Goal: Task Accomplishment & Management: Manage account settings

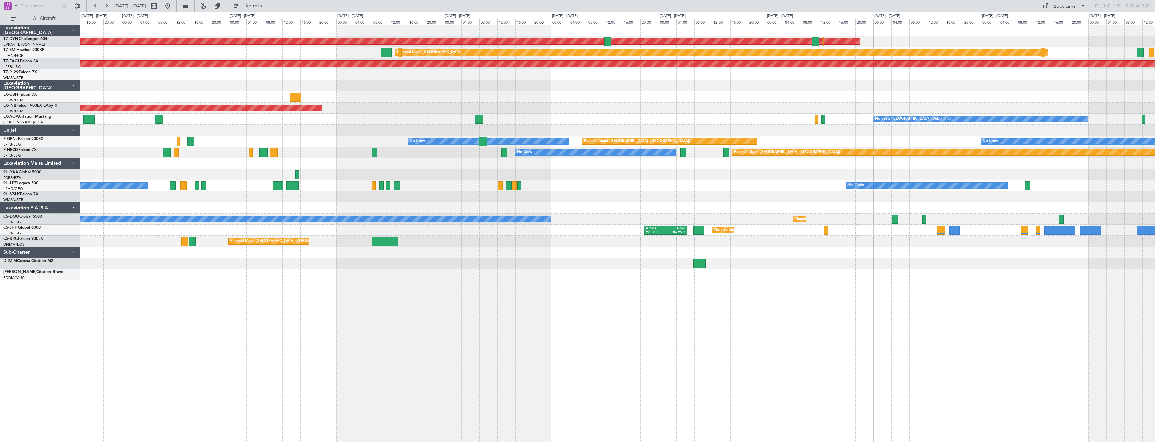
click at [359, 271] on div "AOG Maint Riga (Riga Intl) Planned Maint Zurich Grounded New York (Teterboro) P…" at bounding box center [617, 234] width 1075 height 418
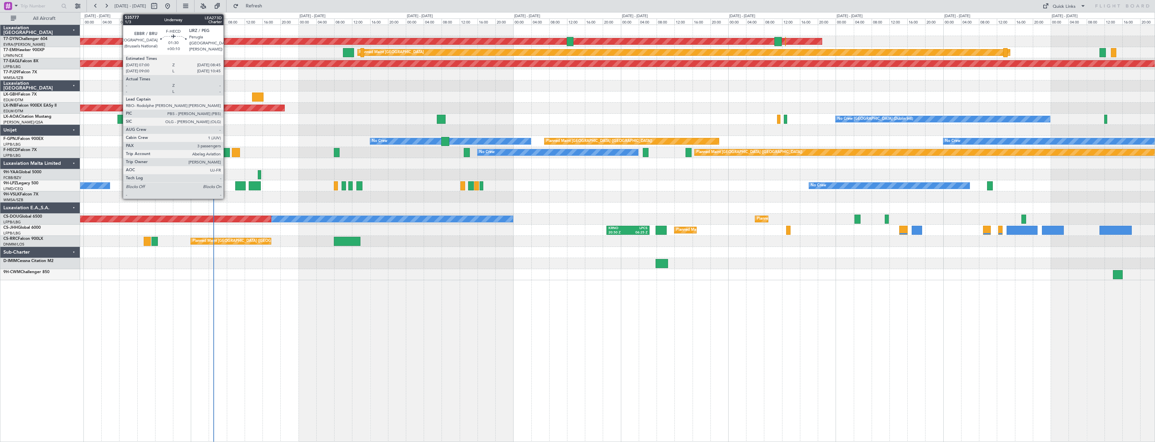
click at [226, 155] on div at bounding box center [226, 152] width 8 height 9
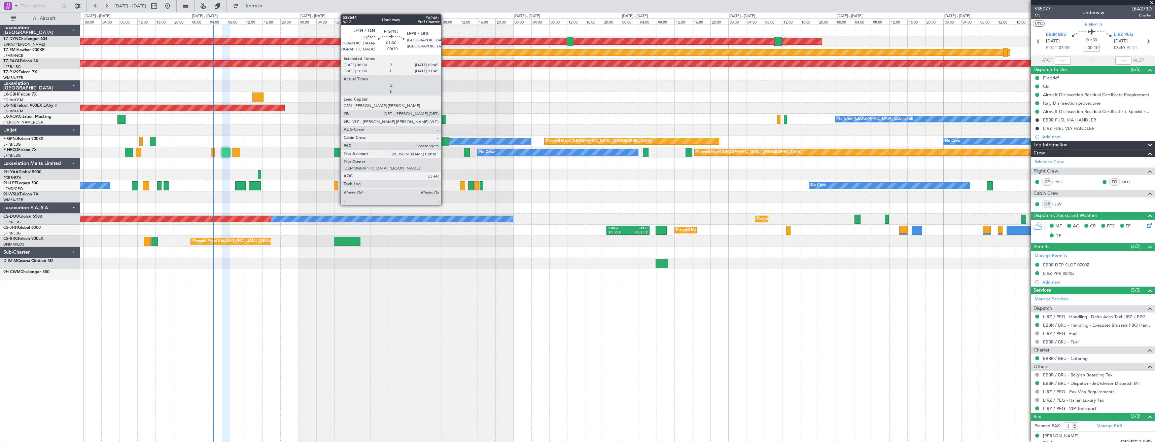
click at [444, 142] on div at bounding box center [445, 141] width 8 height 9
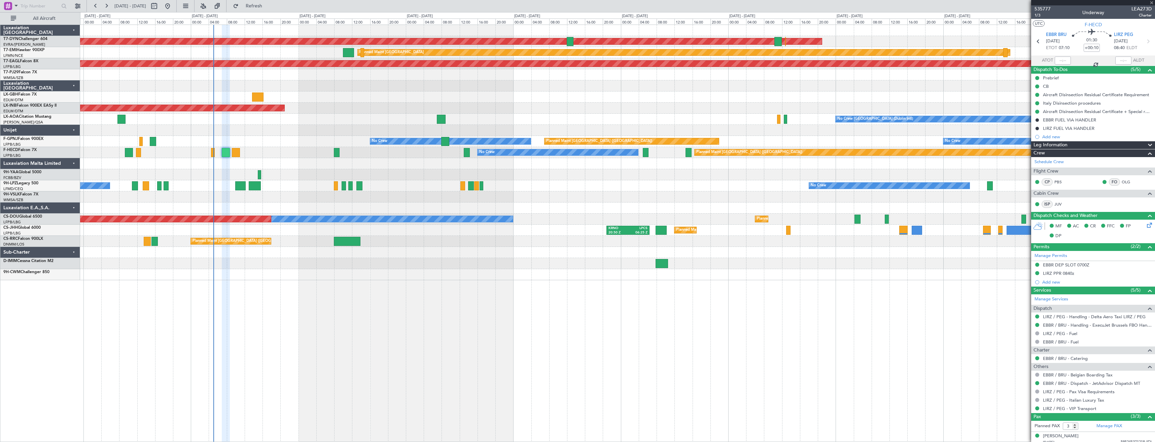
type input "+00:20"
type input "2"
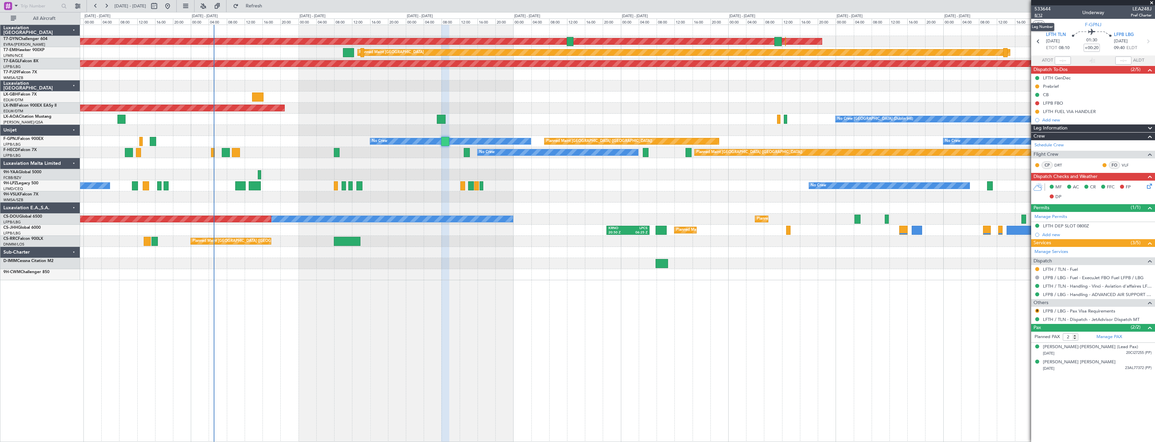
click at [1038, 15] on span "8/12" at bounding box center [1042, 15] width 16 height 6
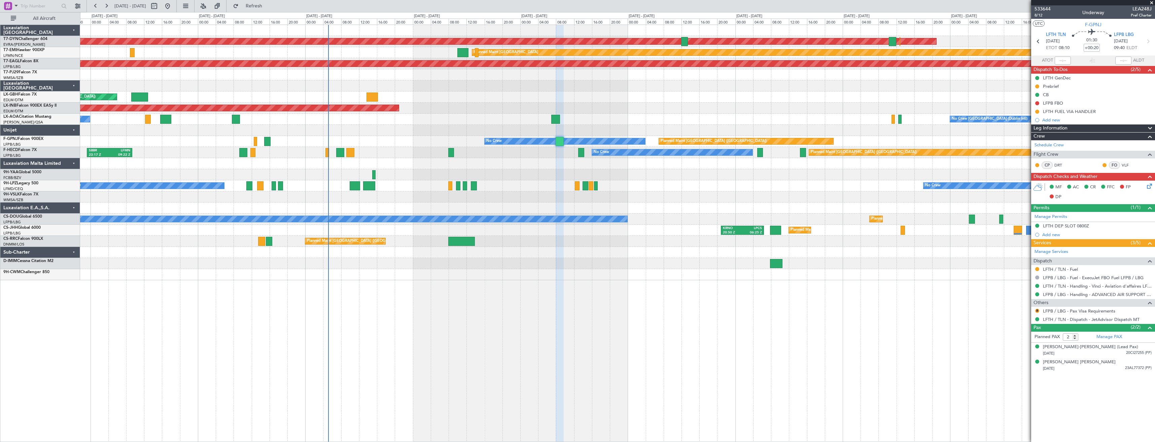
click at [483, 129] on div at bounding box center [617, 130] width 1074 height 11
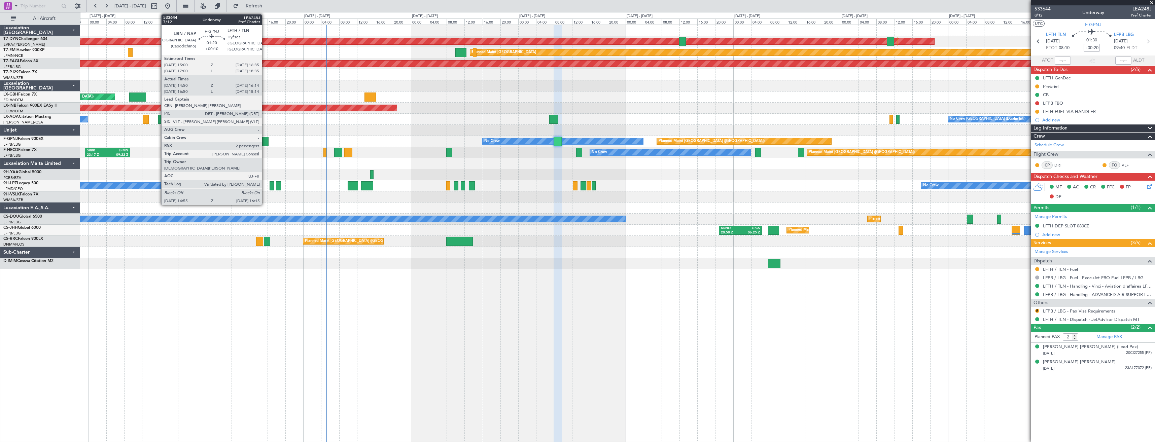
click at [265, 140] on div at bounding box center [265, 141] width 6 height 9
type input "+00:10"
type input "15:00"
type input "16:09"
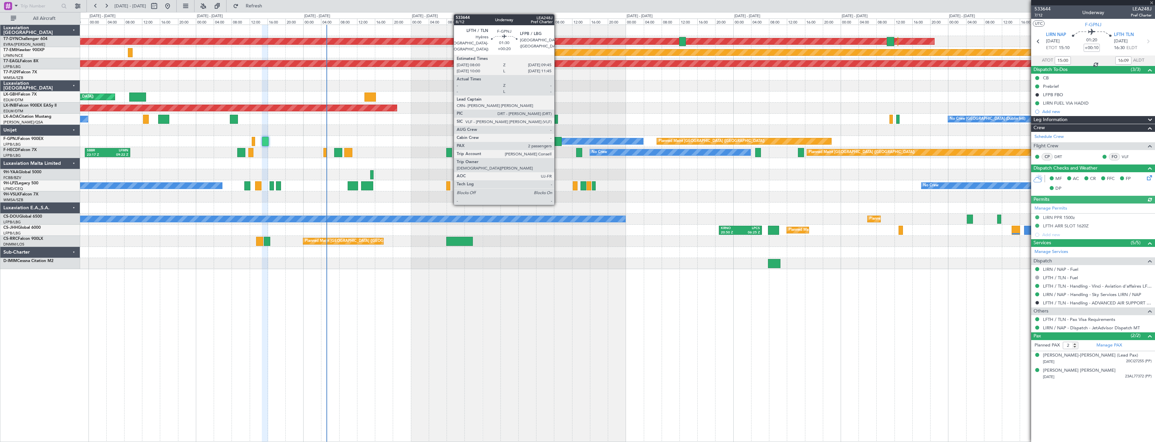
click at [557, 142] on div at bounding box center [557, 141] width 8 height 9
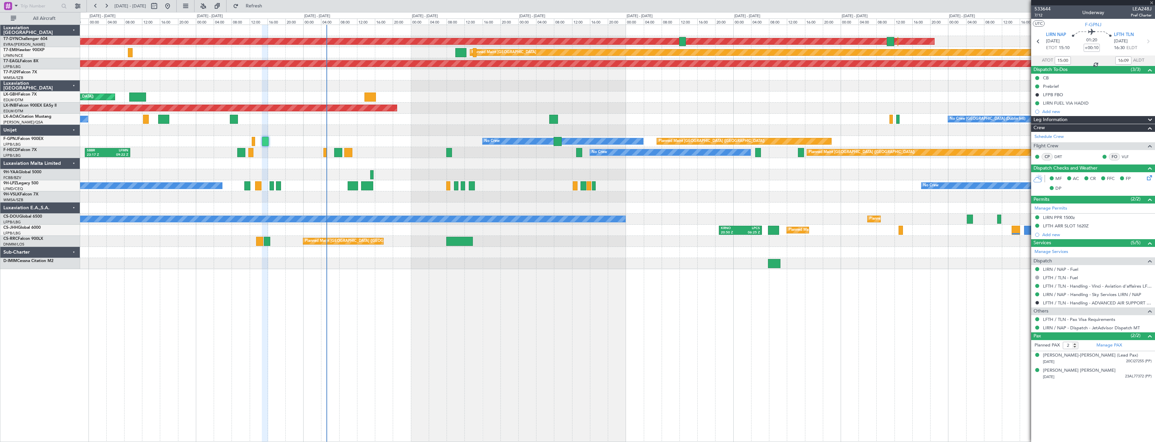
type input "+00:20"
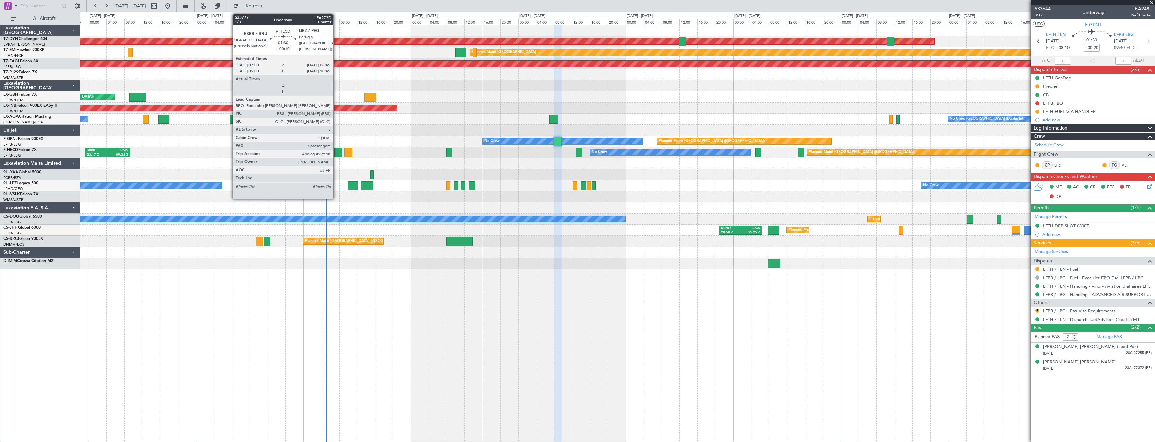
click at [336, 153] on div at bounding box center [338, 152] width 8 height 9
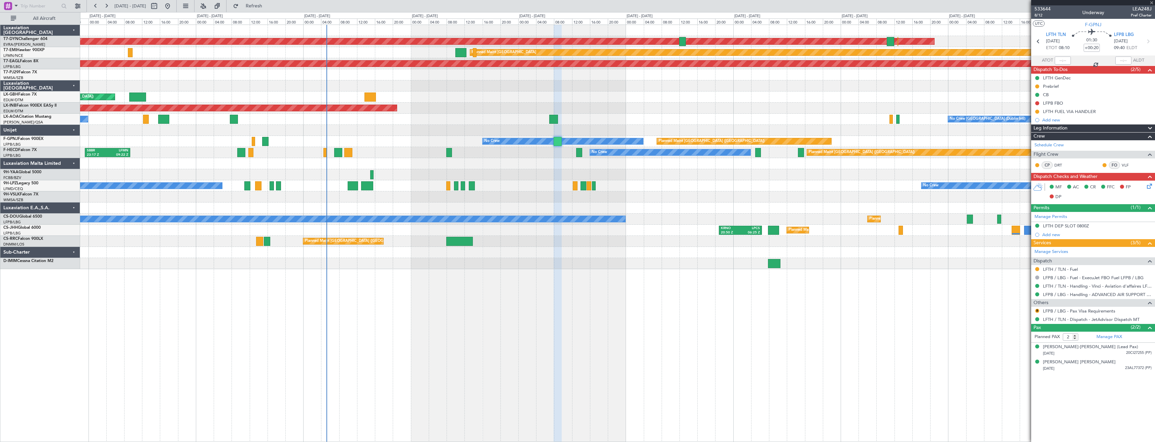
type input "+00:10"
type input "3"
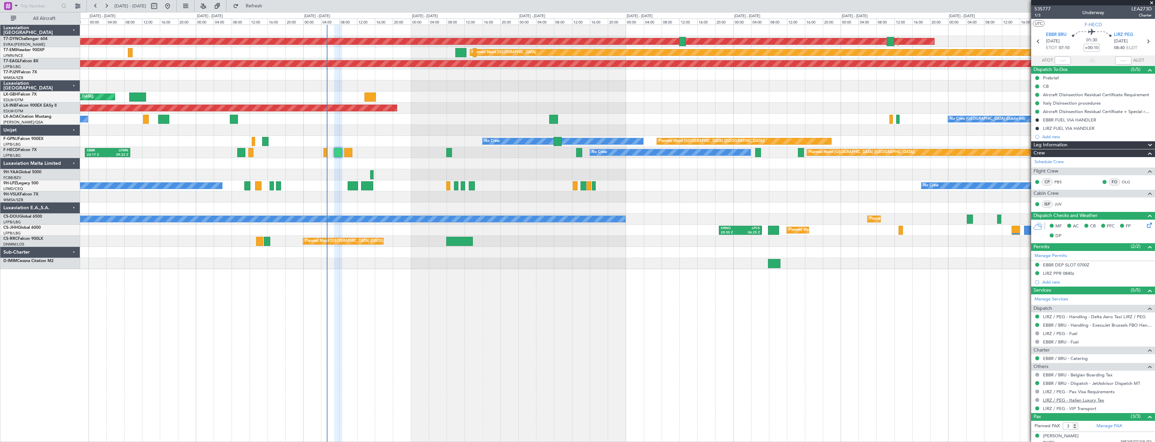
scroll to position [35, 0]
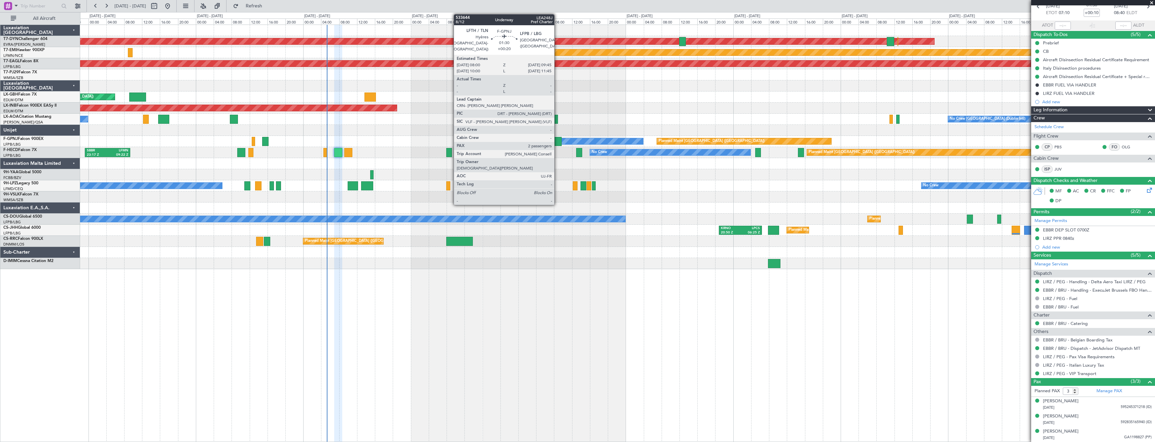
click at [557, 141] on div at bounding box center [557, 141] width 8 height 9
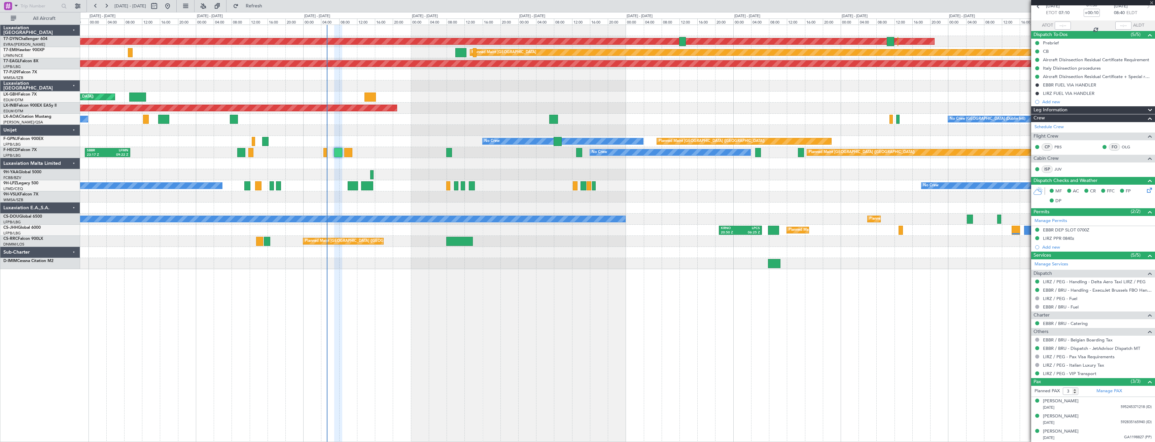
type input "+00:20"
type input "2"
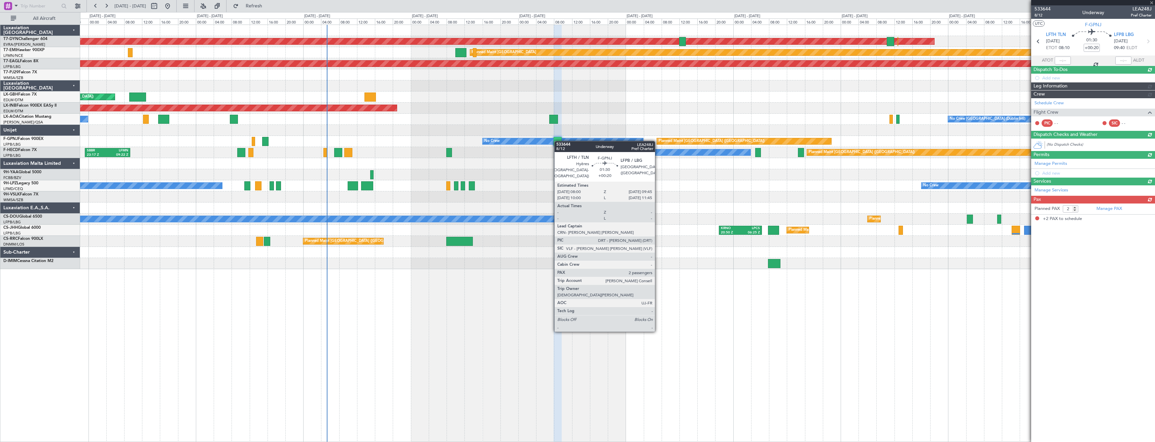
scroll to position [0, 0]
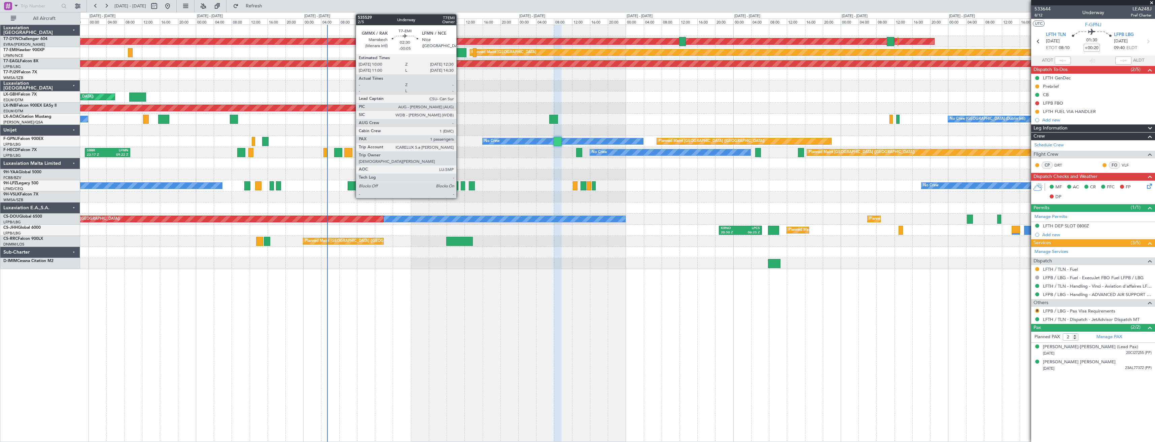
click at [459, 52] on div at bounding box center [460, 52] width 11 height 9
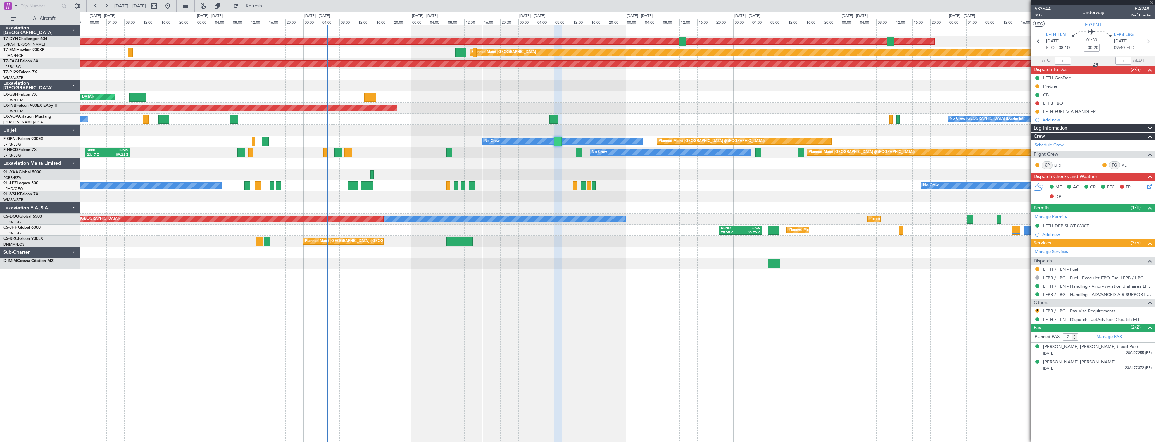
type input "-00:05"
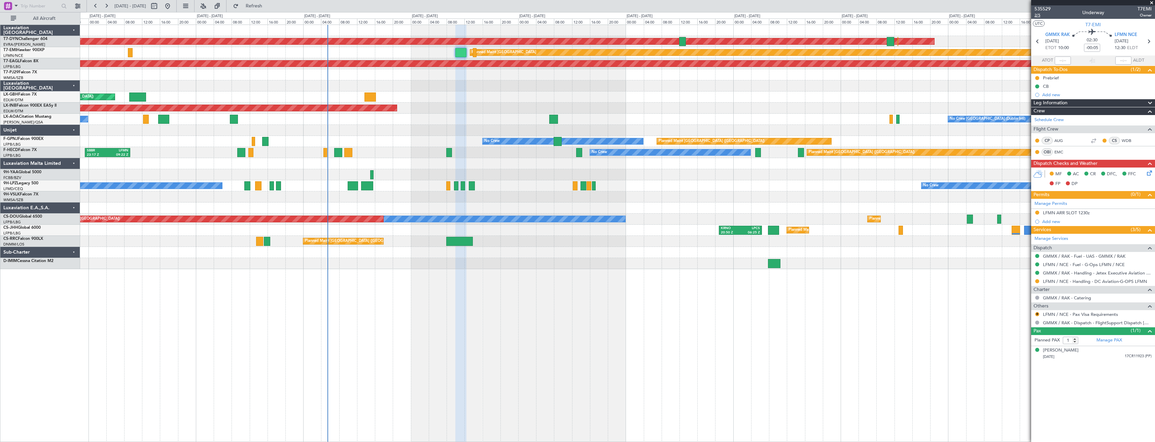
click at [1038, 16] on span "2/5" at bounding box center [1042, 15] width 16 height 6
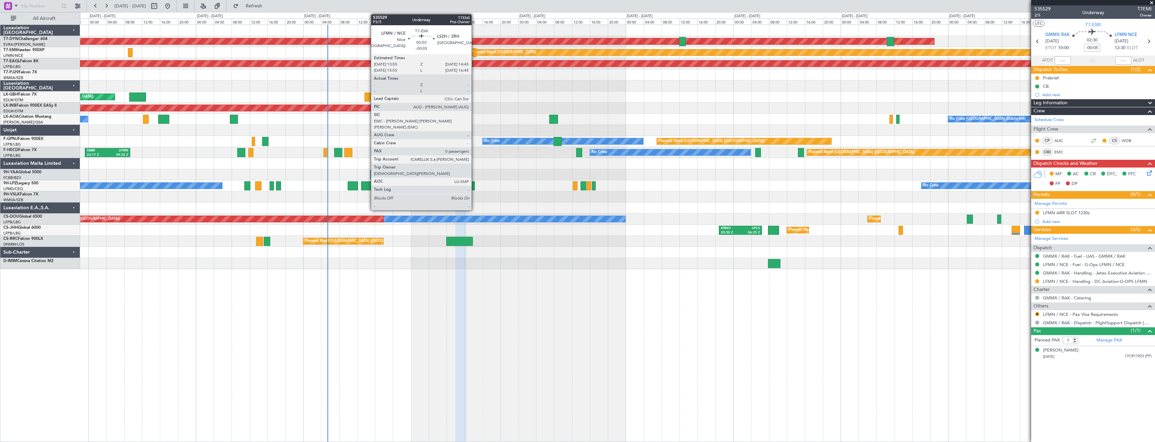
click at [474, 54] on div at bounding box center [475, 52] width 4 height 9
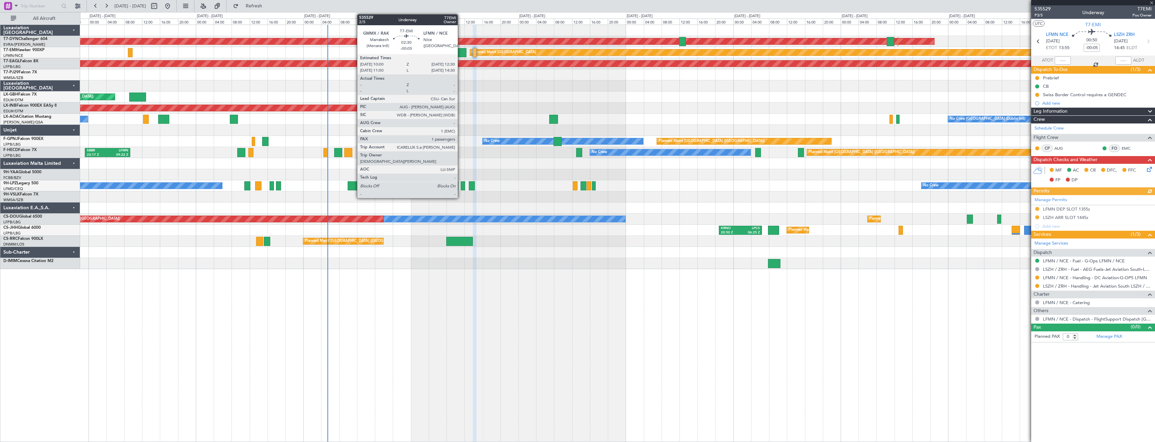
click at [461, 50] on div at bounding box center [460, 52] width 11 height 9
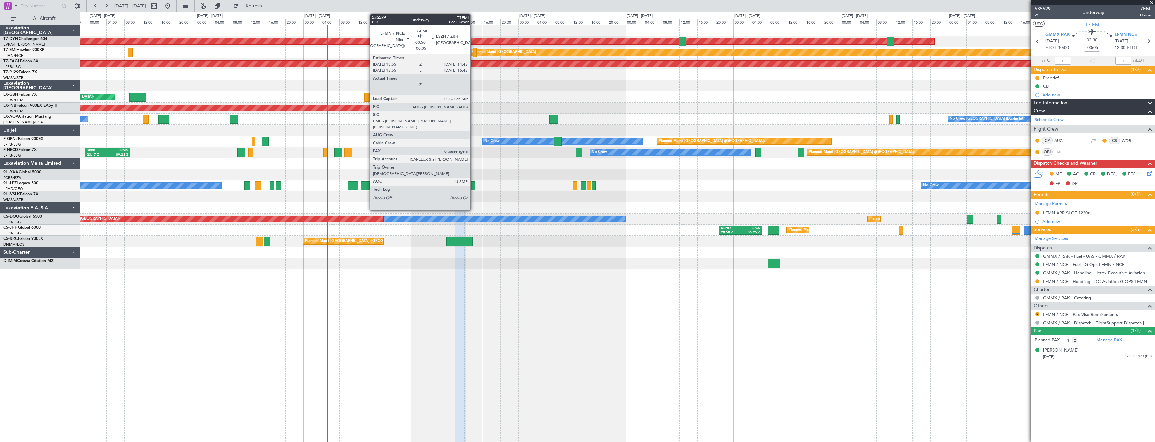
click at [473, 50] on div at bounding box center [475, 52] width 4 height 9
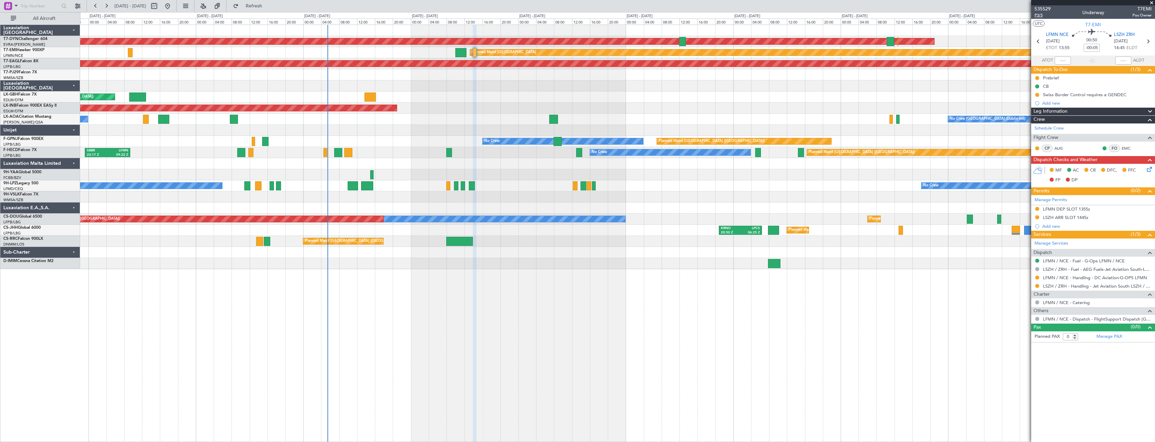
click at [1036, 14] on span "P3/5" at bounding box center [1042, 15] width 16 height 6
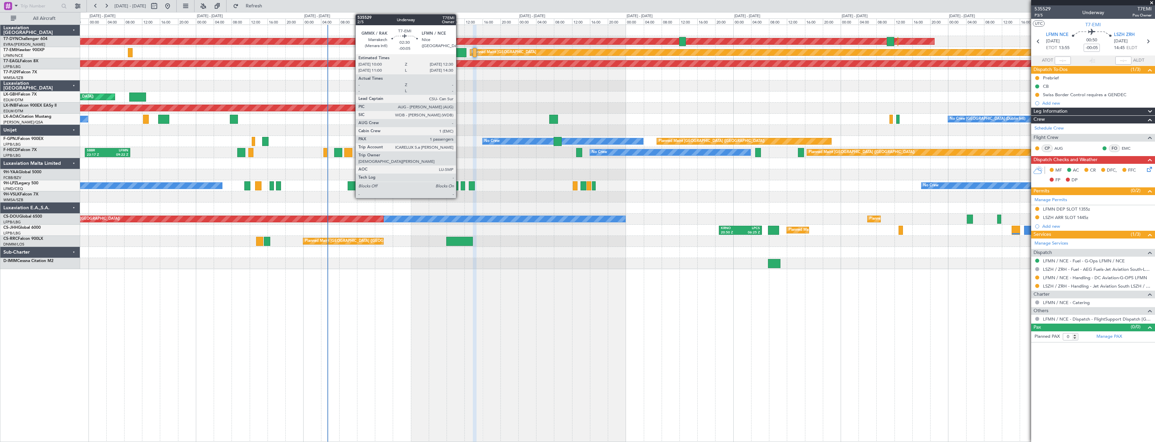
click at [459, 52] on div at bounding box center [460, 52] width 11 height 9
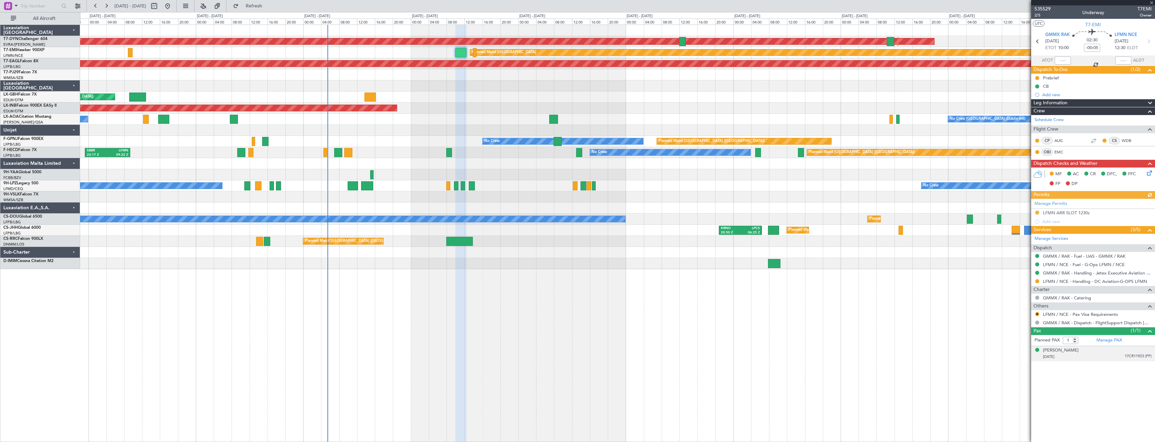
click at [1104, 357] on div "30/09/1956 17CR11923 (PP)" at bounding box center [1097, 357] width 109 height 7
click at [1061, 350] on div "[PERSON_NAME]" at bounding box center [1061, 350] width 36 height 7
click at [1057, 274] on link "GMMX / RAK - Handling - Jetex Executive Aviation GMMX / RAK" at bounding box center [1097, 273] width 109 height 6
click at [1066, 282] on link "LFMN / NCE - Handling - DC Aviation-G-OPS LFMN" at bounding box center [1095, 282] width 104 height 6
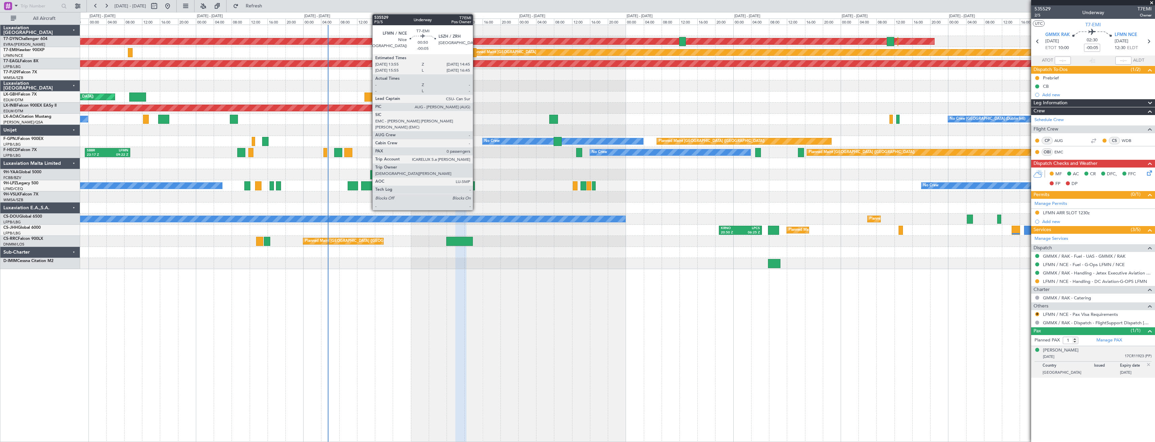
click at [476, 51] on div at bounding box center [475, 52] width 4 height 9
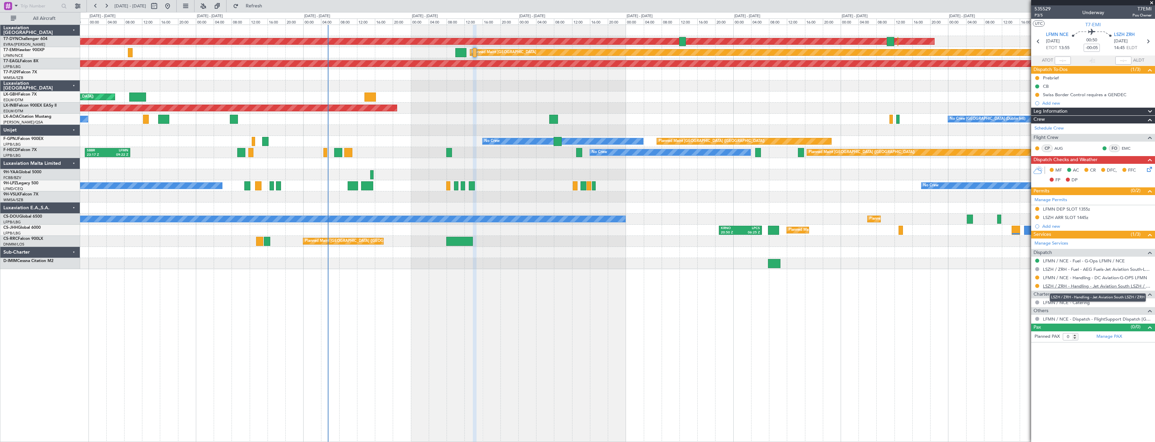
click at [1061, 286] on link "LSZH / ZRH - Handling - Jet Aviation South LSZH / ZRH" at bounding box center [1097, 286] width 109 height 6
click at [1036, 93] on button at bounding box center [1037, 95] width 4 height 4
click at [1034, 124] on span "Completed" at bounding box center [1039, 124] width 22 height 7
click at [1146, 171] on icon at bounding box center [1147, 168] width 5 height 5
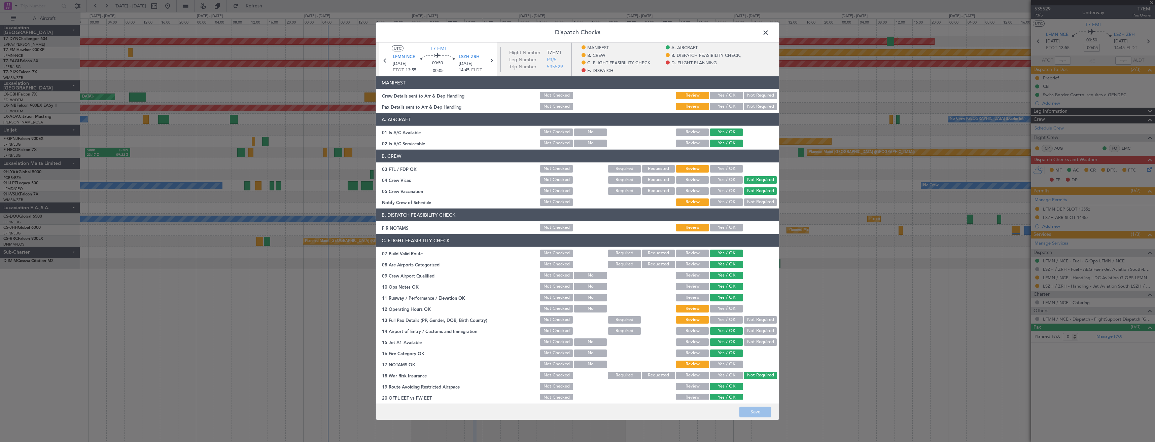
click at [719, 97] on button "Yes / OK" at bounding box center [726, 95] width 33 height 7
click at [720, 105] on button "Yes / OK" at bounding box center [726, 106] width 33 height 7
click at [751, 409] on button "Save" at bounding box center [755, 411] width 32 height 11
click at [769, 31] on span at bounding box center [769, 34] width 0 height 13
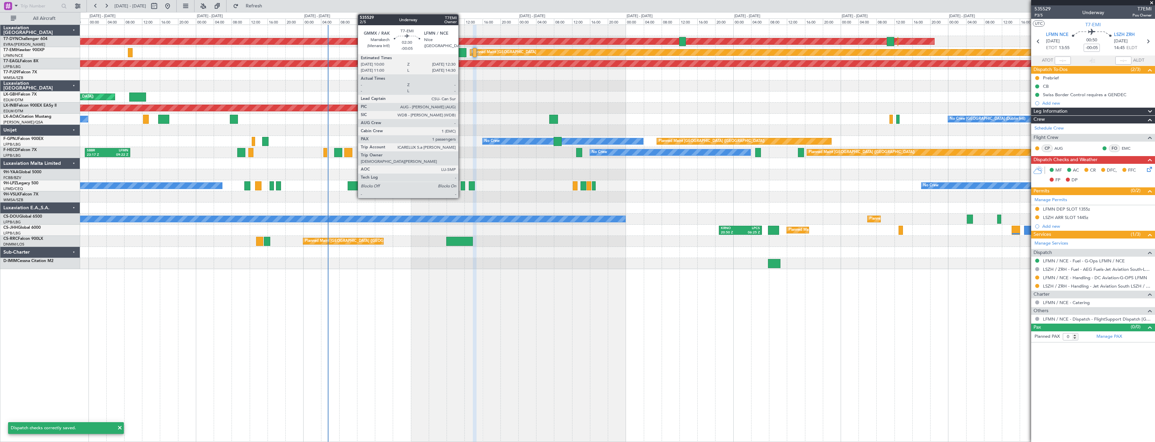
click at [461, 49] on div at bounding box center [460, 52] width 11 height 9
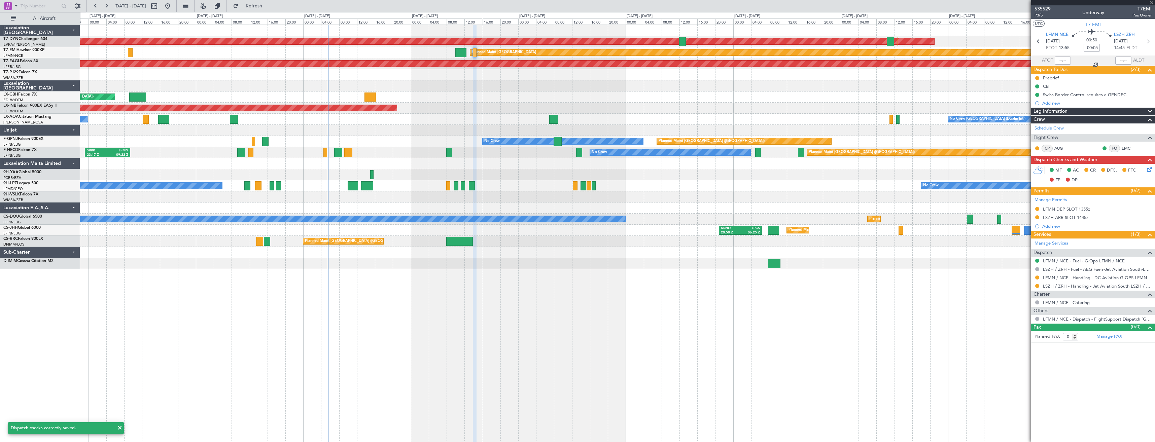
type input "1"
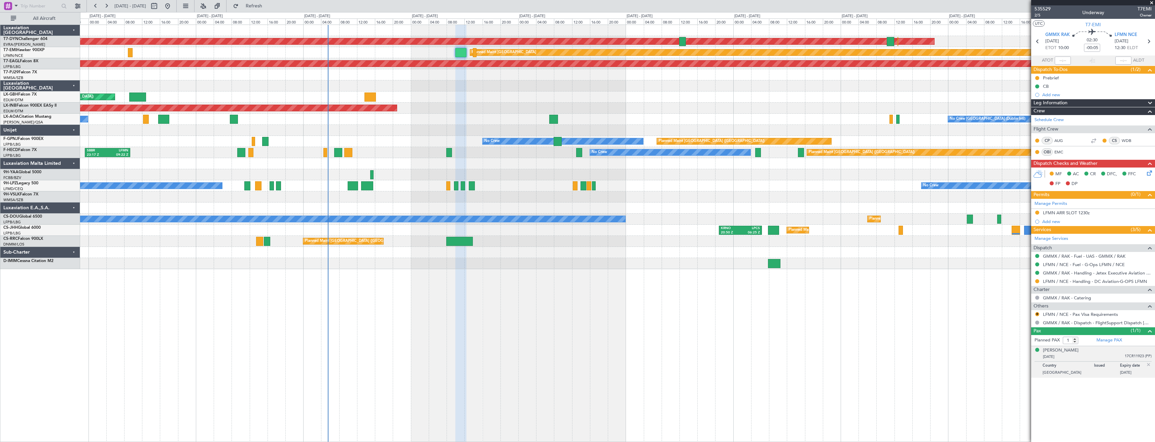
click at [1035, 314] on div "R" at bounding box center [1036, 314] width 5 height 5
click at [1037, 314] on button "R" at bounding box center [1037, 314] width 4 height 4
click at [1028, 323] on span "Not Required" at bounding box center [1020, 323] width 27 height 7
click at [1150, 171] on icon at bounding box center [1147, 171] width 5 height 5
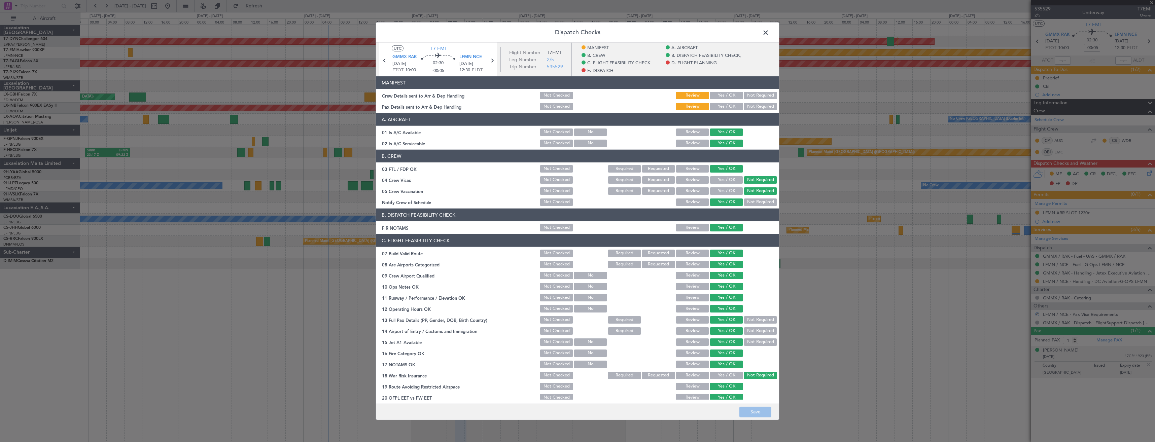
click at [717, 105] on button "Yes / OK" at bounding box center [726, 106] width 33 height 7
click at [715, 94] on button "Yes / OK" at bounding box center [726, 95] width 33 height 7
click at [756, 408] on button "Save" at bounding box center [755, 411] width 32 height 11
click at [769, 33] on span at bounding box center [769, 34] width 0 height 13
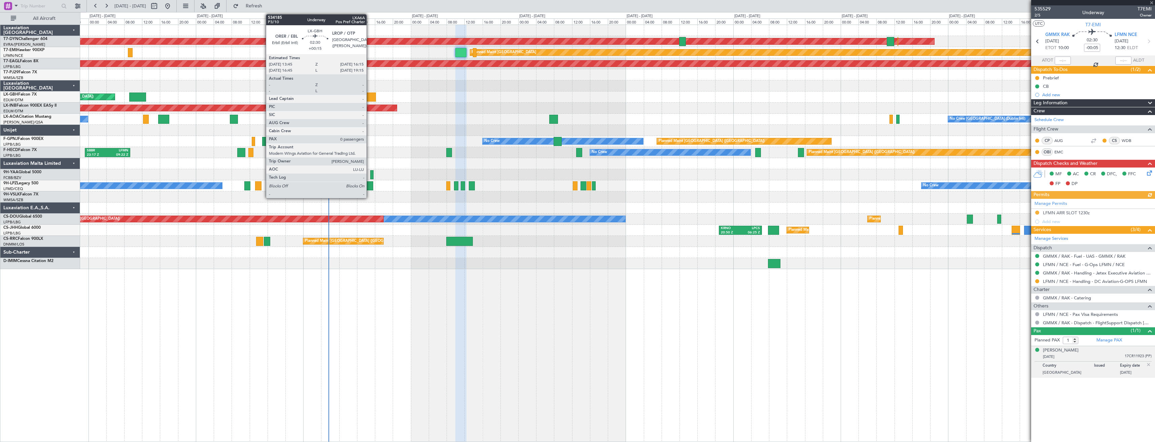
click at [369, 94] on div at bounding box center [369, 97] width 11 height 9
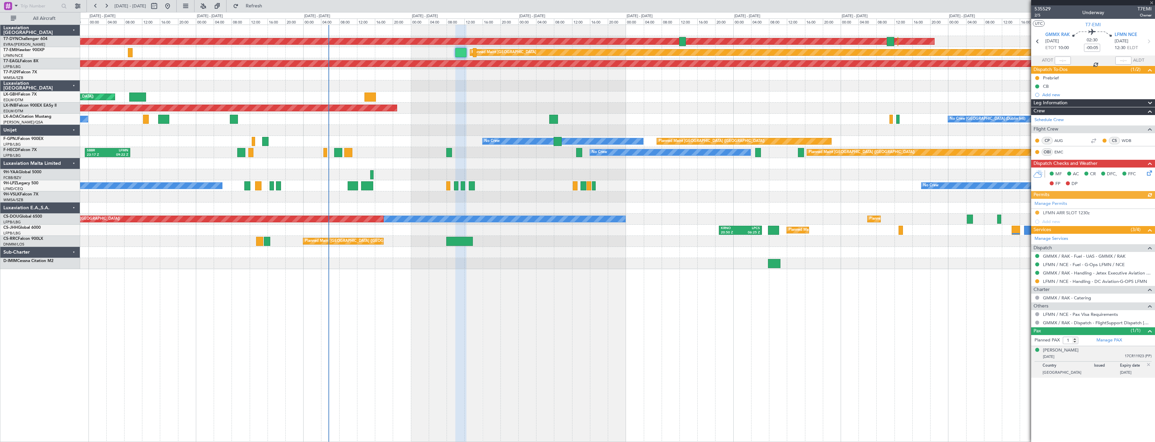
type input "+00:15"
type input "0"
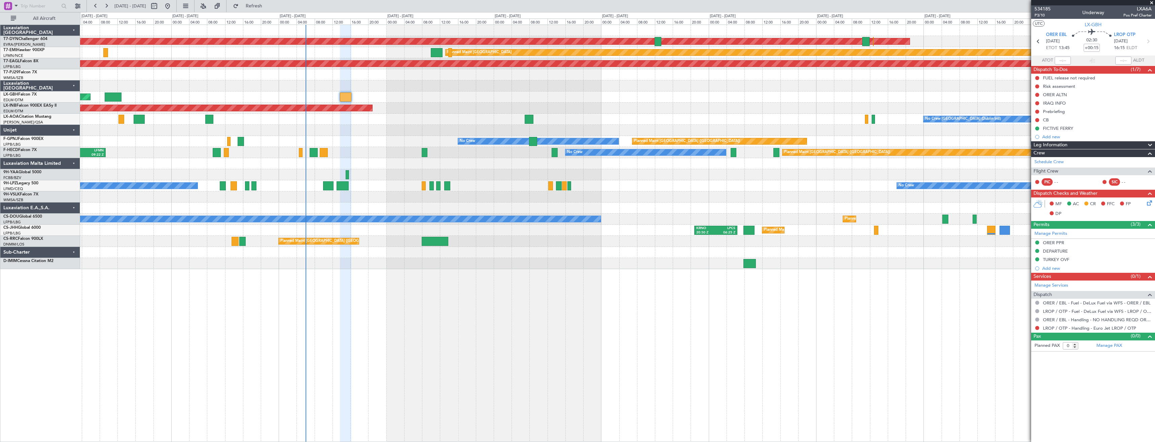
click at [384, 125] on div "AOG Maint Riga (Riga Intl) Planned Maint Zurich Grounded New York (Teterboro) P…" at bounding box center [617, 147] width 1074 height 244
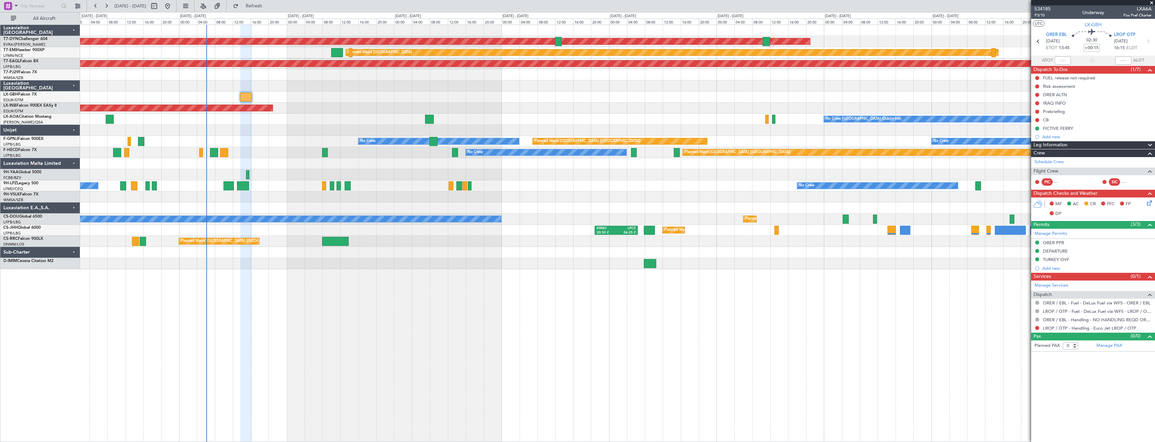
click at [354, 122] on div "No Crew Dublin (Dublin Intl) No Crew Barcelona (El Prat)" at bounding box center [617, 119] width 1074 height 11
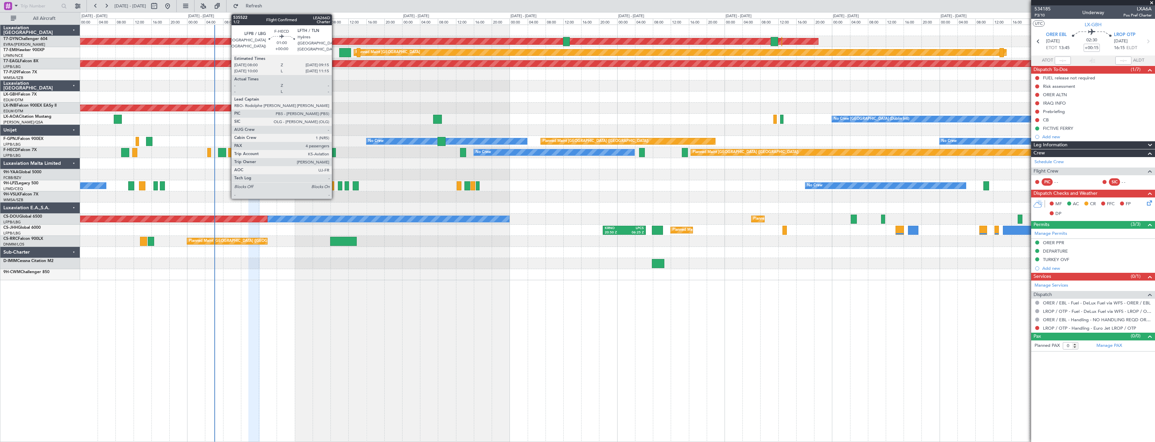
click at [334, 151] on div at bounding box center [333, 152] width 6 height 9
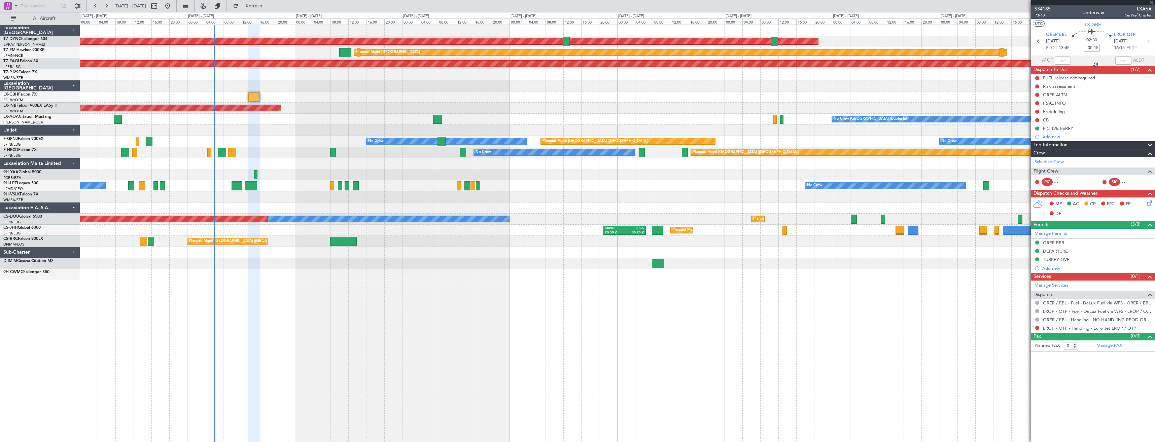
type input "4"
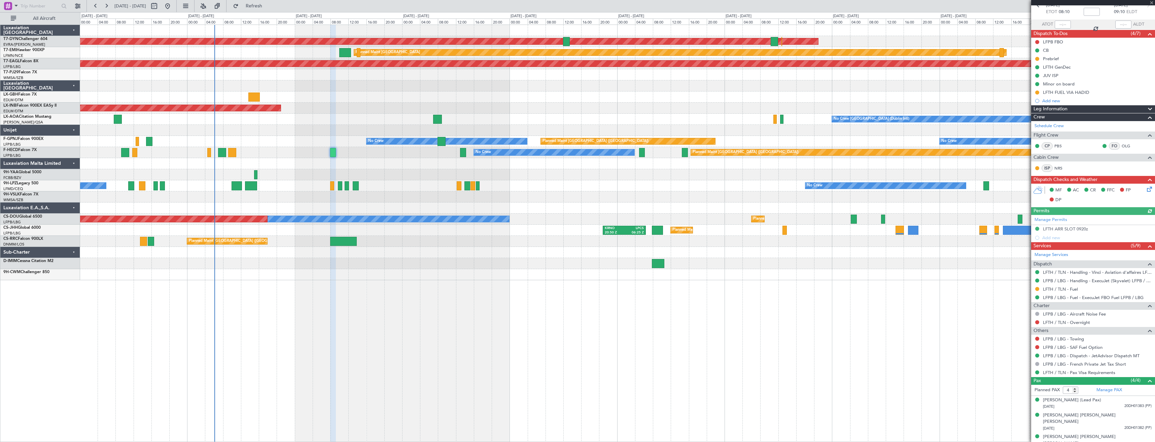
scroll to position [50, 0]
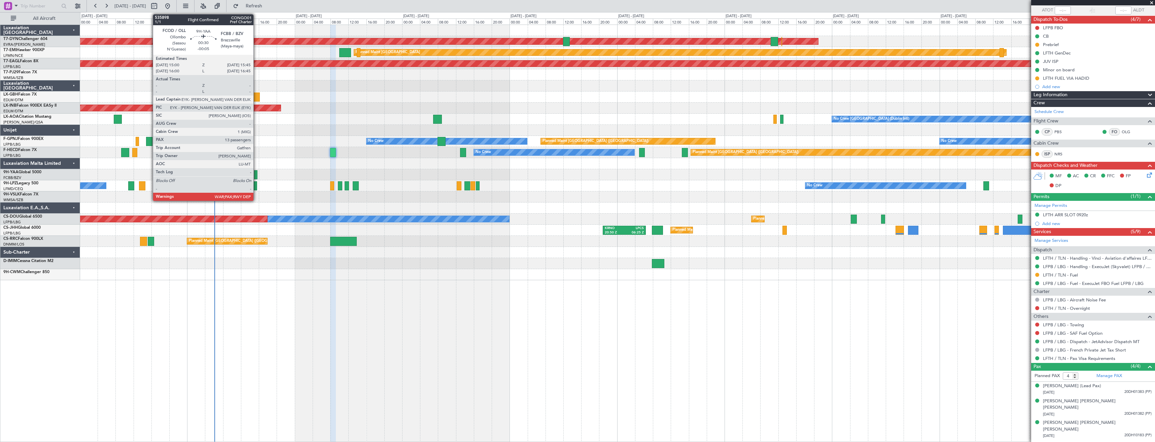
click at [256, 177] on div at bounding box center [255, 174] width 3 height 9
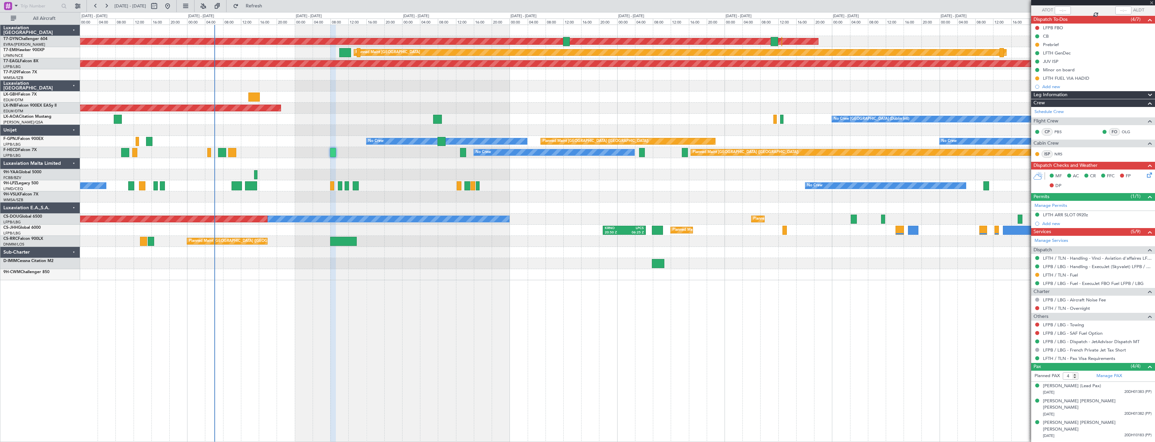
type input "-00:05"
type input "13"
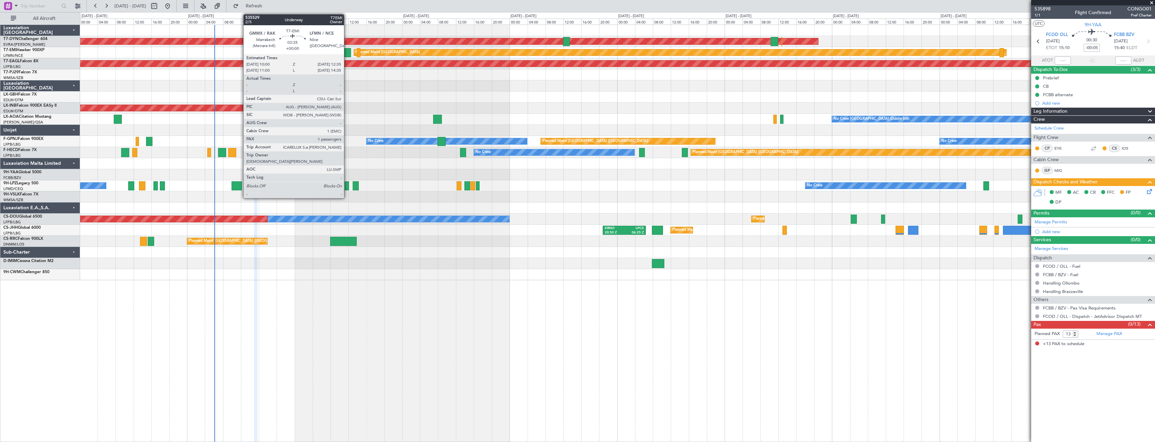
click at [347, 54] on div at bounding box center [345, 52] width 12 height 9
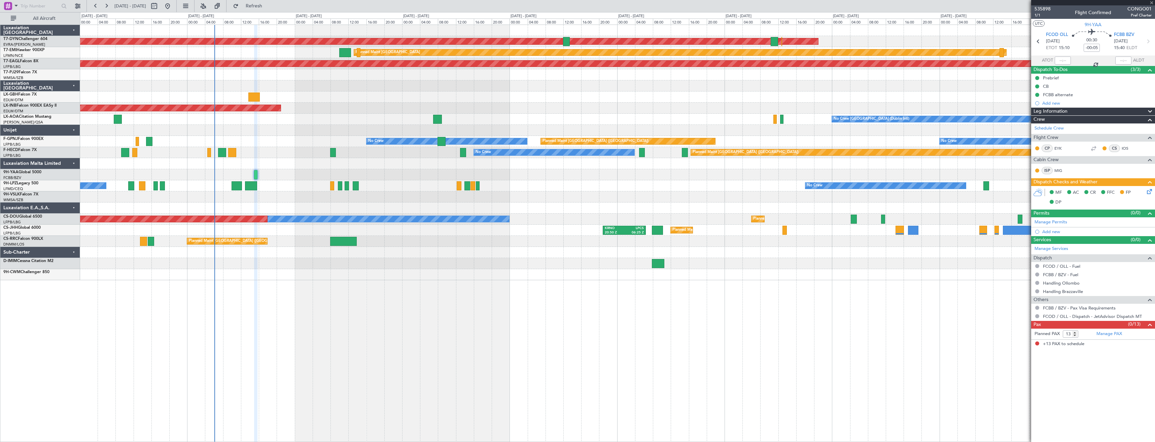
type input "1"
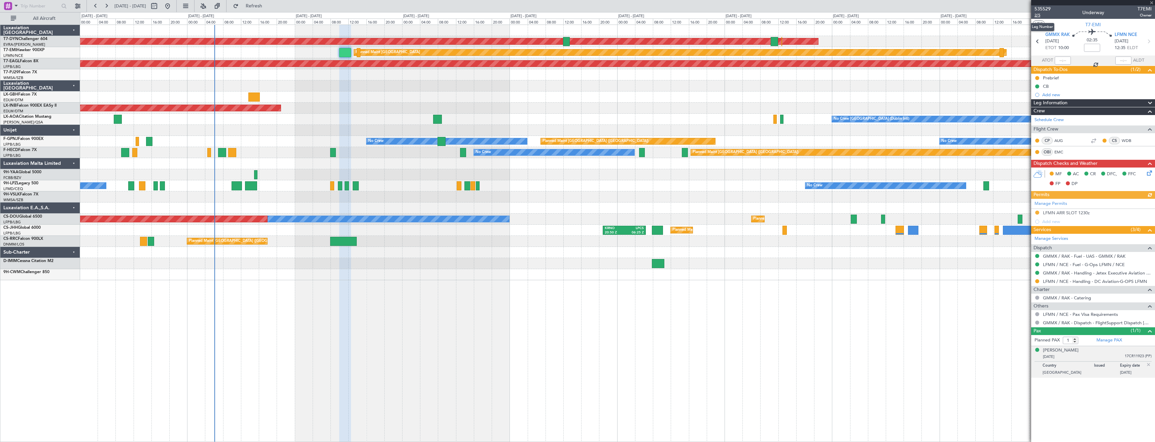
click at [1040, 16] on span "2/5" at bounding box center [1042, 15] width 16 height 6
click at [1149, 174] on icon at bounding box center [1147, 171] width 5 height 5
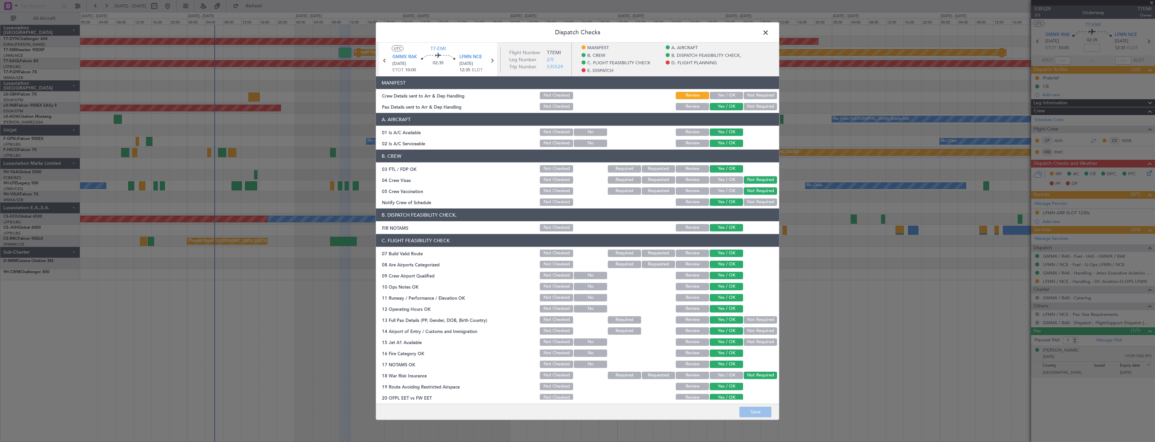
click at [731, 92] on button "Yes / OK" at bounding box center [726, 95] width 33 height 7
click at [745, 413] on button "Save" at bounding box center [755, 411] width 32 height 11
click at [769, 33] on span at bounding box center [769, 34] width 0 height 13
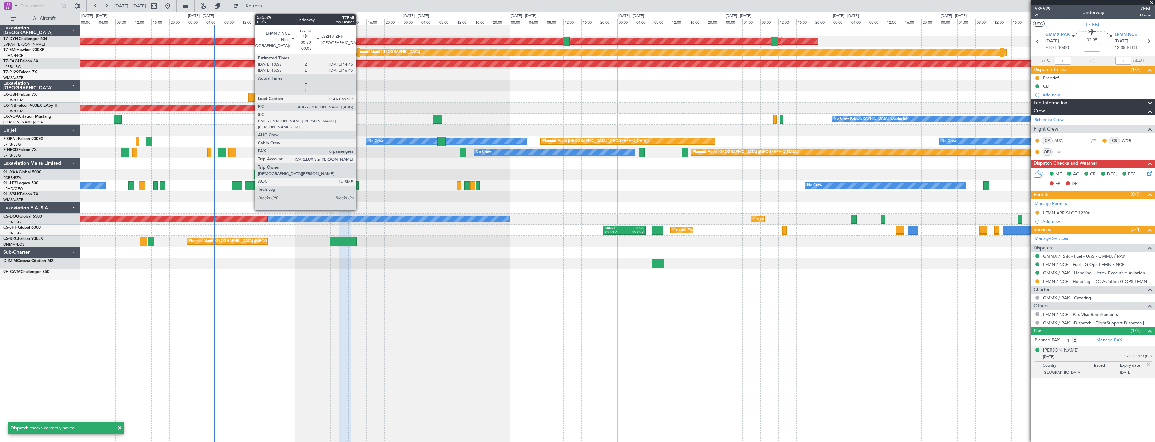
click at [359, 56] on div at bounding box center [359, 52] width 4 height 9
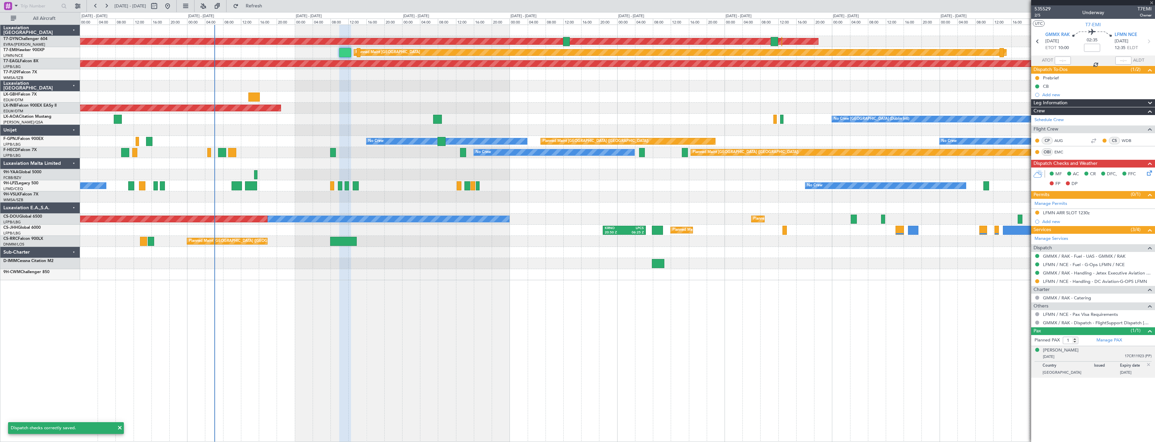
type input "-00:05"
type input "0"
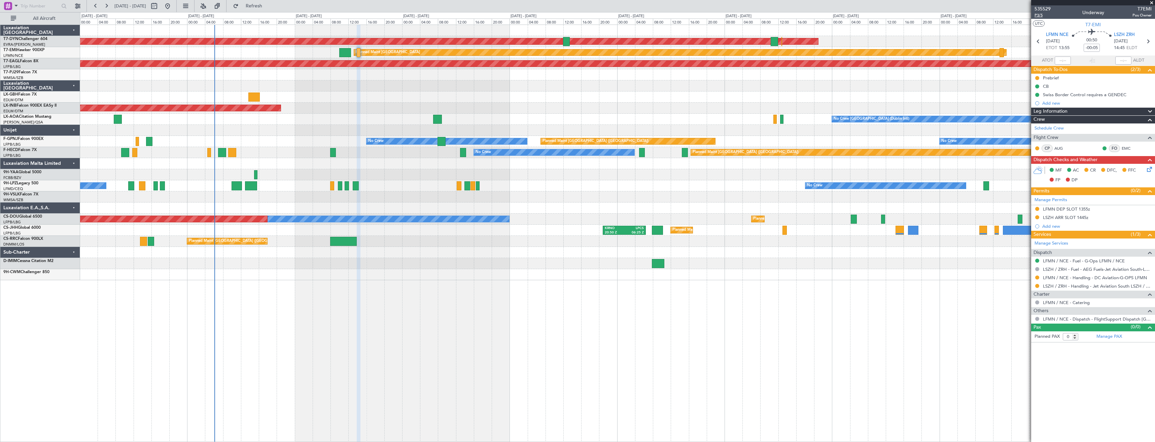
click at [1039, 15] on span "P3/5" at bounding box center [1042, 15] width 16 height 6
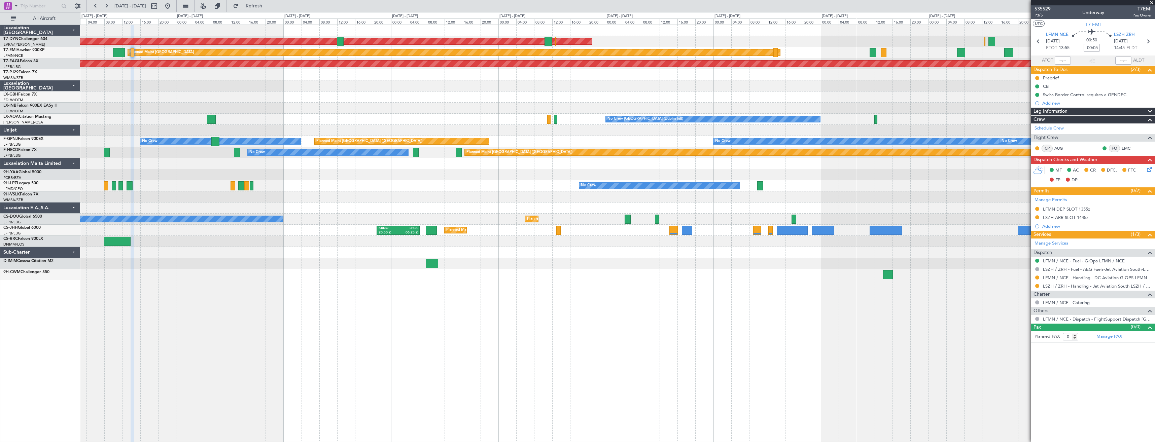
click at [242, 283] on div "AOG Maint Riga (Riga Intl) Planned Maint Zurich Grounded New York (Teterboro) U…" at bounding box center [617, 234] width 1075 height 418
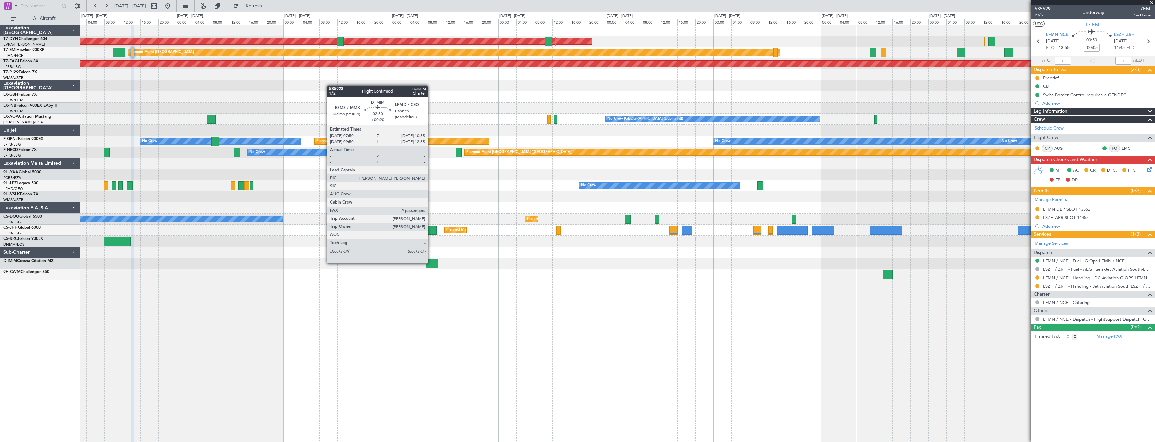
click at [431, 263] on div at bounding box center [432, 263] width 12 height 9
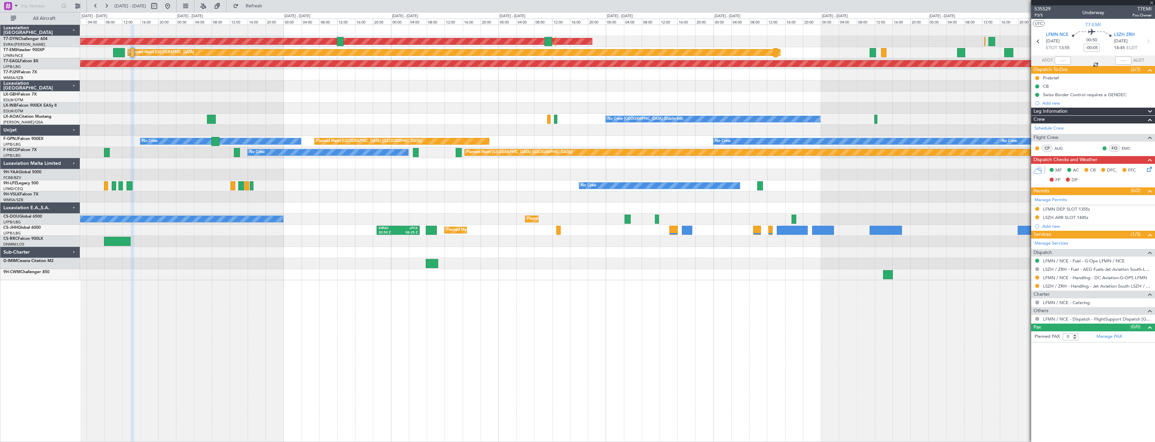
type input "+00:20"
type input "2"
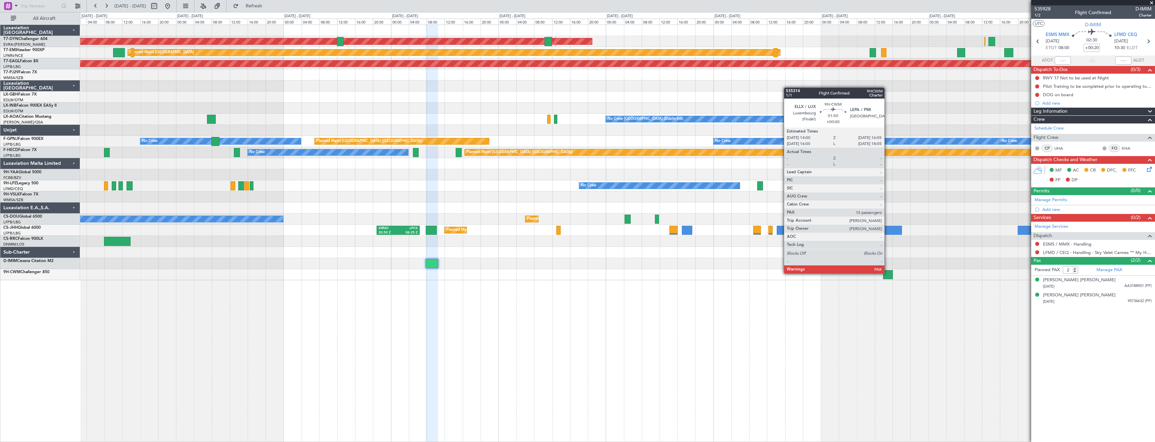
click at [887, 273] on div at bounding box center [887, 274] width 9 height 9
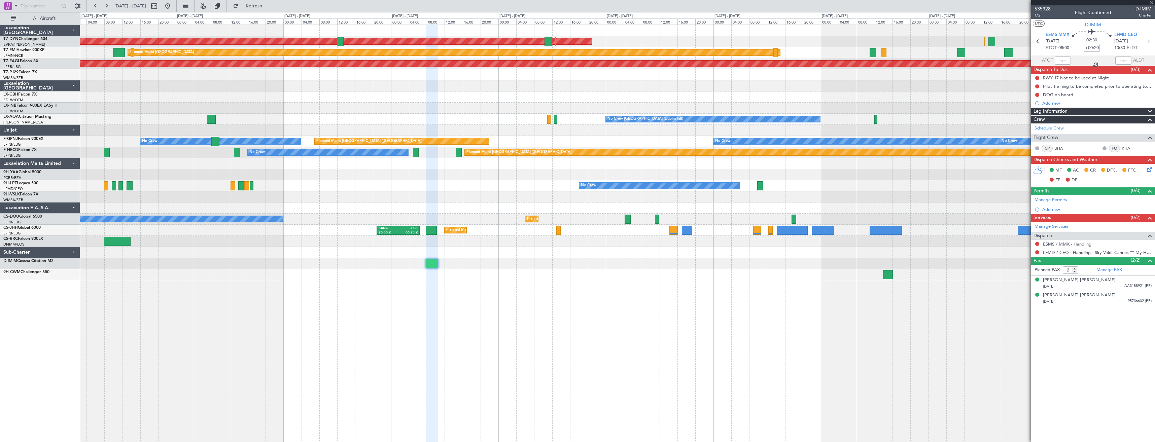
type input "15"
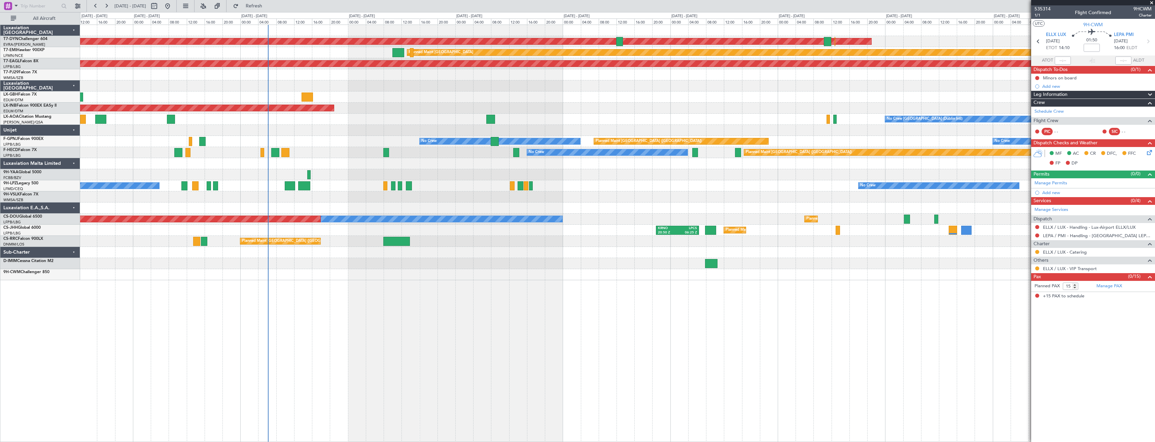
click at [640, 279] on div at bounding box center [617, 274] width 1074 height 11
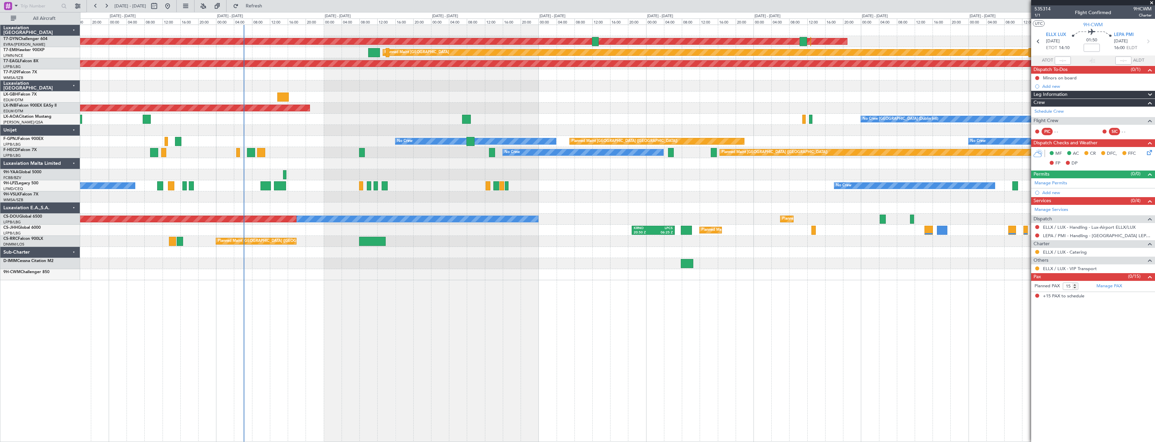
click at [500, 277] on div at bounding box center [617, 274] width 1074 height 11
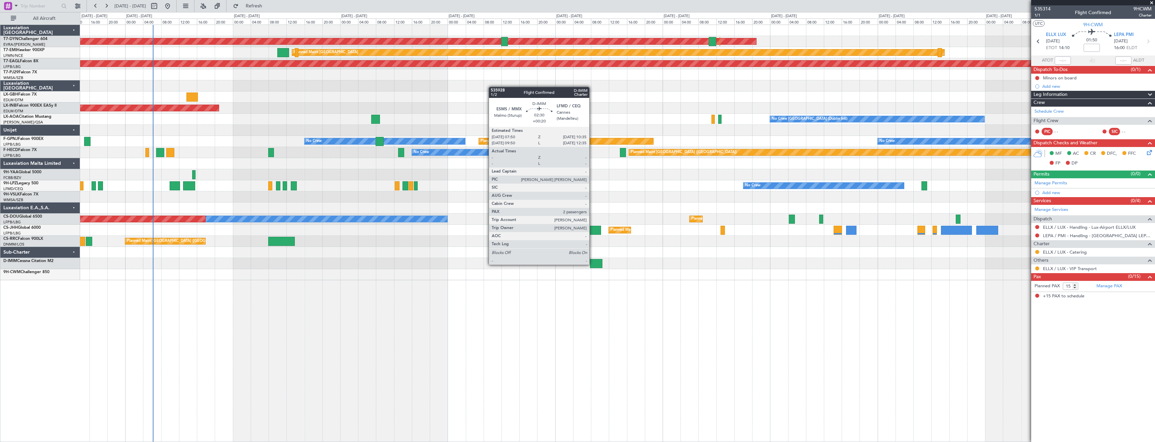
click at [592, 264] on div at bounding box center [596, 263] width 12 height 9
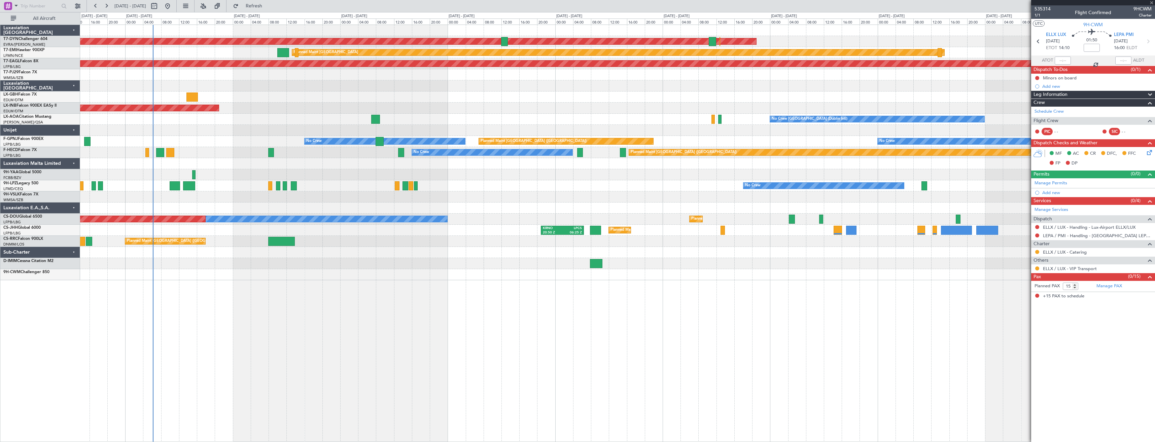
type input "+00:20"
type input "2"
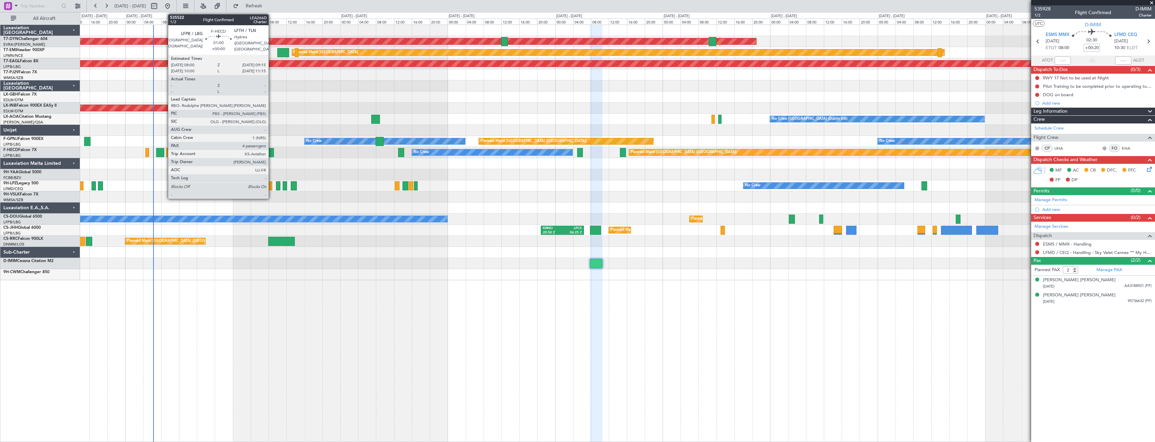
click at [272, 153] on div at bounding box center [271, 152] width 6 height 9
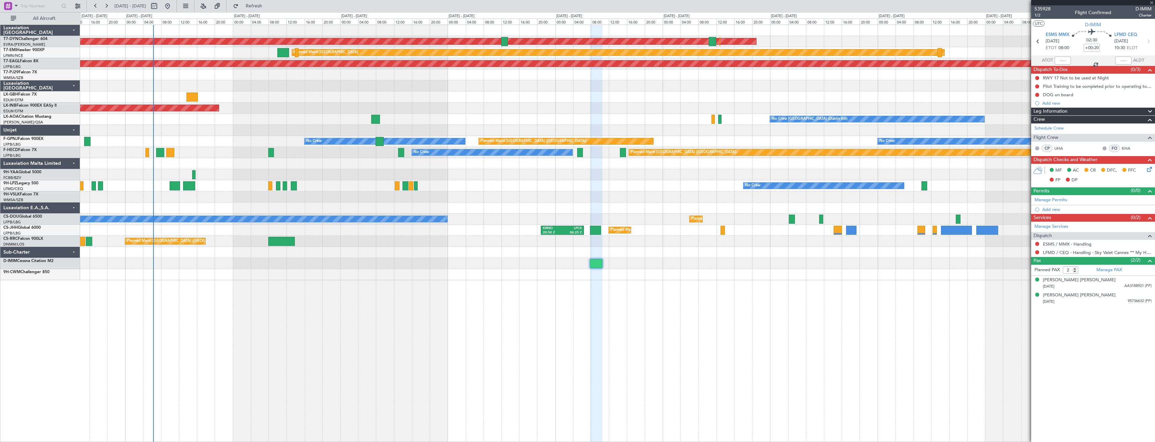
type input "4"
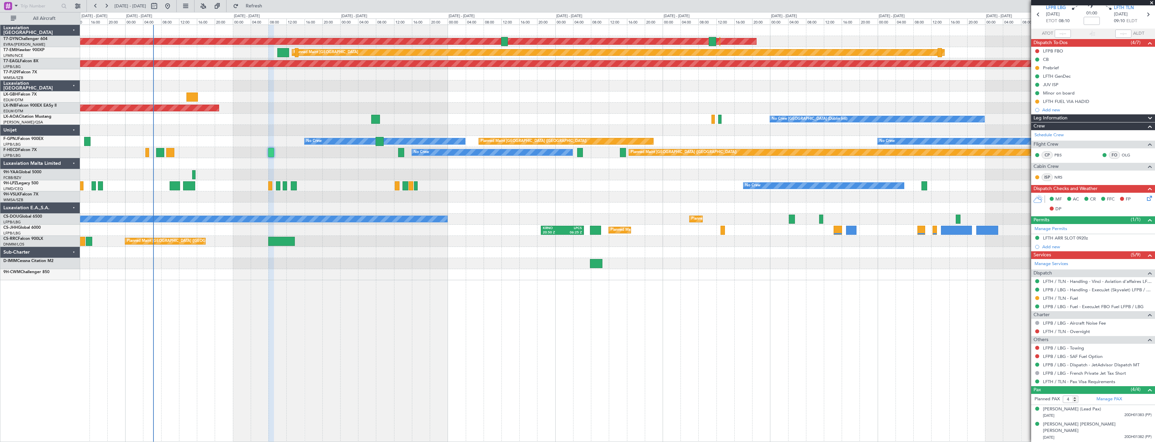
scroll to position [50, 0]
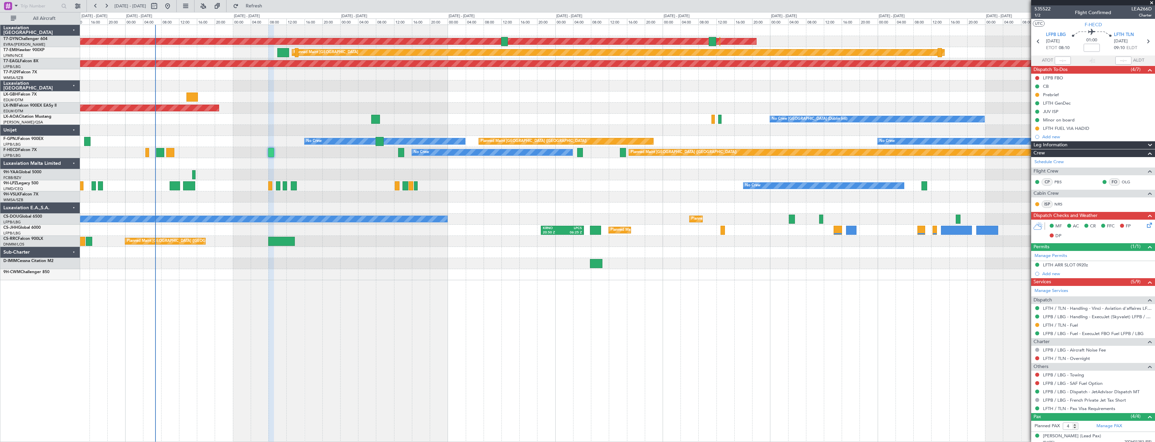
scroll to position [50, 0]
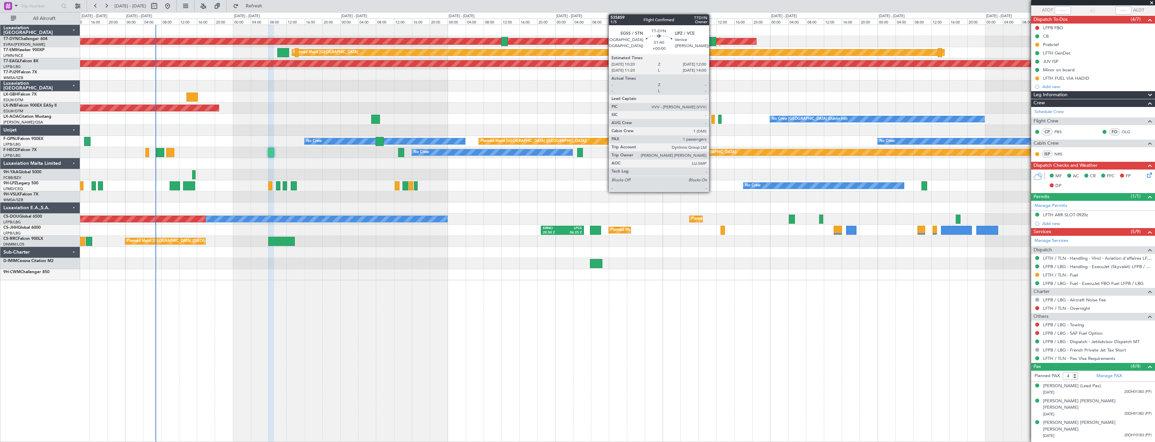
click at [712, 41] on div at bounding box center [713, 41] width 8 height 9
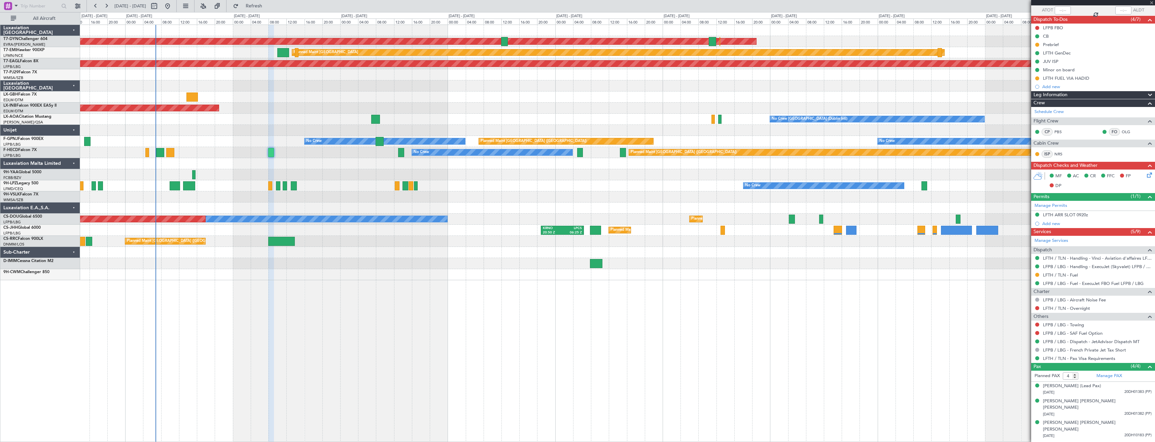
type input "1"
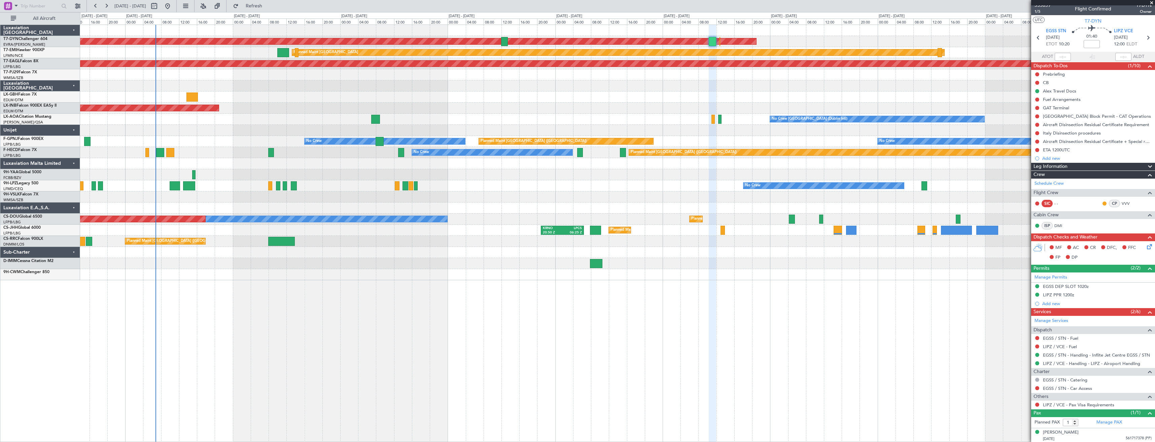
scroll to position [5, 0]
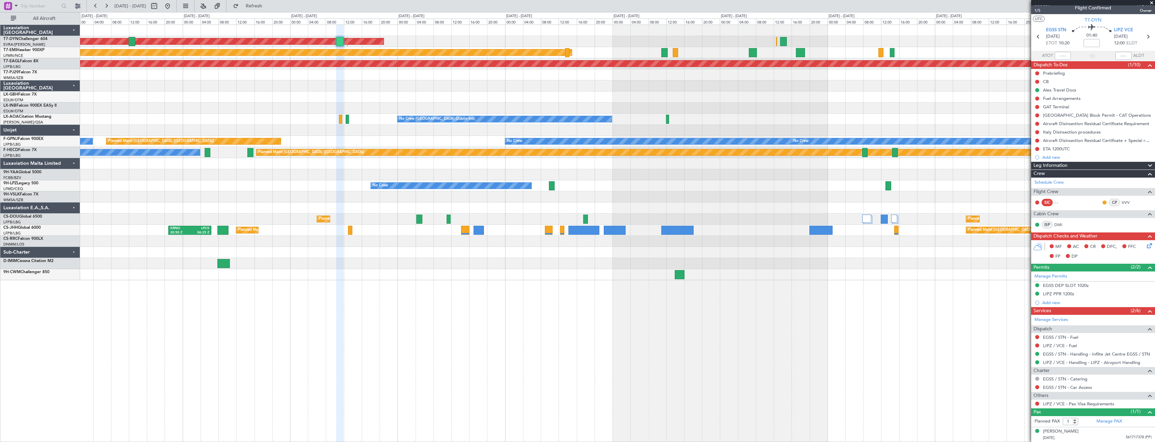
click at [405, 48] on div "Planned Maint [GEOGRAPHIC_DATA]" at bounding box center [617, 52] width 1074 height 11
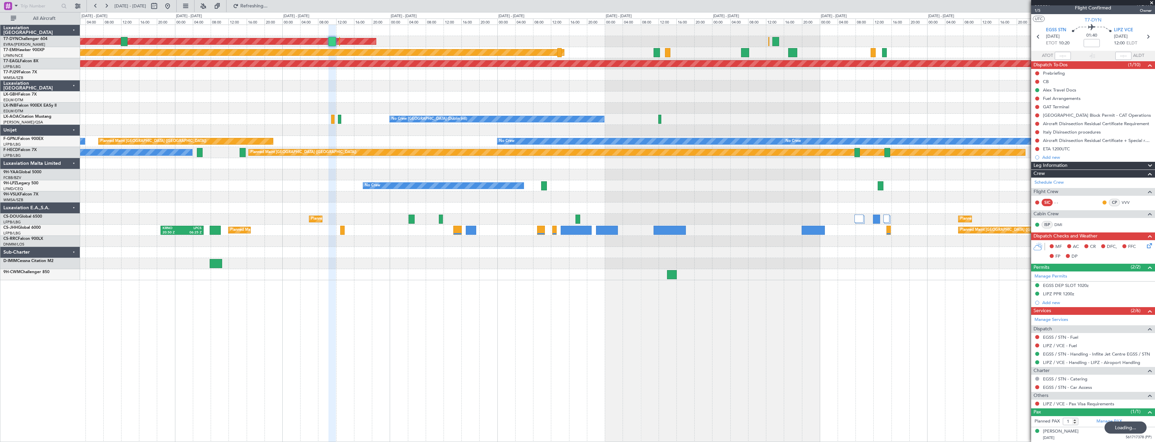
click at [474, 37] on div "AOG Maint Riga (Riga Intl) Planned Maint [GEOGRAPHIC_DATA] Grounded [US_STATE] …" at bounding box center [617, 152] width 1074 height 255
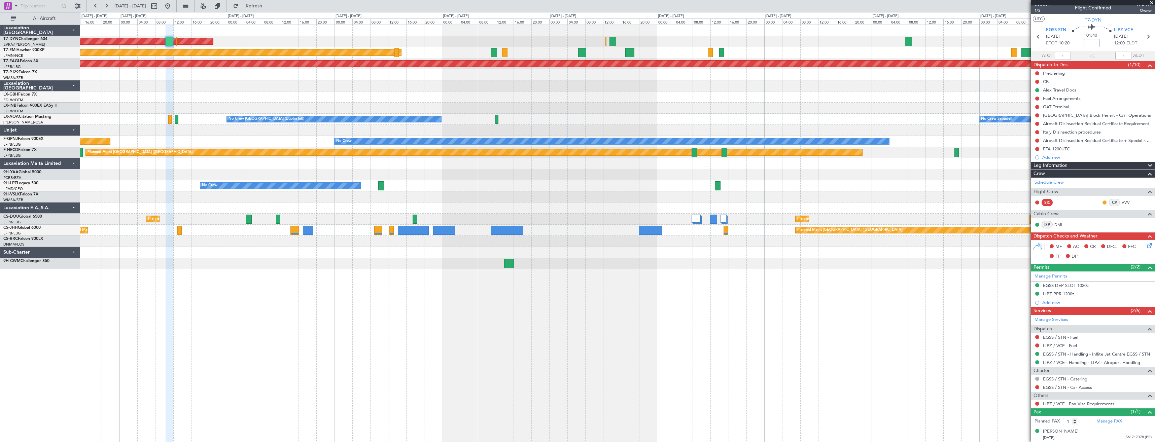
click at [490, 47] on div "AOG Maint Riga (Riga Intl) Planned Maint [GEOGRAPHIC_DATA] Grounded [US_STATE] …" at bounding box center [617, 147] width 1074 height 244
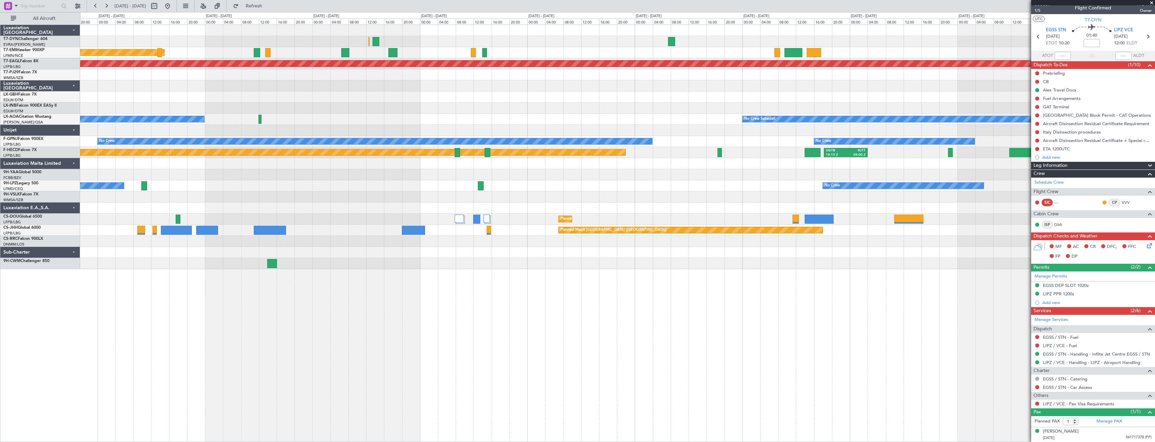
click at [332, 44] on div "AOG Maint Riga (Riga Intl)" at bounding box center [617, 41] width 1074 height 11
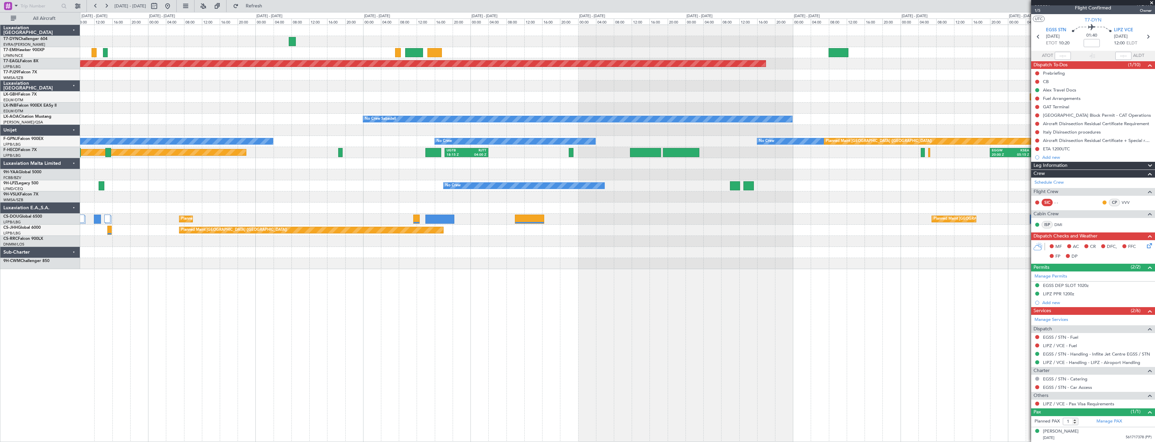
click at [210, 46] on div "Grounded [US_STATE] ([GEOGRAPHIC_DATA]) Planned Maint Nurnberg No Crew Sabadell…" at bounding box center [617, 147] width 1074 height 244
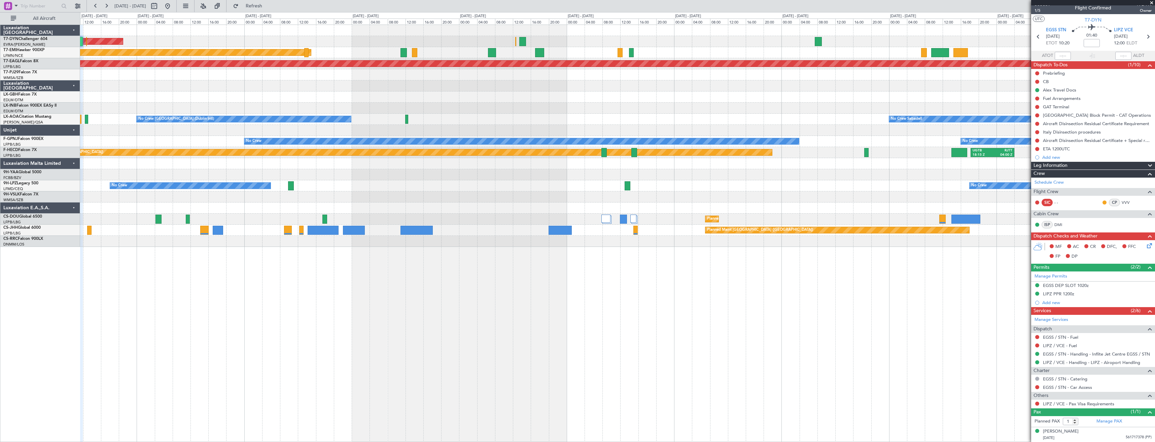
click at [648, 42] on div "AOG Maint Riga (Riga Intl)" at bounding box center [617, 41] width 1074 height 11
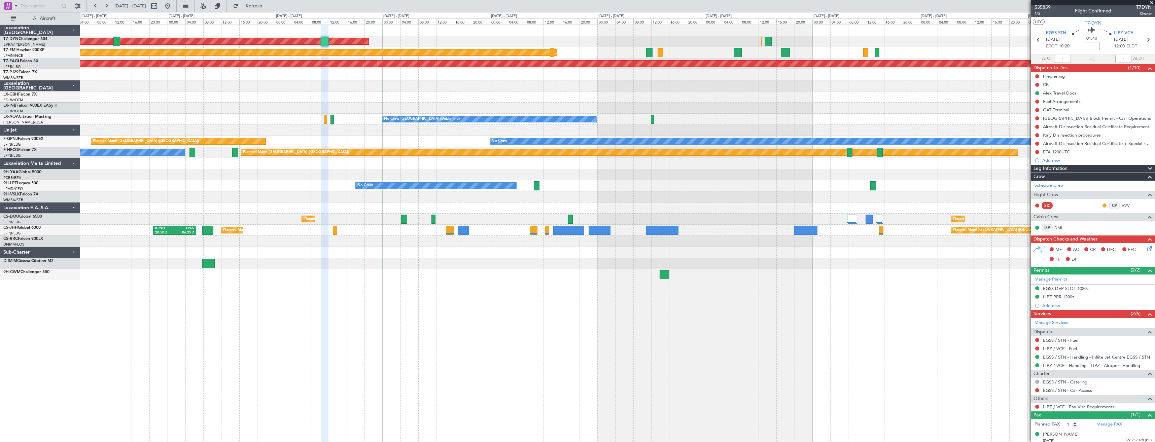
scroll to position [0, 0]
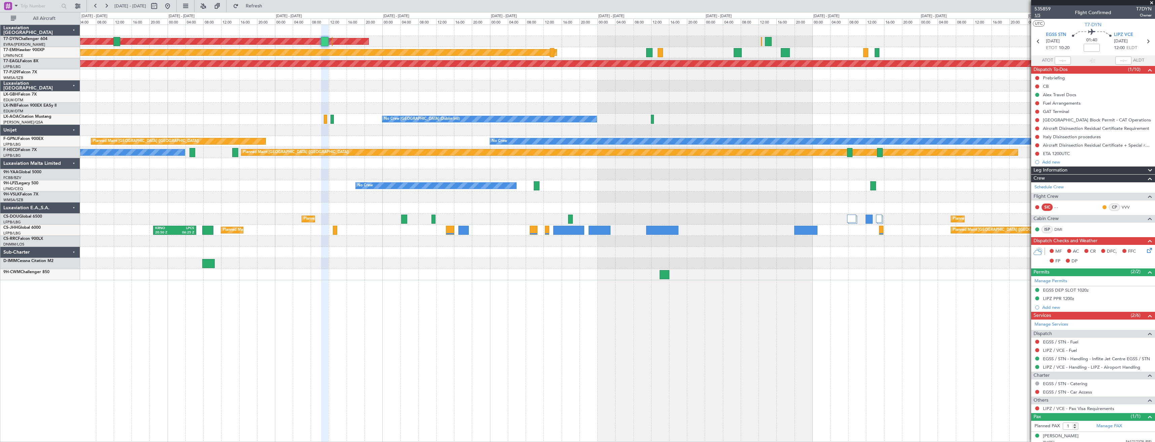
click at [1047, 13] on span "1/5" at bounding box center [1042, 15] width 16 height 6
click at [1043, 10] on span "535859" at bounding box center [1042, 8] width 16 height 7
click at [1043, 14] on span "1/5" at bounding box center [1042, 15] width 16 height 6
click at [1042, 16] on span "1/5" at bounding box center [1042, 15] width 16 height 6
click at [1037, 16] on span "1/5" at bounding box center [1042, 15] width 16 height 6
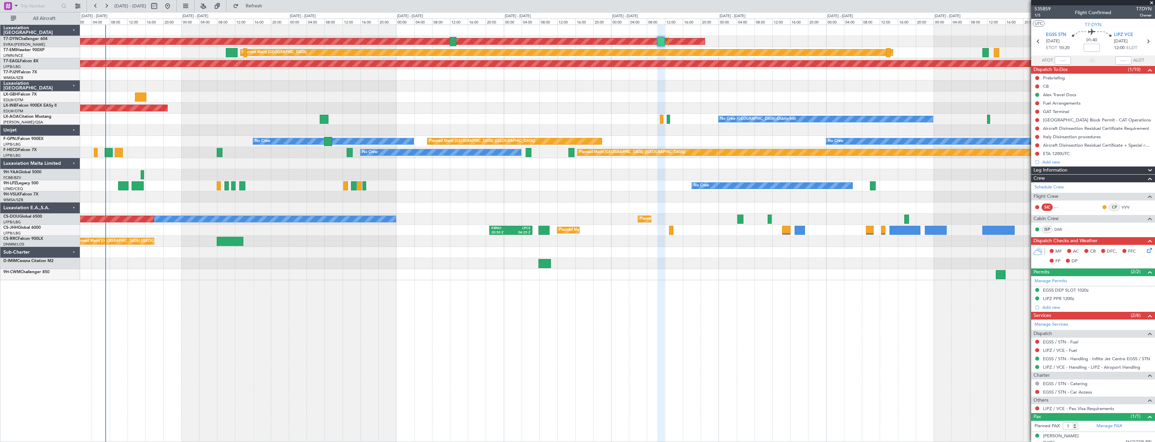
click at [722, 72] on div at bounding box center [617, 74] width 1074 height 11
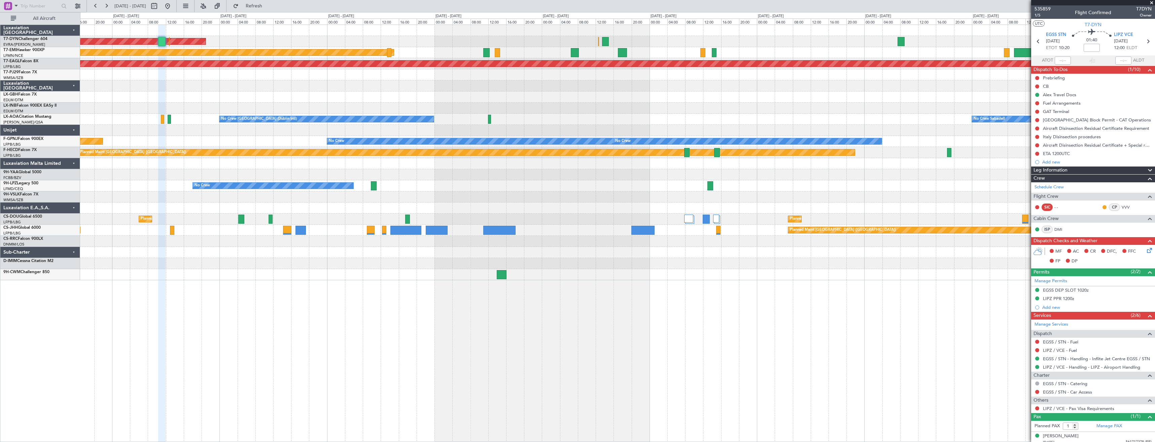
click at [173, 261] on div at bounding box center [617, 263] width 1074 height 11
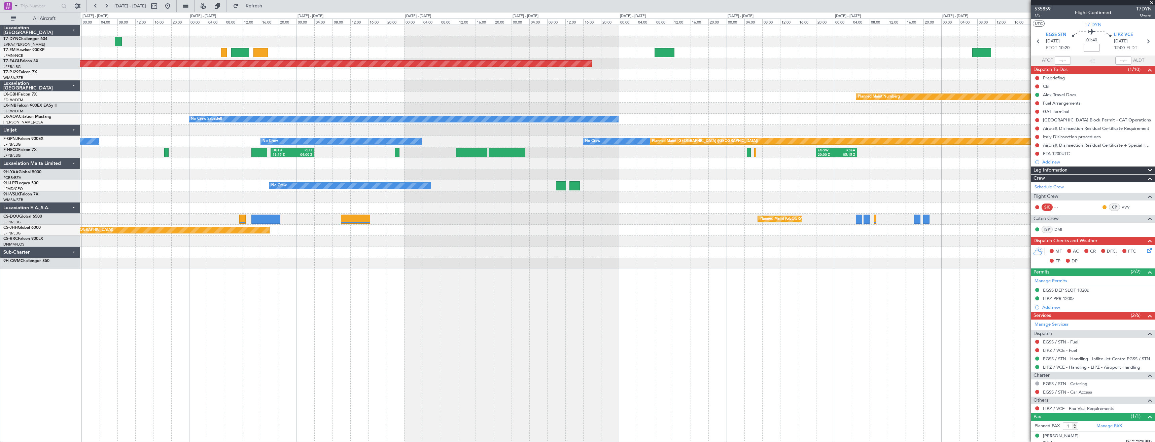
click at [49, 230] on div "Grounded [US_STATE] ([GEOGRAPHIC_DATA]) Planned Maint Nurnberg No Crew Sabadell…" at bounding box center [577, 227] width 1155 height 430
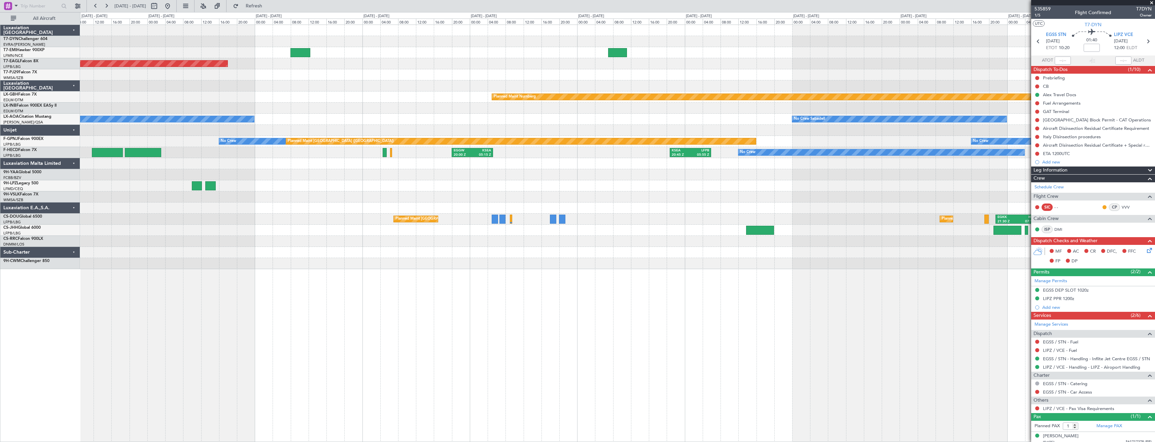
click at [284, 264] on div "Grounded [US_STATE] ([GEOGRAPHIC_DATA]) Planned Maint Nurnberg No Crew Sabadell…" at bounding box center [617, 234] width 1075 height 418
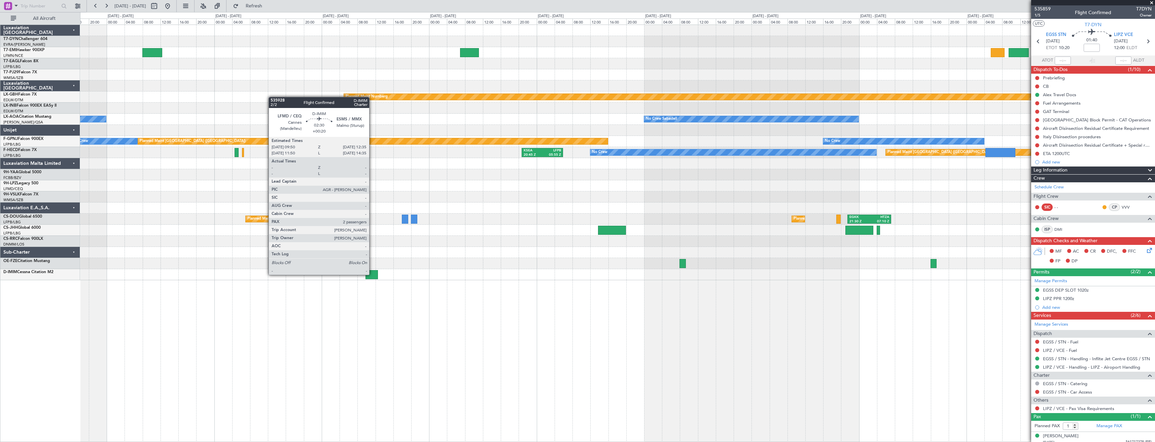
click at [372, 274] on div at bounding box center [371, 274] width 12 height 9
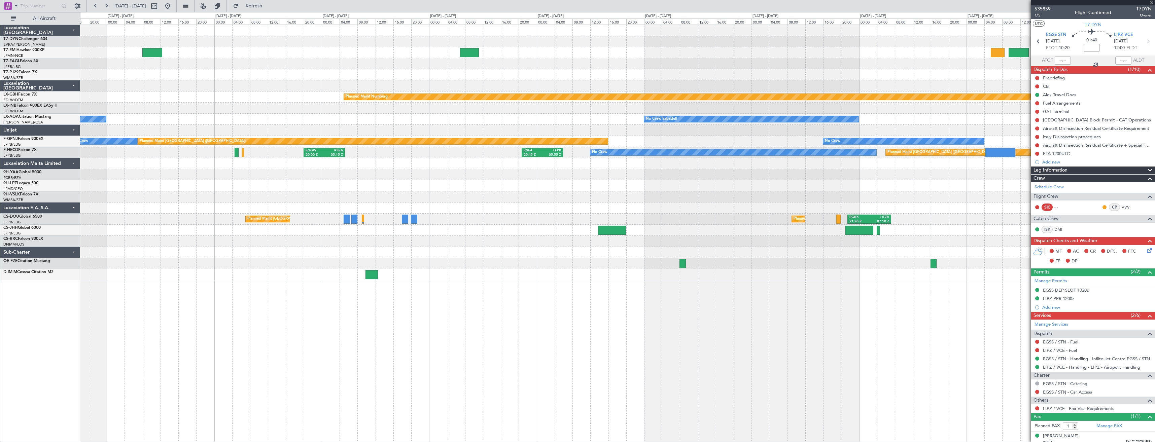
type input "+00:20"
type input "2"
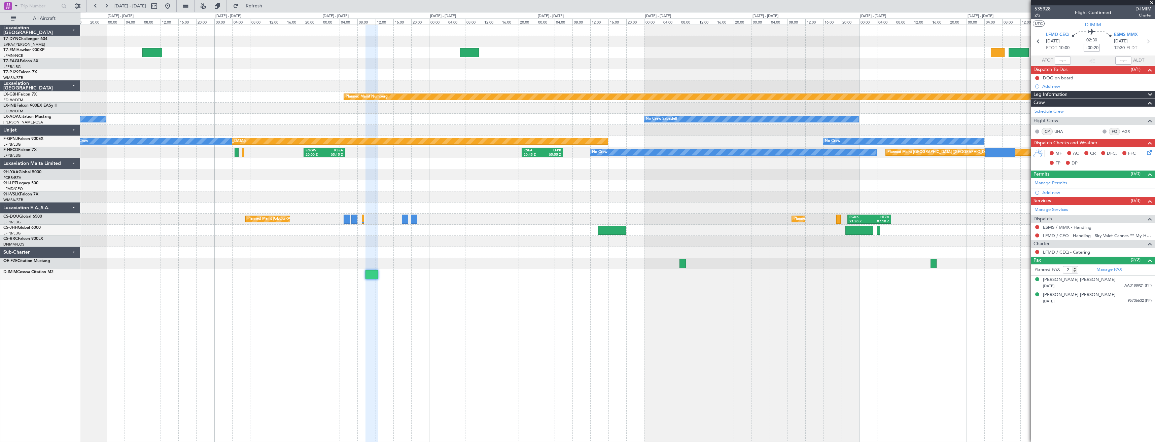
click at [870, 291] on div "Grounded [US_STATE] ([GEOGRAPHIC_DATA]) Planned Maint Nurnberg No Crew Sabadell…" at bounding box center [617, 234] width 1075 height 418
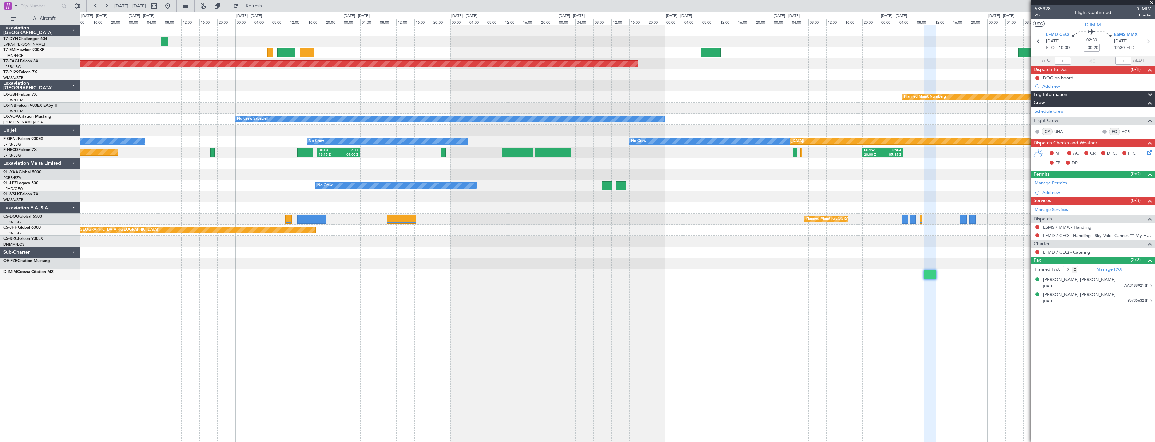
click at [963, 229] on div "Grounded [US_STATE] ([GEOGRAPHIC_DATA]) Planned Maint Nurnberg No Crew Sabadell…" at bounding box center [617, 152] width 1074 height 255
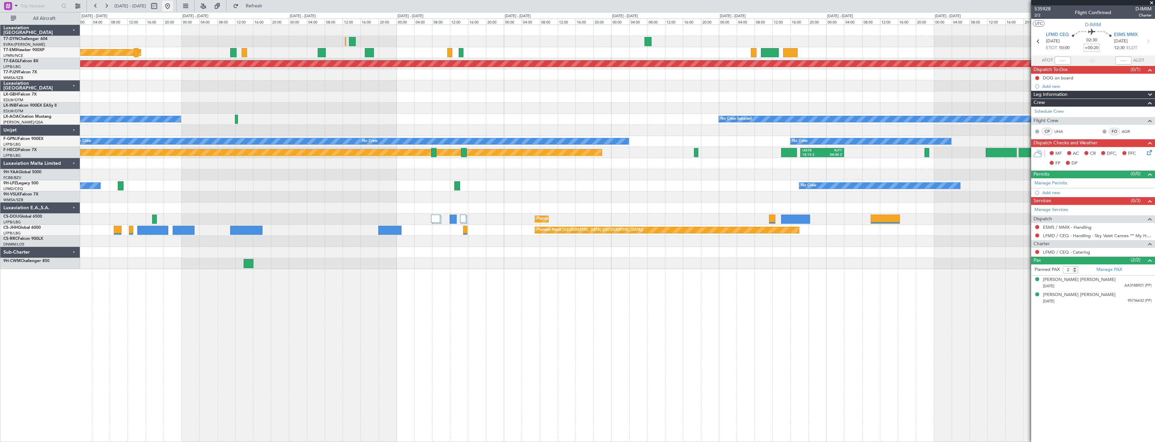
click at [173, 6] on button at bounding box center [167, 6] width 11 height 11
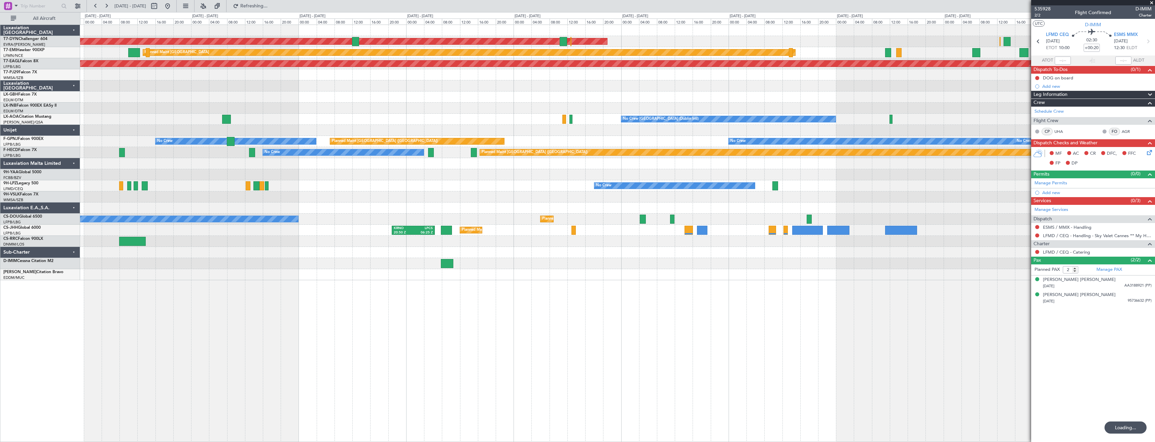
click at [269, 256] on div "AOG Maint Riga (Riga Intl) Planned Maint [GEOGRAPHIC_DATA] Grounded [US_STATE] …" at bounding box center [617, 234] width 1075 height 418
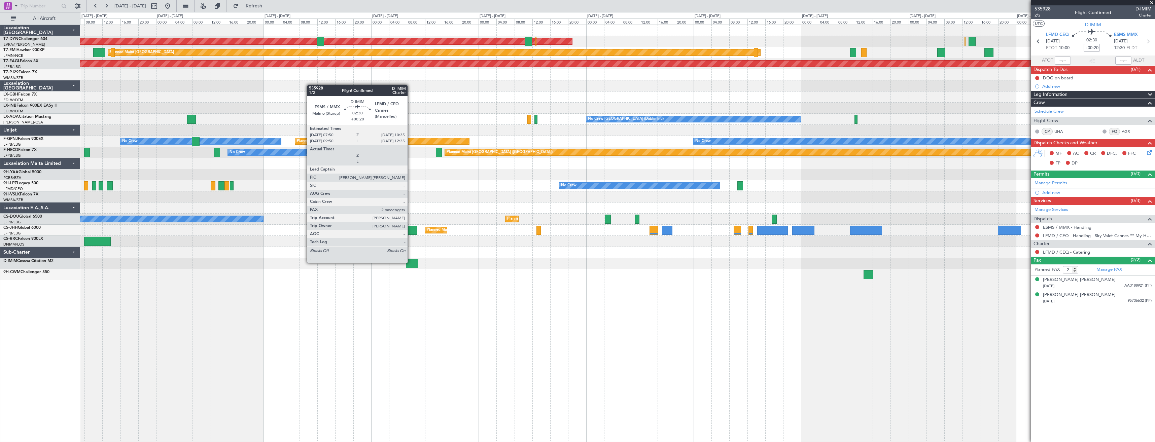
click at [410, 262] on div at bounding box center [412, 263] width 12 height 9
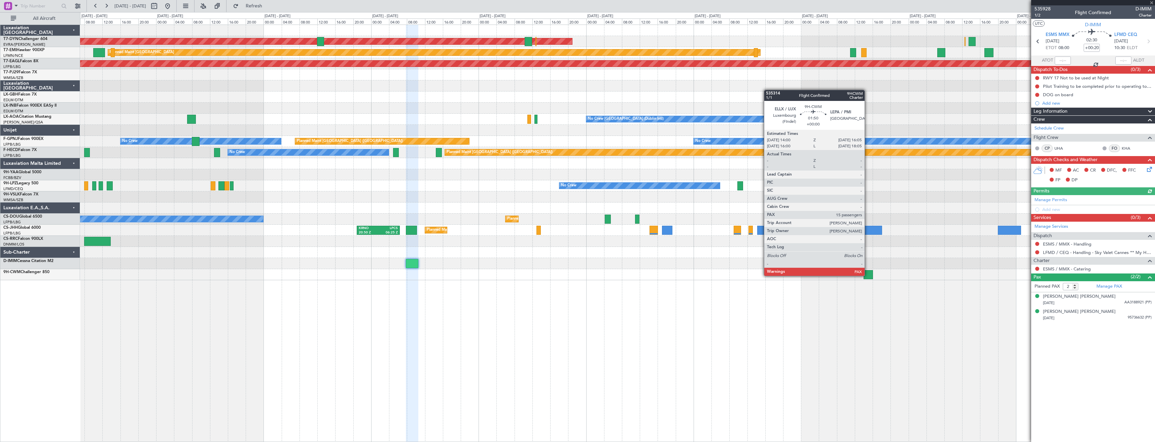
click at [868, 275] on div at bounding box center [867, 274] width 9 height 9
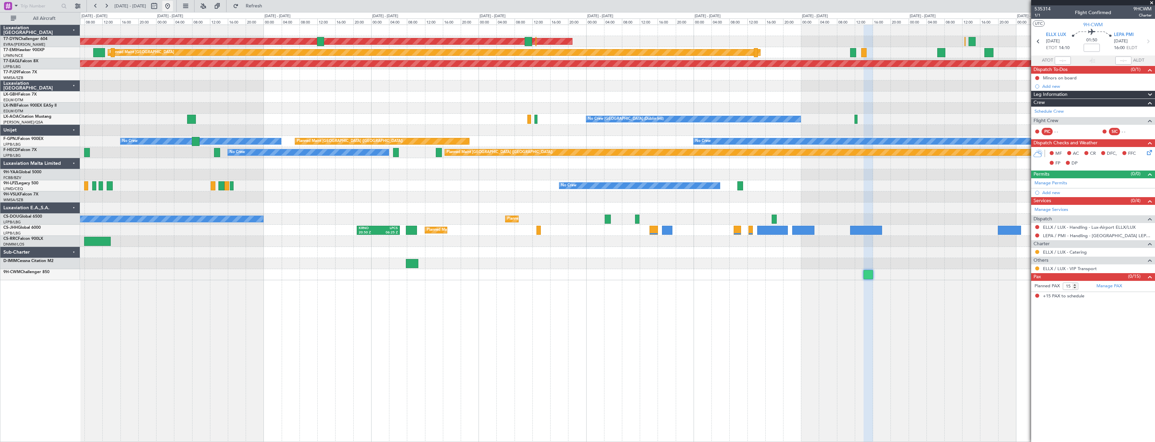
click at [173, 5] on button at bounding box center [167, 6] width 11 height 11
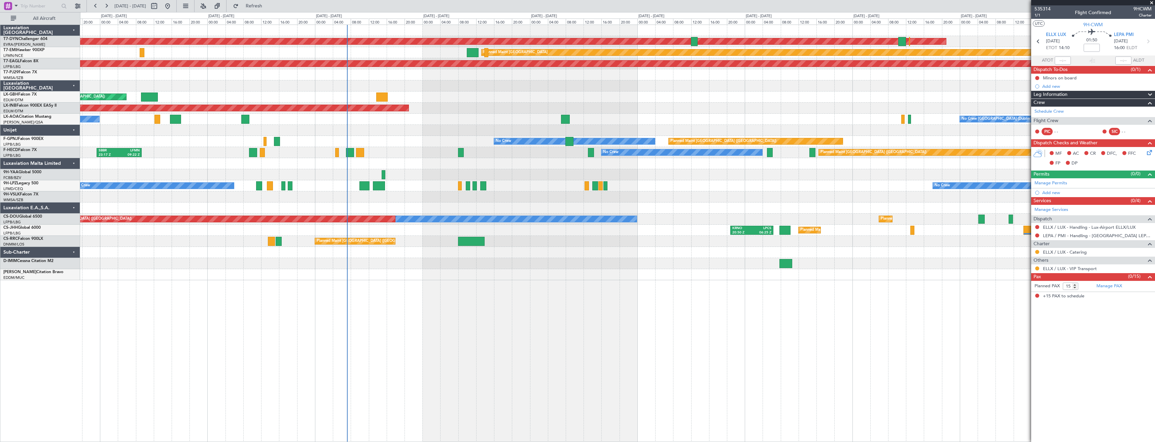
click at [233, 171] on div "AOG Maint Riga (Riga Intl) Planned Maint [GEOGRAPHIC_DATA] Grounded [US_STATE] …" at bounding box center [617, 152] width 1074 height 255
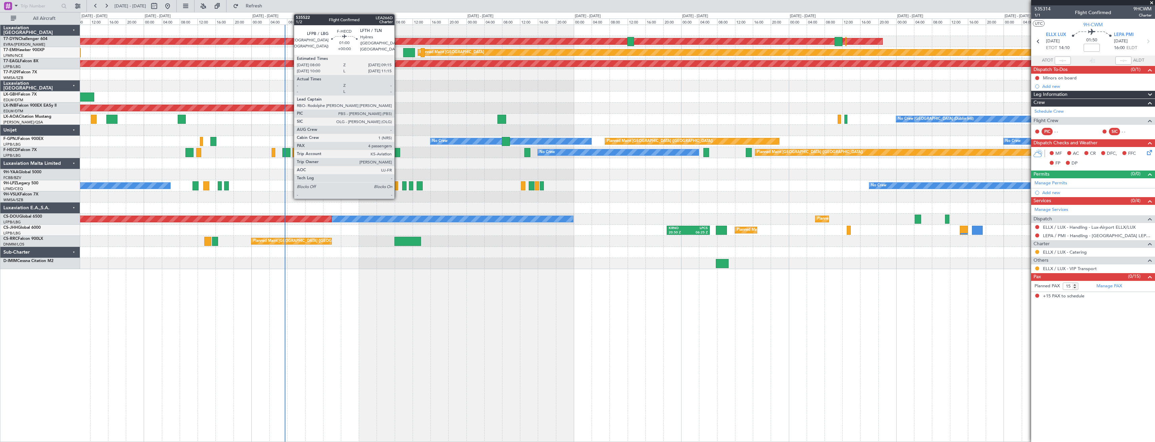
click at [397, 153] on div at bounding box center [397, 152] width 6 height 9
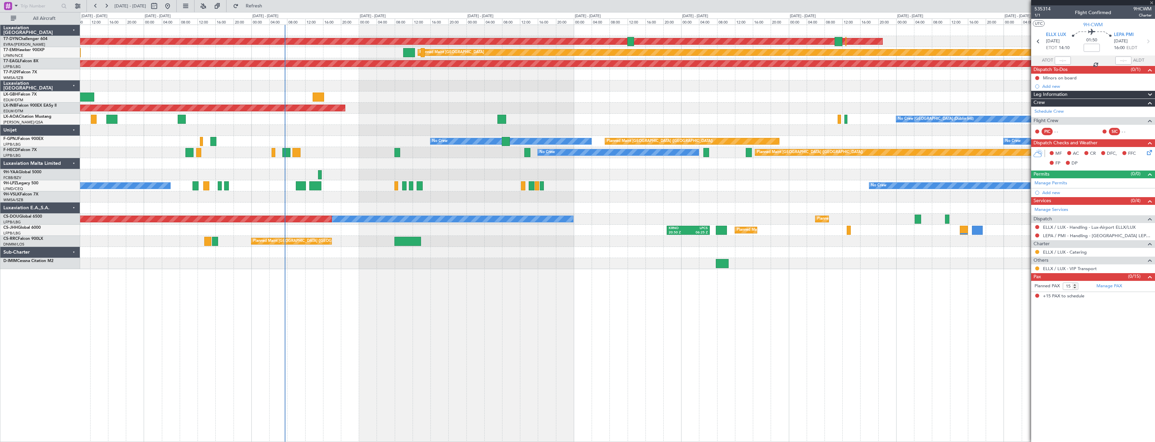
type input "4"
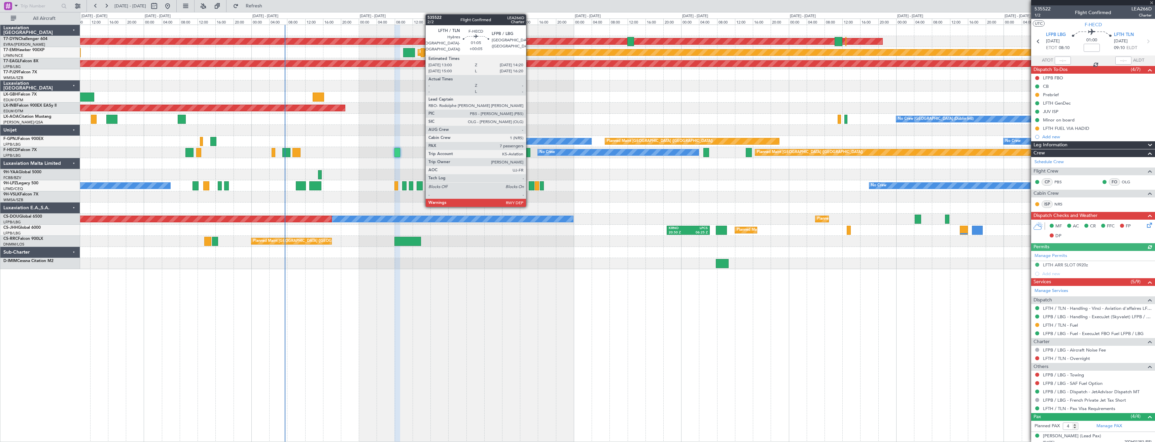
click at [529, 153] on div at bounding box center [527, 152] width 6 height 9
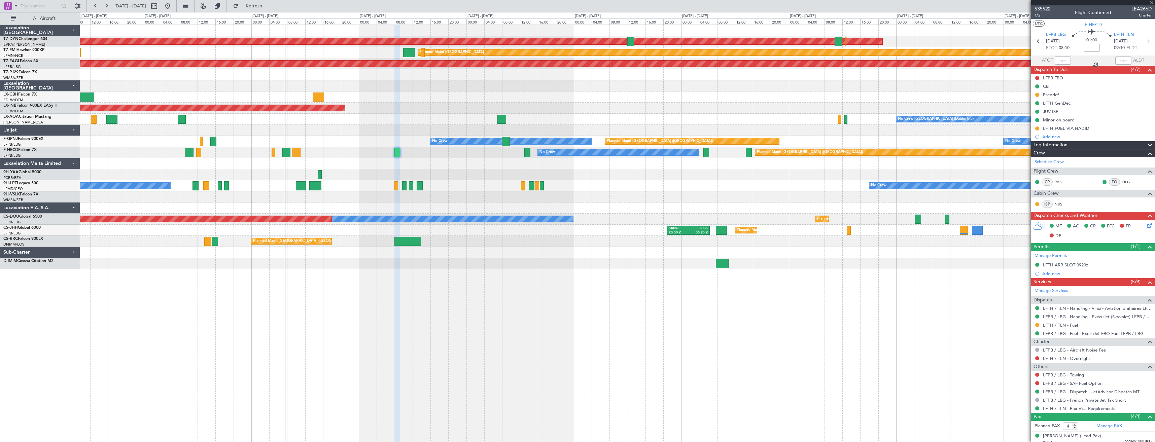
type input "+00:05"
type input "7"
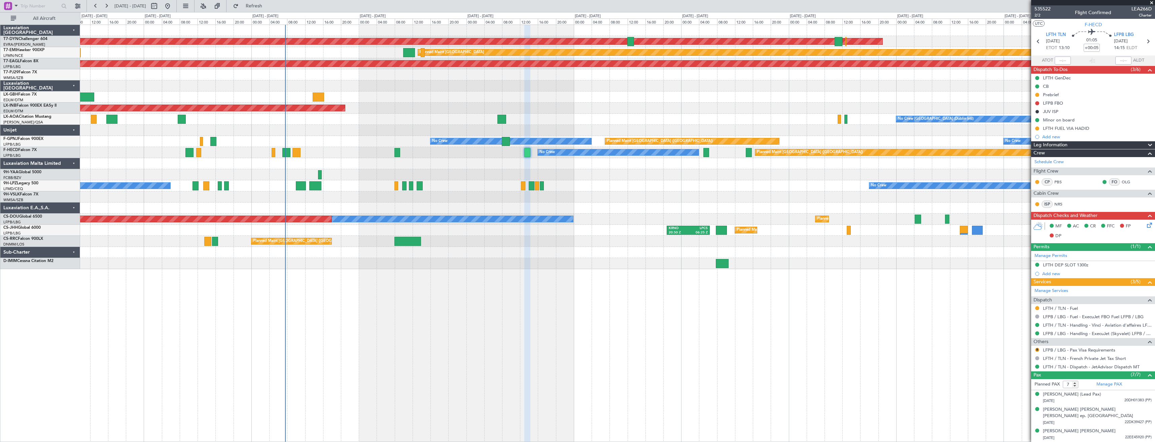
scroll to position [54, 0]
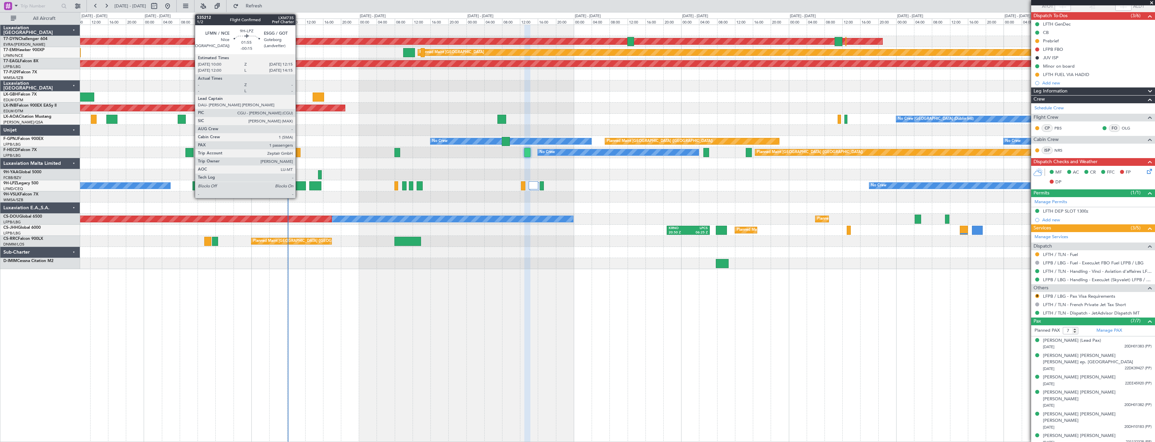
click at [298, 187] on div at bounding box center [301, 185] width 10 height 9
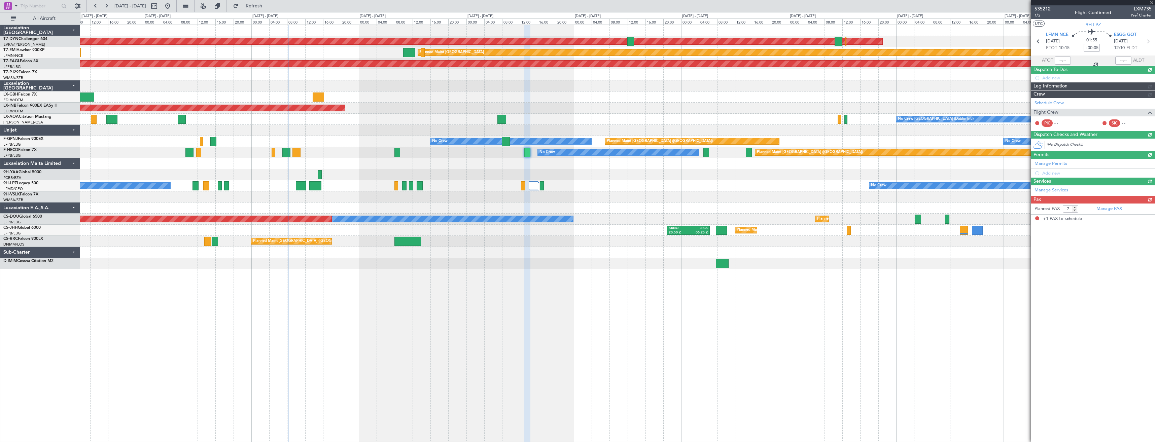
type input "-00:15"
type input "1"
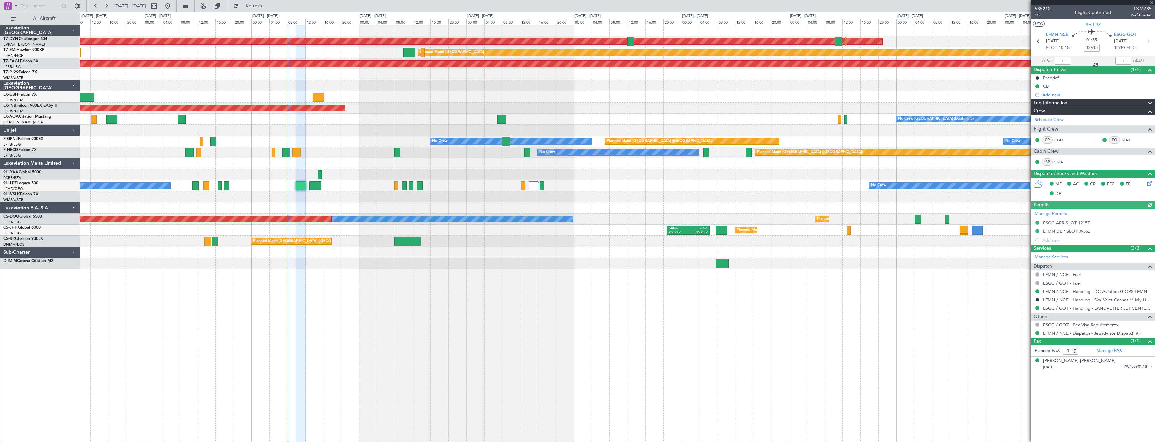
scroll to position [0, 0]
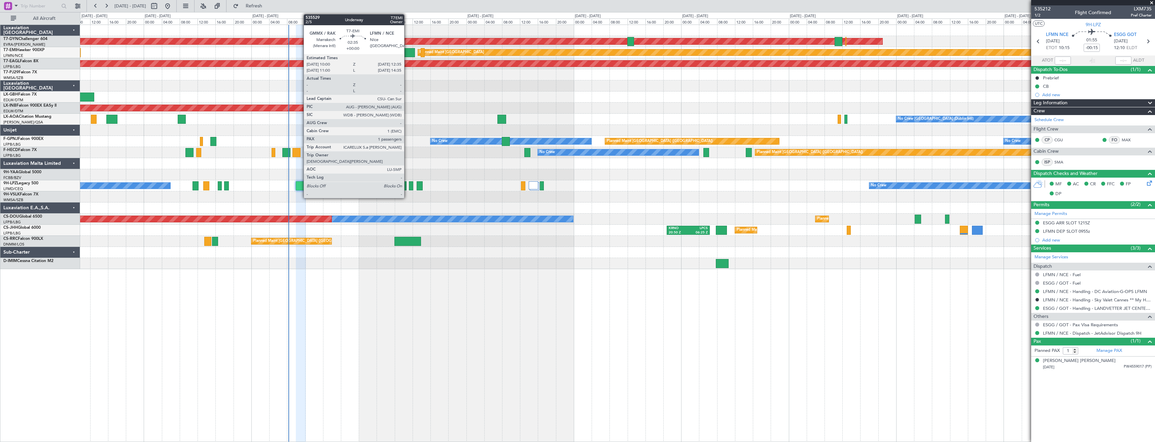
click at [407, 54] on div at bounding box center [409, 52] width 12 height 9
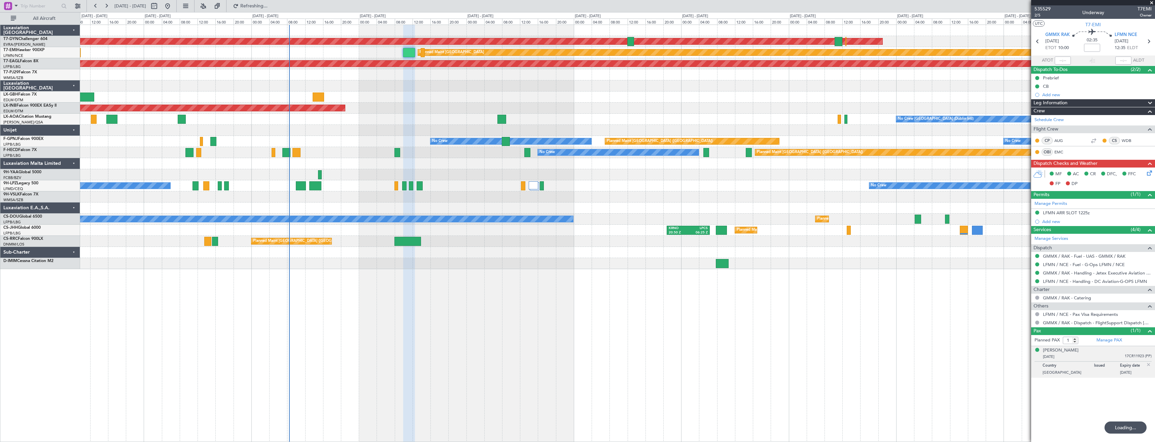
click at [8, 288] on div "AOG Maint Riga (Riga Intl) Planned Maint [GEOGRAPHIC_DATA] Grounded [US_STATE] …" at bounding box center [577, 227] width 1155 height 430
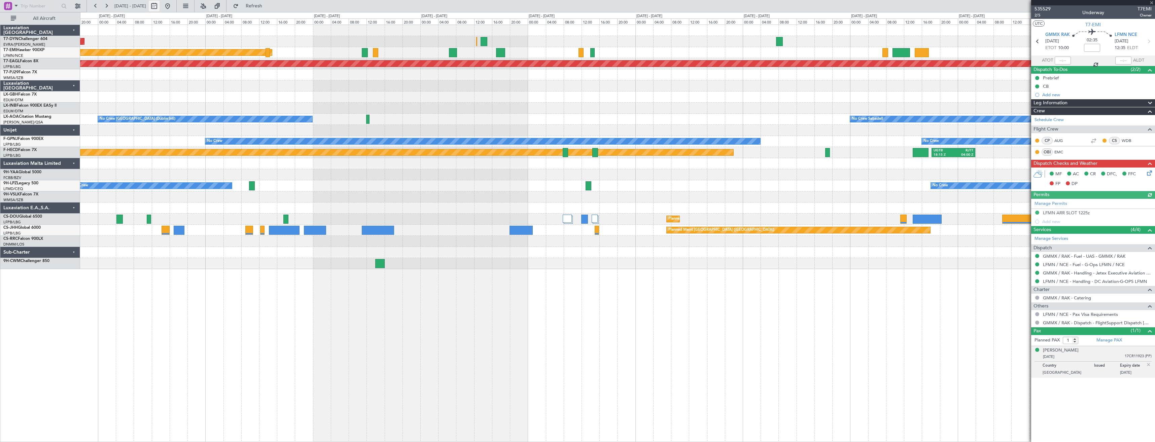
click at [159, 7] on button at bounding box center [154, 6] width 11 height 11
select select "9"
select select "2025"
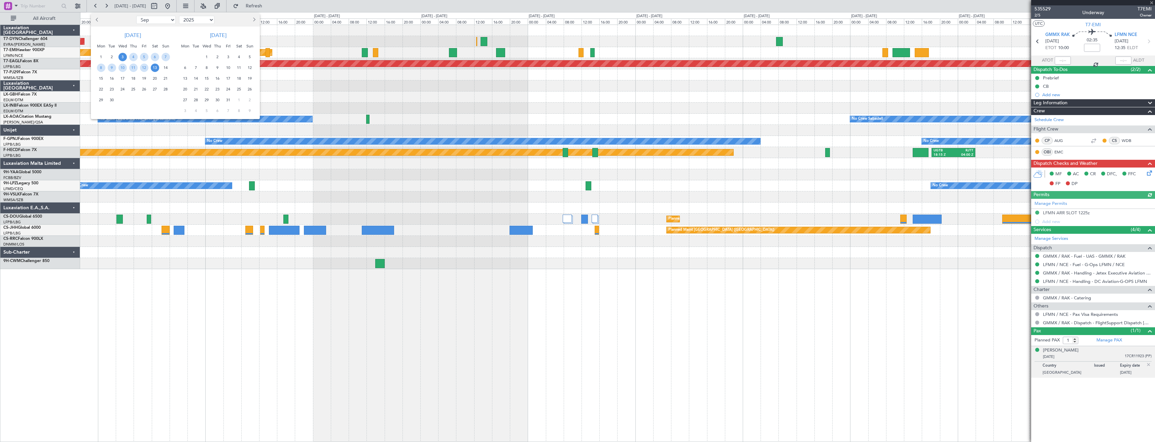
drag, startPoint x: 169, startPoint y: 14, endPoint x: 169, endPoint y: 18, distance: 3.4
click at [169, 17] on ngb-datepicker-navigation "Jan Feb Mar Apr May Jun [DATE] Aug Sep Oct Nov [DATE] 2016 2017 2018 2019 2020 …" at bounding box center [175, 19] width 169 height 11
click at [169, 19] on select "Jan Feb Mar Apr May Jun [DATE] Aug Sep Oct Nov Dec" at bounding box center [155, 20] width 39 height 8
select select "11"
click at [136, 16] on select "Jan Feb Mar Apr May Jun [DATE] Aug Sep Oct Nov Dec" at bounding box center [155, 20] width 39 height 8
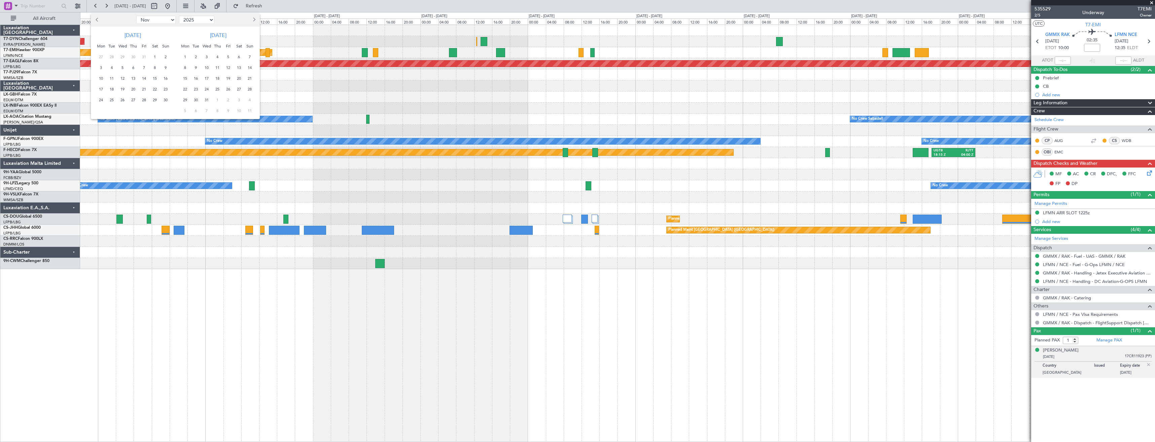
click at [154, 57] on span "1" at bounding box center [155, 57] width 8 height 8
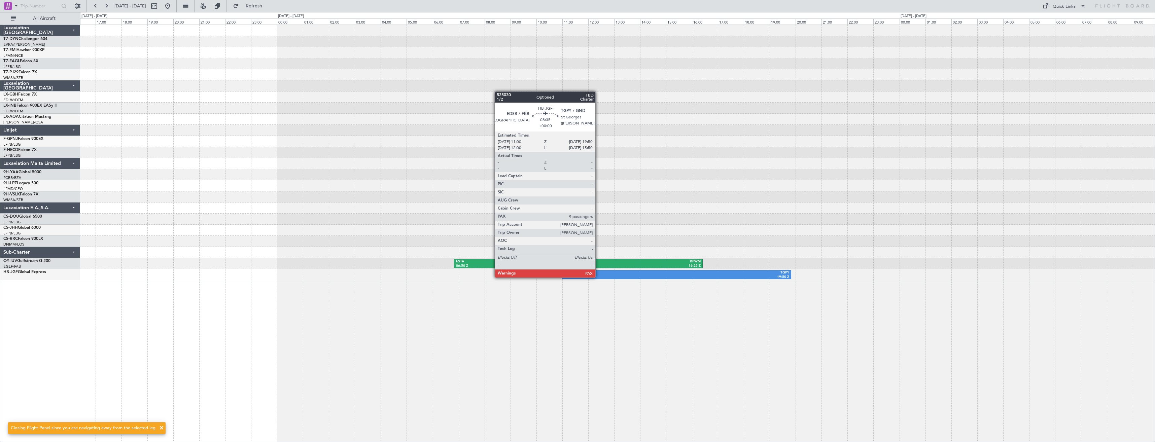
click at [598, 278] on div "11:00 Z" at bounding box center [620, 277] width 113 height 5
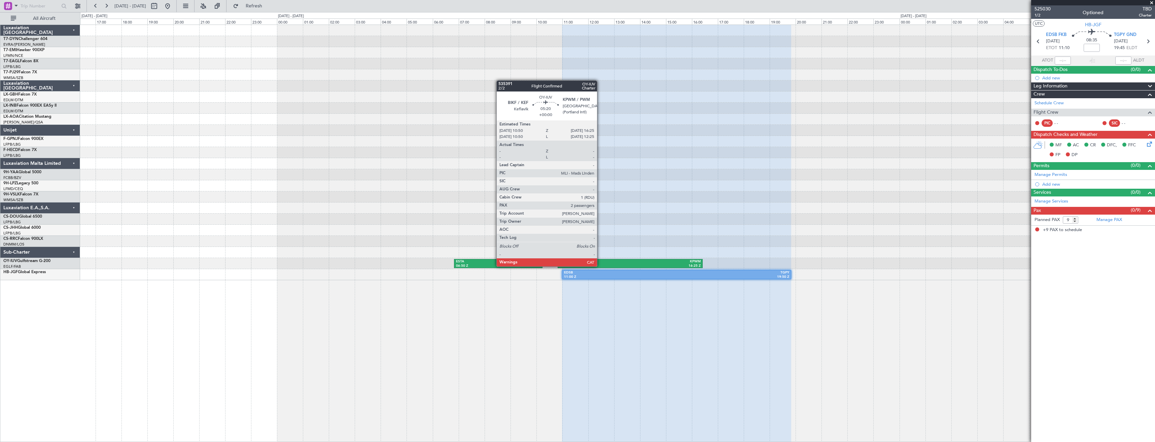
click at [600, 266] on div "10:50 Z" at bounding box center [594, 266] width 70 height 5
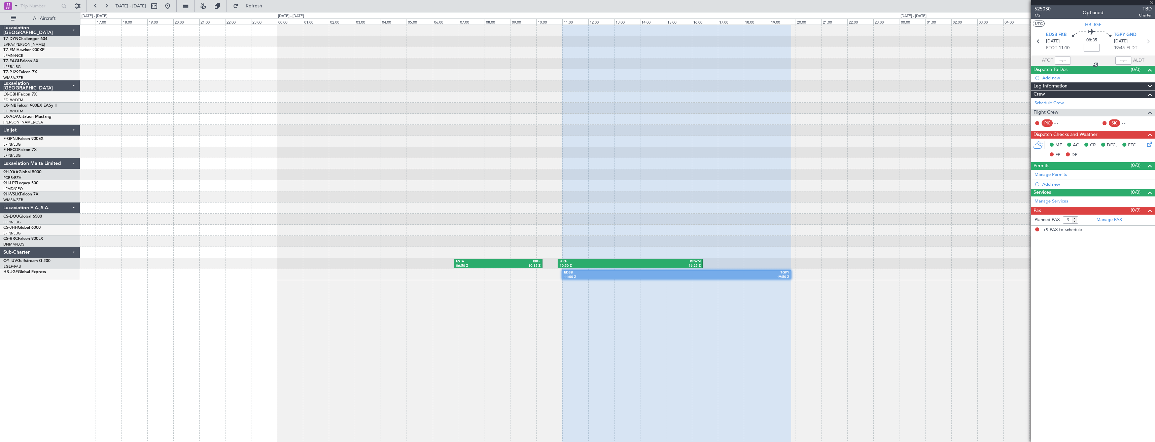
type input "2"
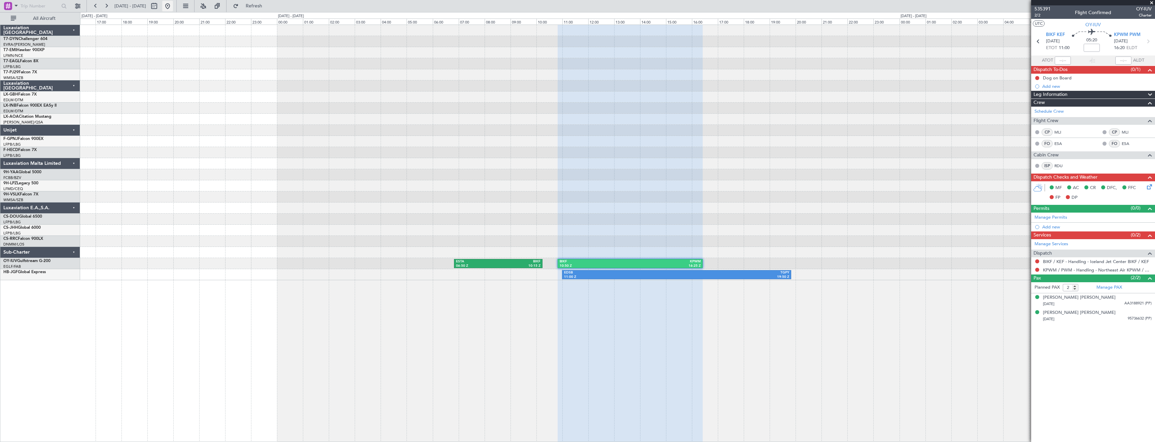
click at [173, 6] on button at bounding box center [167, 6] width 11 height 11
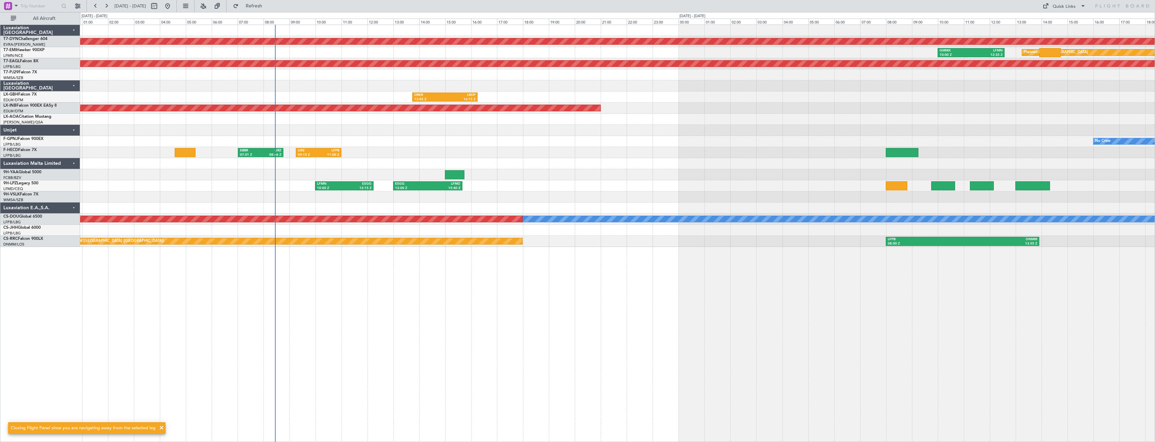
click at [407, 269] on div "AOG Maint Riga (Riga Intl) GMMX 10:00 Z LFMN 12:35 Z Planned Maint [GEOGRAPHIC_…" at bounding box center [617, 234] width 1075 height 418
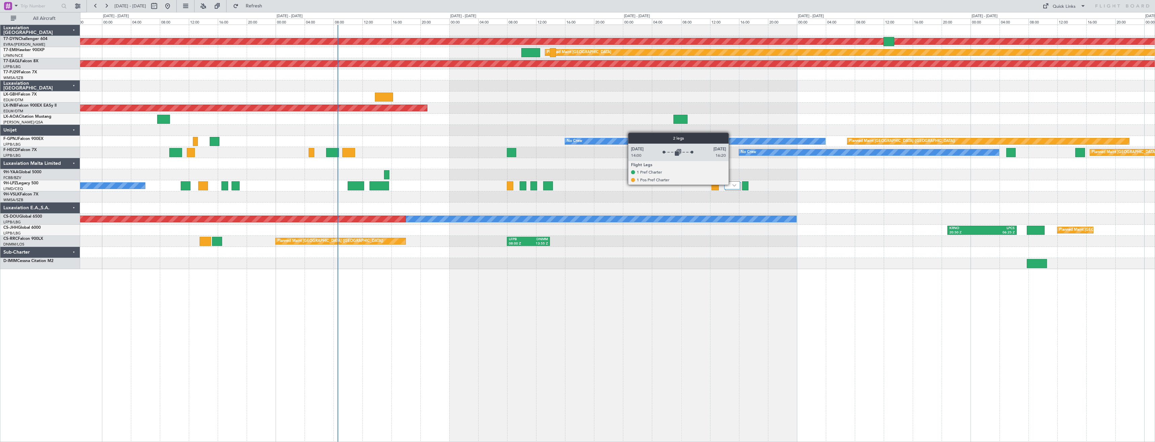
click at [731, 184] on div at bounding box center [732, 185] width 16 height 8
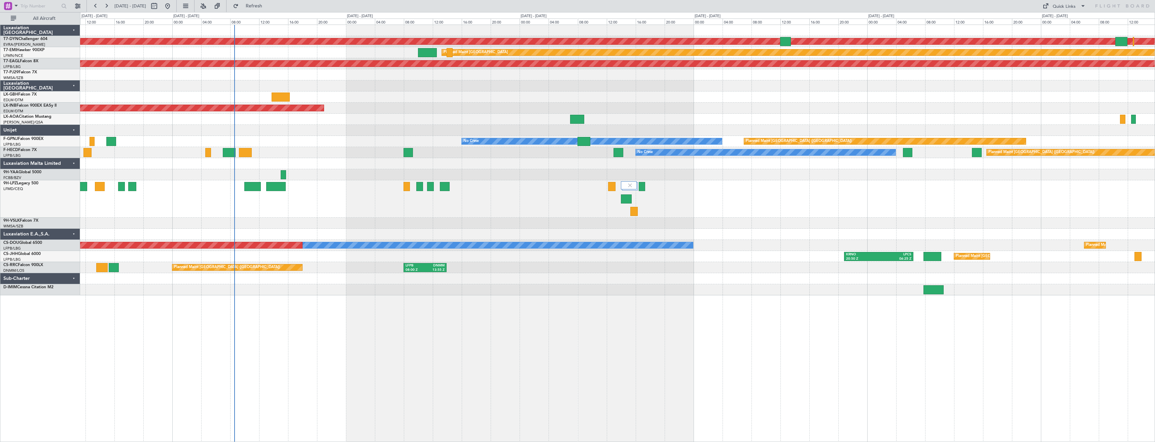
click at [617, 194] on div "No Crew No Crew" at bounding box center [617, 198] width 1074 height 37
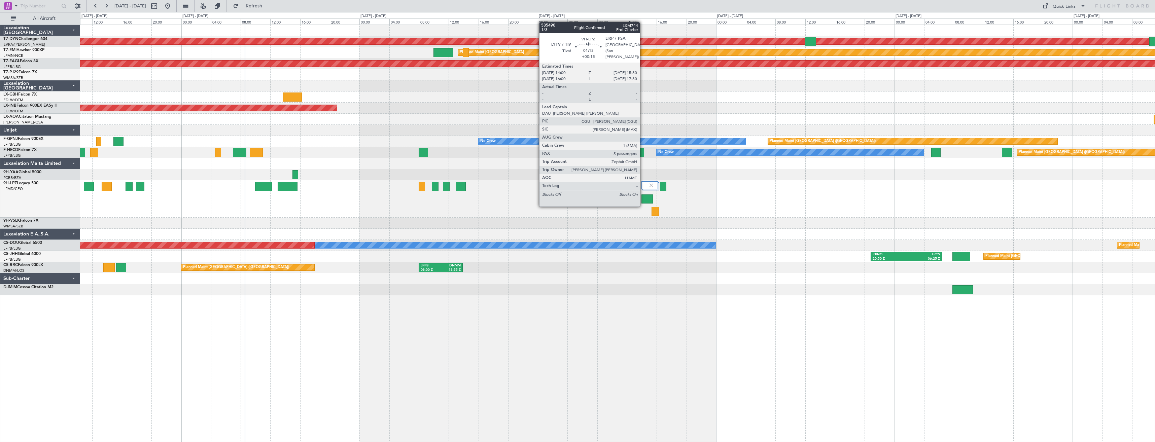
click at [643, 199] on div at bounding box center [646, 198] width 11 height 9
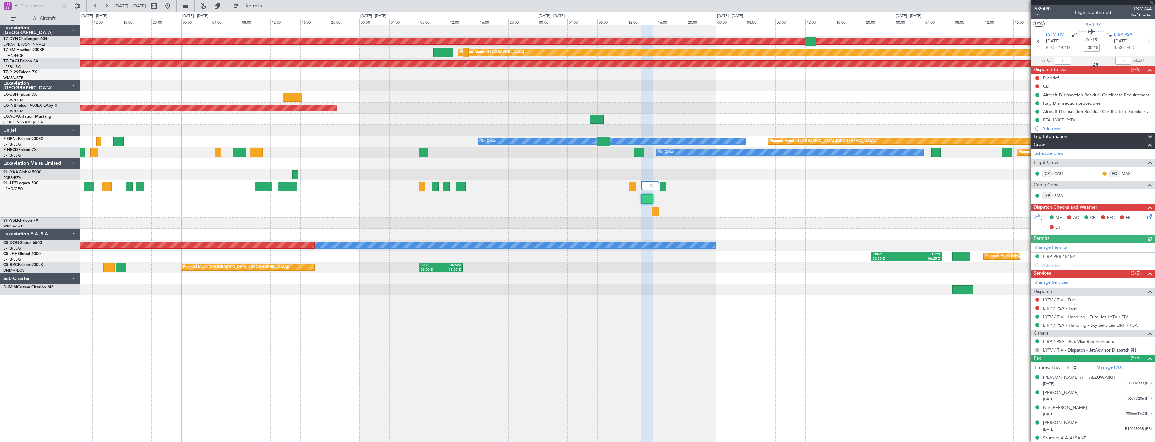
click at [736, 197] on div "No Crew No Crew" at bounding box center [617, 198] width 1074 height 37
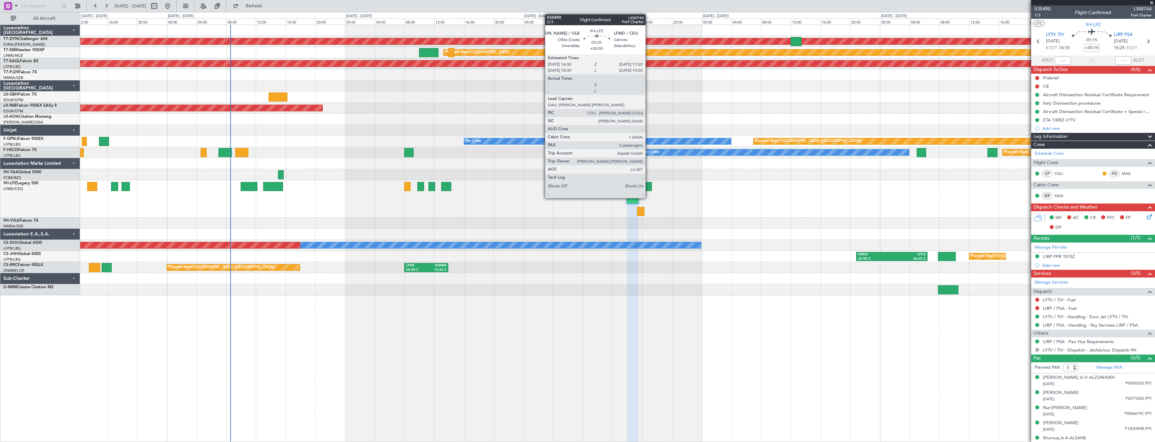
click at [648, 184] on div at bounding box center [648, 186] width 6 height 9
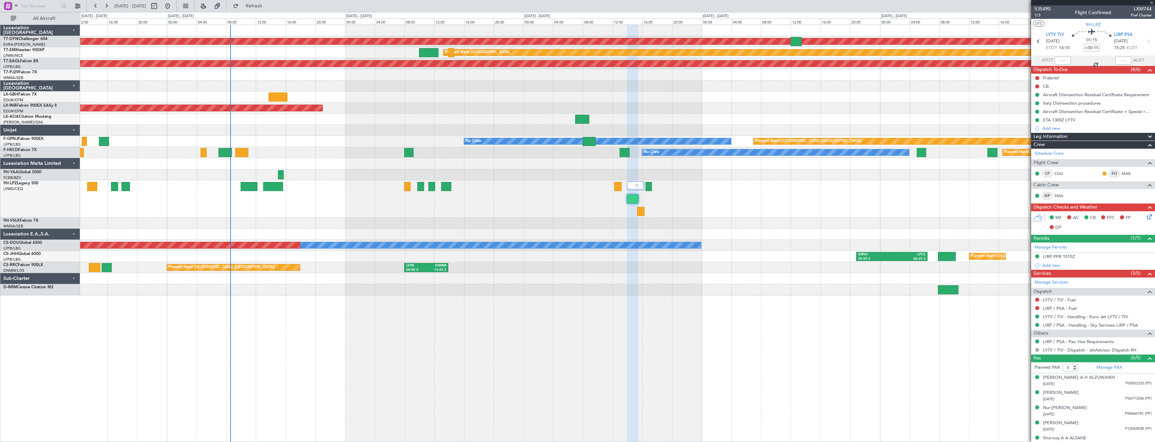
type input "2"
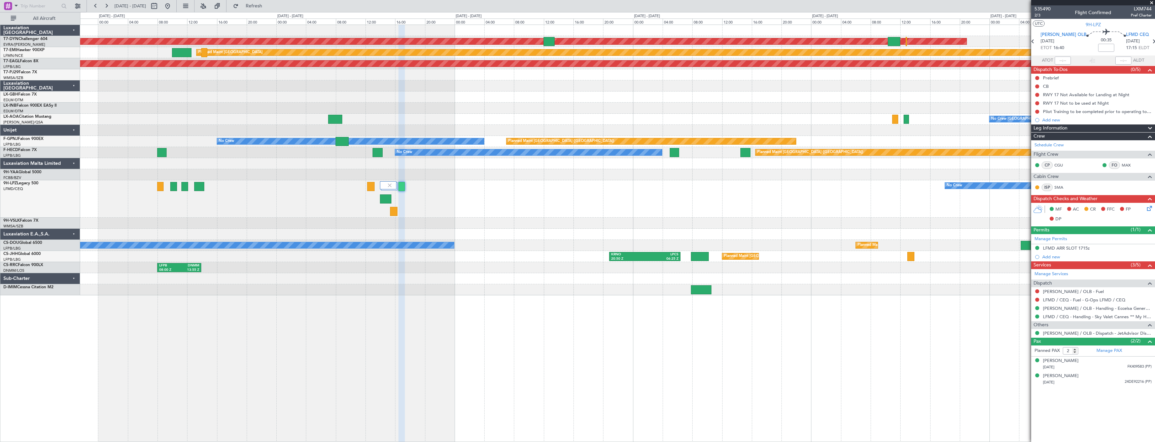
click at [369, 207] on div "No Crew" at bounding box center [617, 198] width 1074 height 37
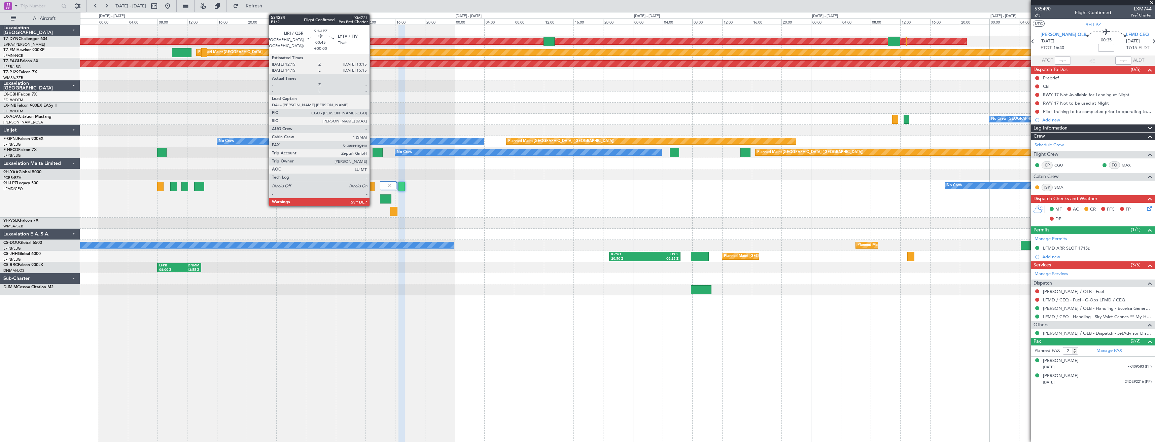
click at [372, 186] on div at bounding box center [371, 186] width 8 height 9
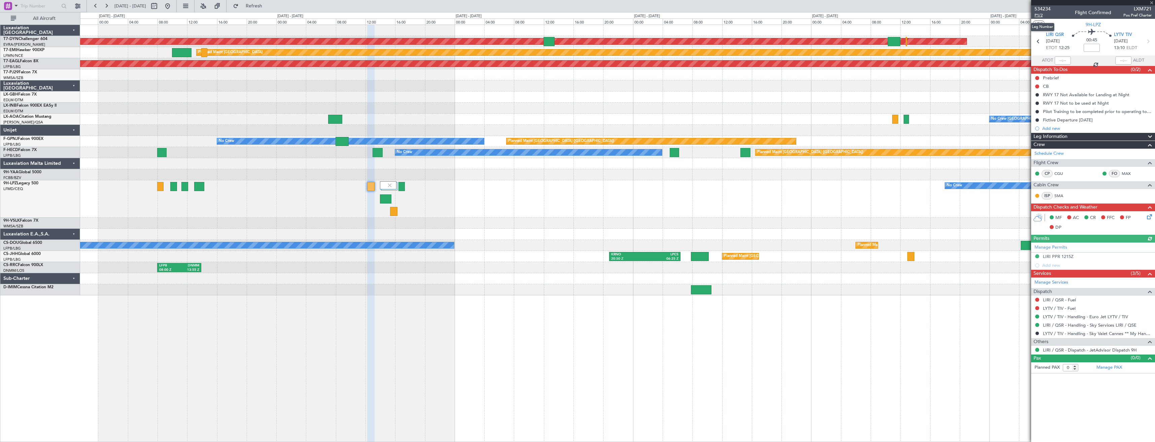
click at [1043, 15] on span "P1/2" at bounding box center [1042, 15] width 16 height 6
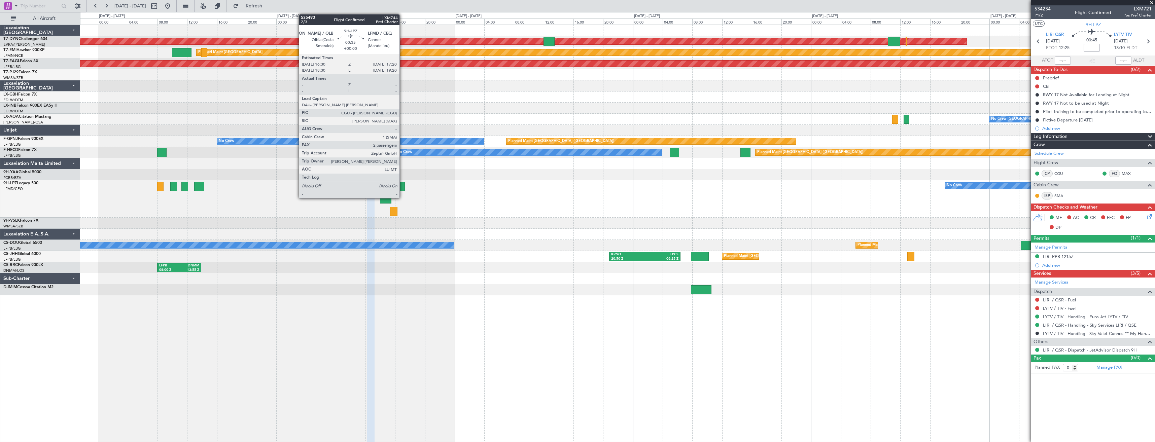
click at [402, 185] on div at bounding box center [401, 186] width 6 height 9
type input "2"
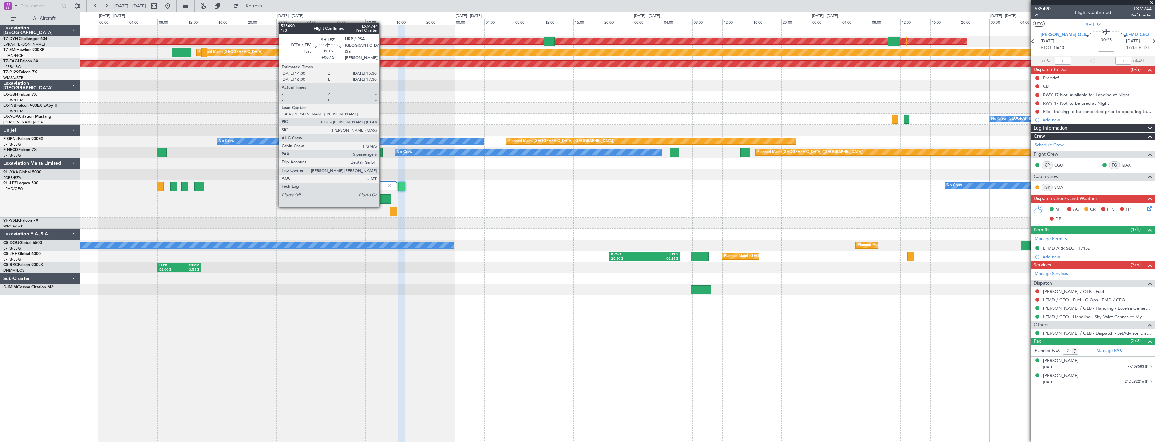
click at [382, 200] on div at bounding box center [385, 198] width 11 height 9
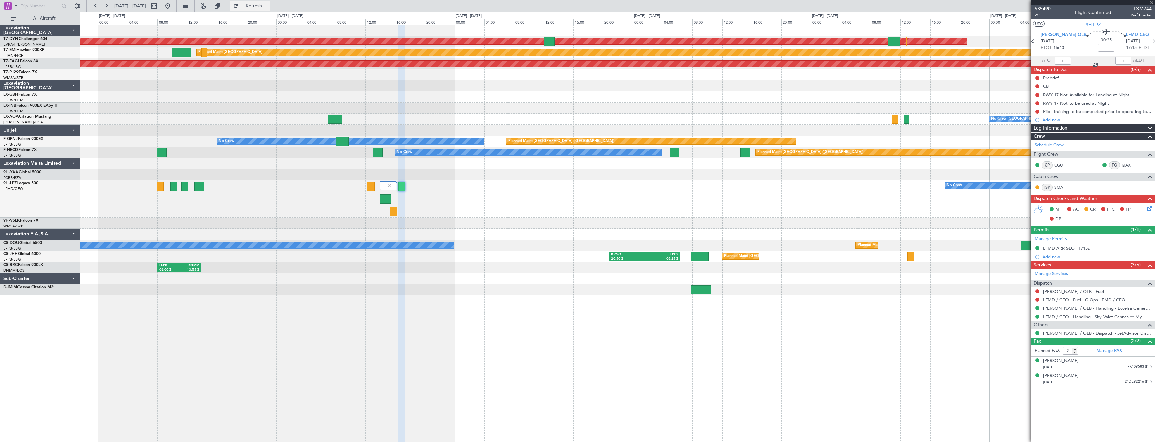
type input "+00:15"
type input "5"
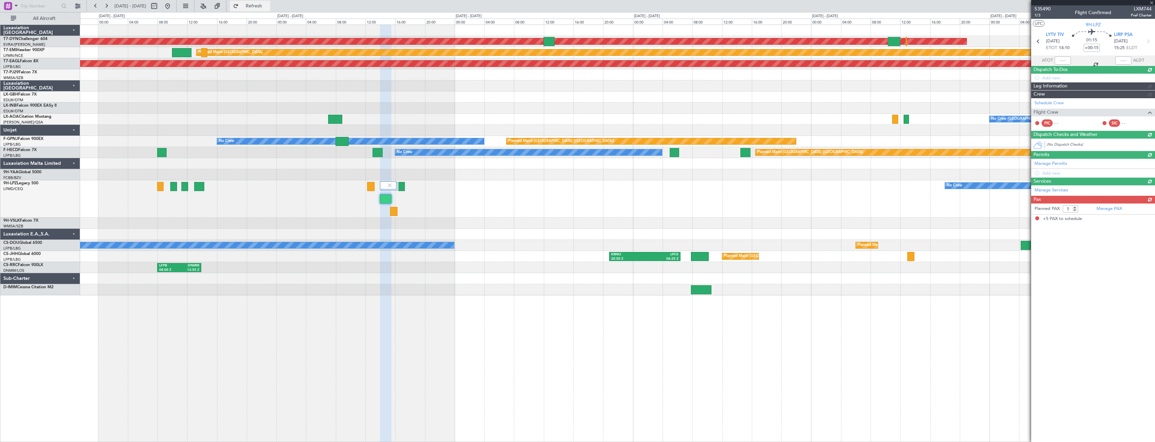
click at [268, 8] on span "Refresh" at bounding box center [254, 6] width 28 height 5
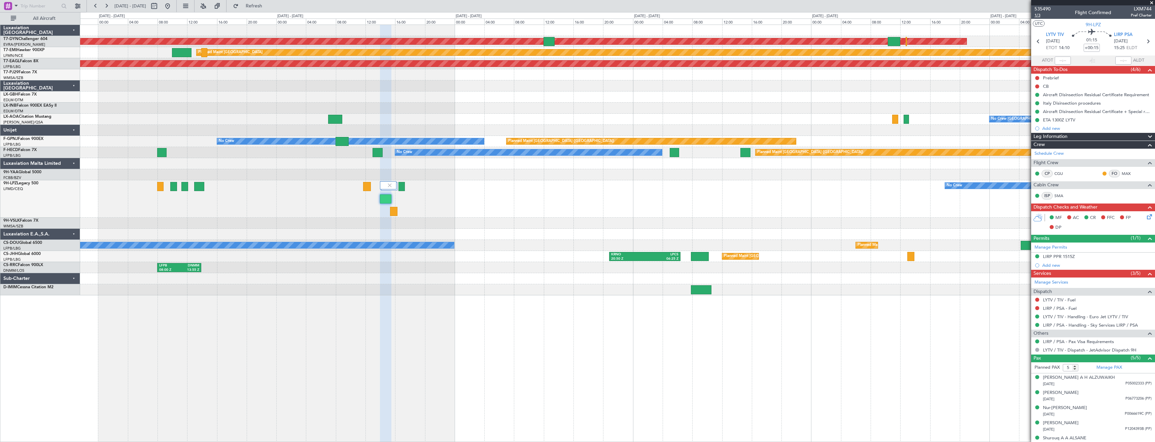
click at [1036, 15] on span "1/3" at bounding box center [1042, 15] width 16 height 6
click at [267, 6] on span "Refresh" at bounding box center [254, 6] width 28 height 5
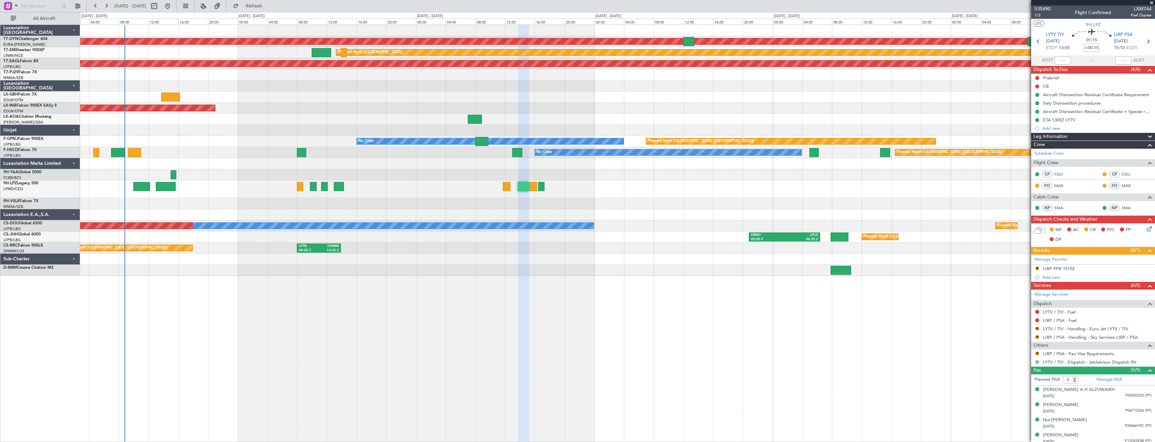
click at [383, 121] on div "No Crew [GEOGRAPHIC_DATA] (Dublin Intl)" at bounding box center [617, 119] width 1074 height 11
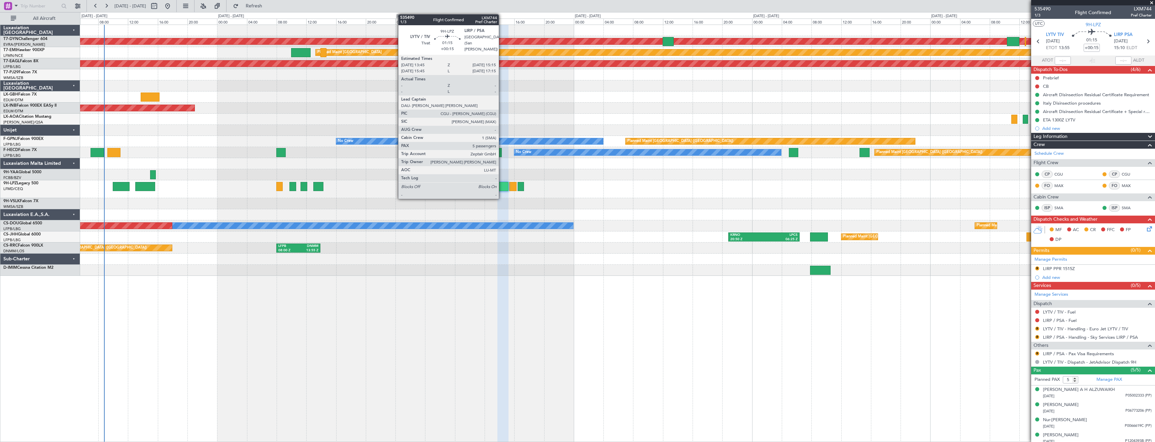
click at [502, 187] on div at bounding box center [502, 186] width 11 height 9
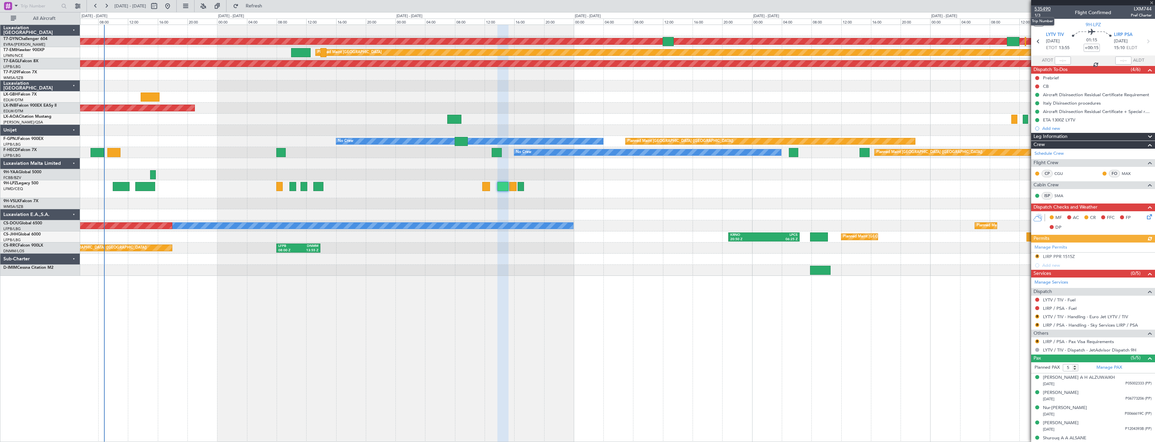
click at [1041, 10] on span "535490" at bounding box center [1042, 8] width 16 height 7
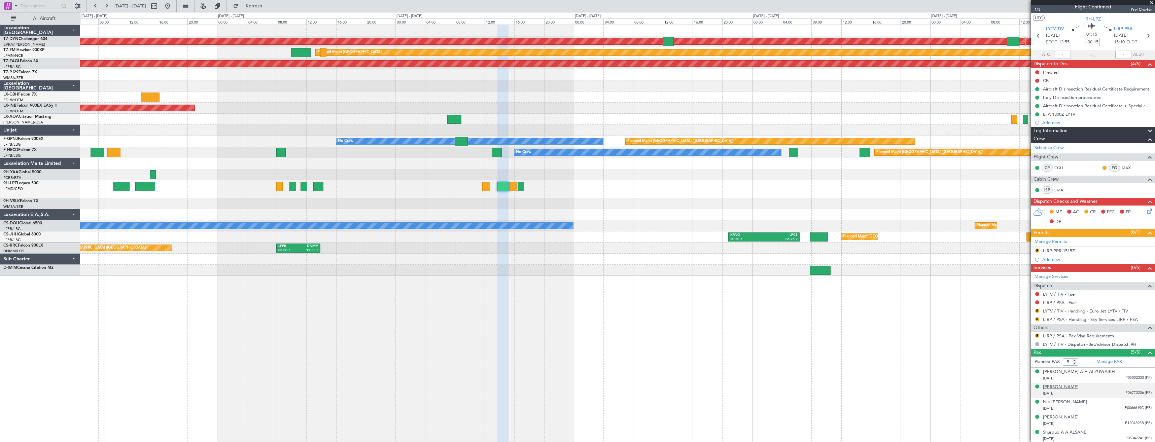
scroll to position [7, 0]
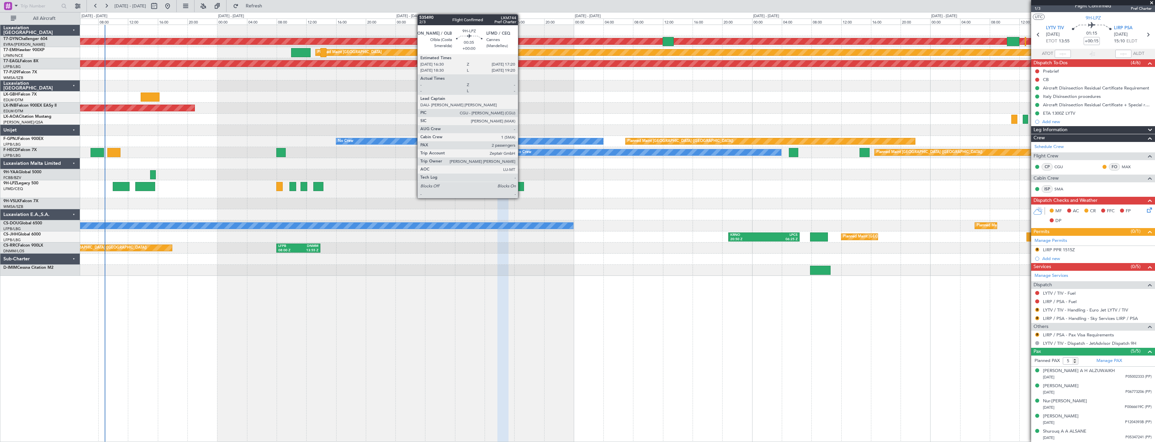
click at [521, 186] on div at bounding box center [520, 186] width 6 height 9
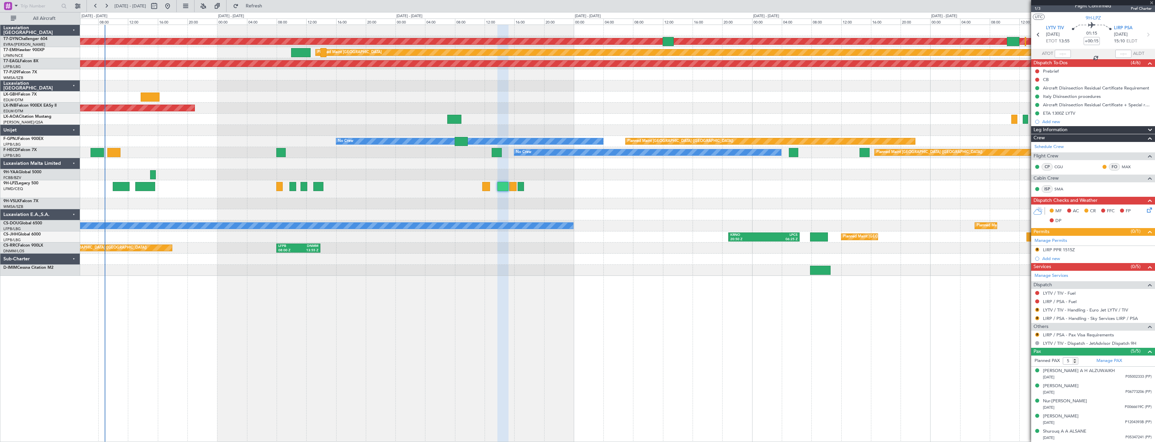
type input "2"
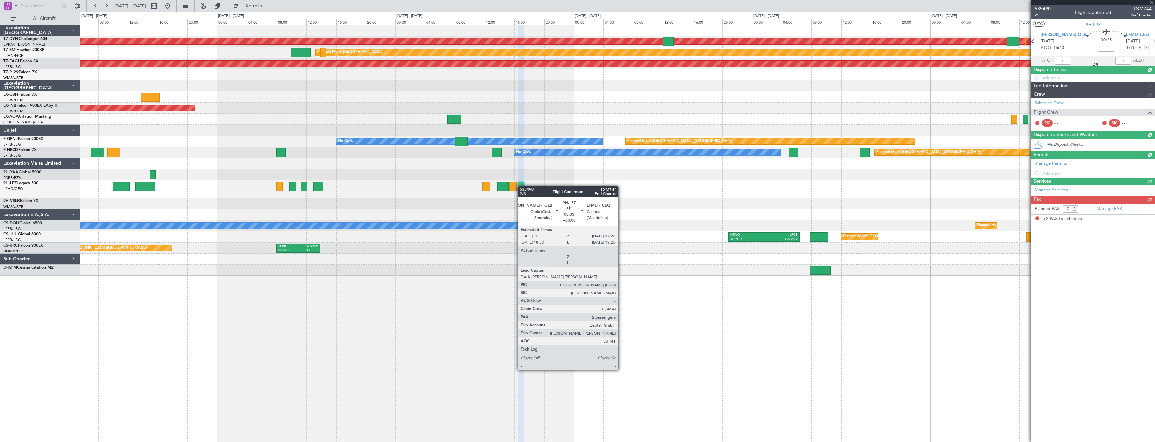
scroll to position [0, 0]
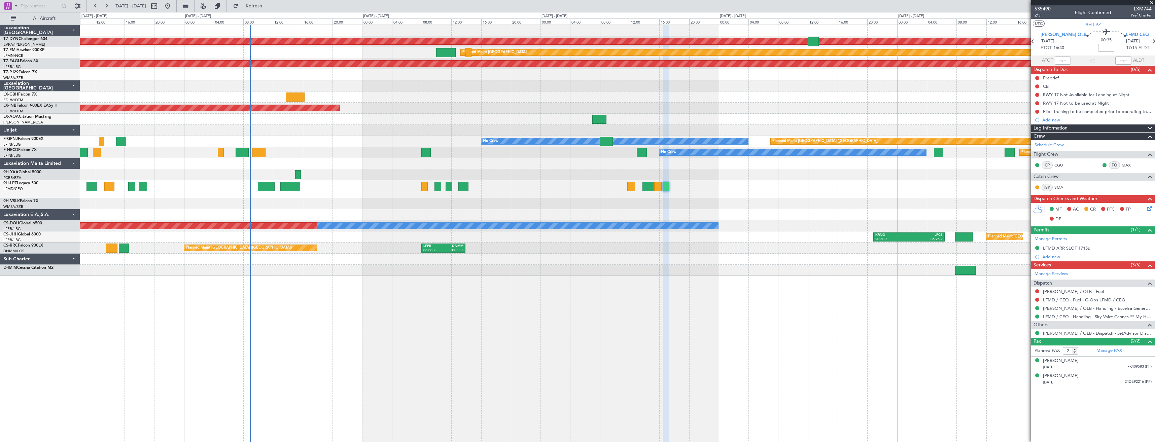
click at [387, 128] on div "AOG Maint Riga (Riga Intl) Planned Maint Zurich Grounded New York (Teterboro) P…" at bounding box center [617, 150] width 1074 height 251
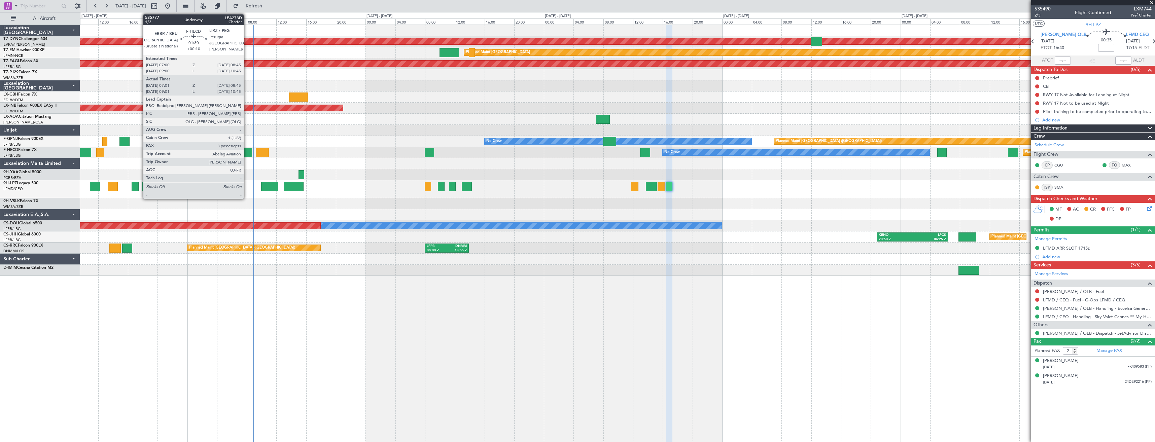
click at [247, 153] on div at bounding box center [245, 152] width 13 height 9
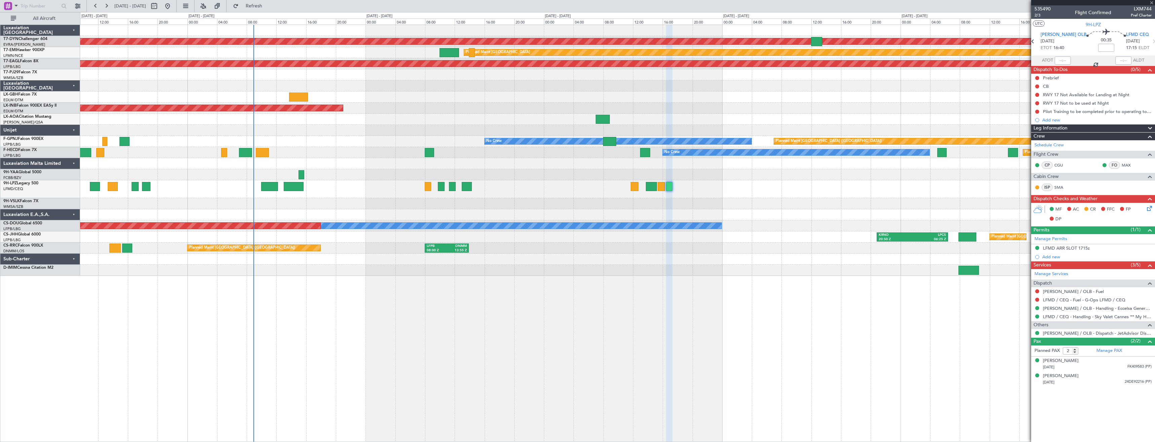
type input "+00:10"
type input "07:11"
type input "08:40"
type input "3"
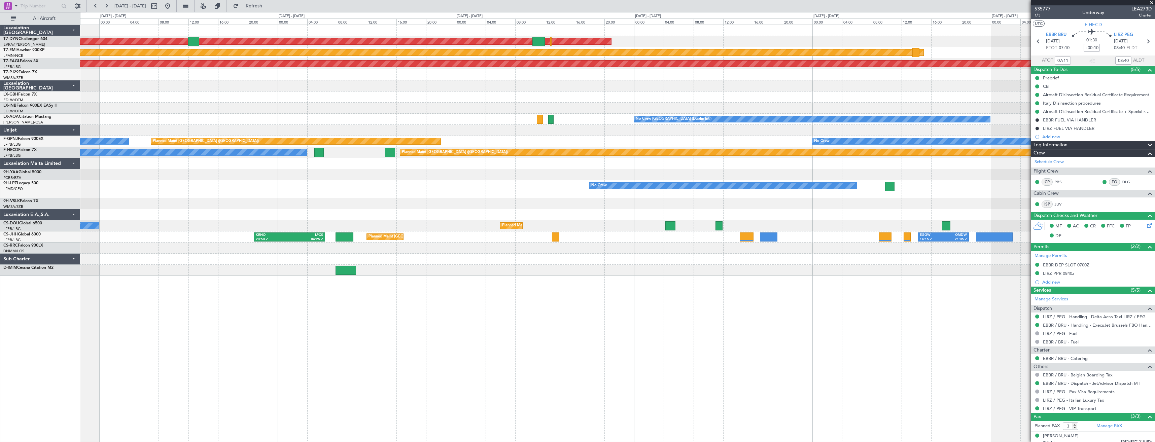
click at [188, 252] on div "AOG Maint Riga (Riga Intl) Planned Maint Zurich Grounded New York (Teterboro) N…" at bounding box center [617, 150] width 1074 height 251
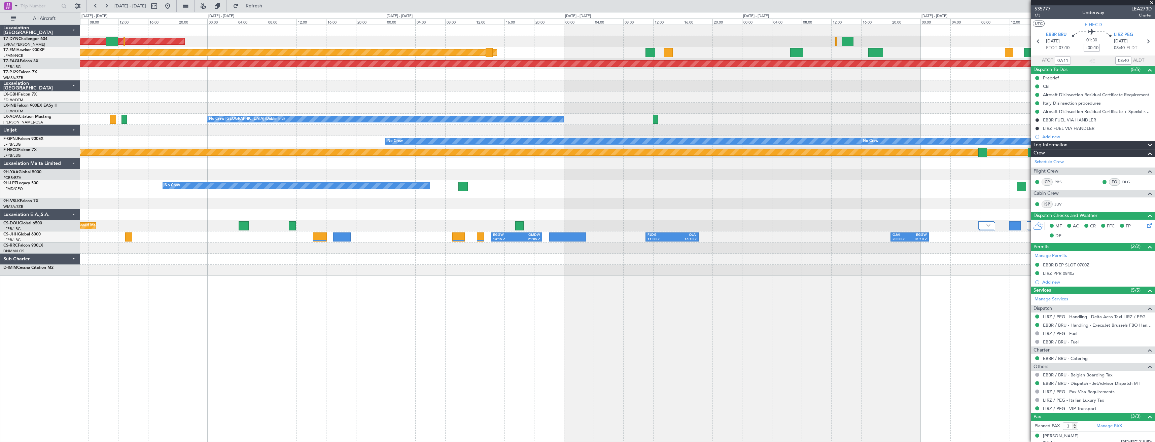
click at [255, 289] on div "AOG Maint Riga (Riga Intl) Planned Maint Zurich Grounded New York (Teterboro) N…" at bounding box center [617, 234] width 1075 height 418
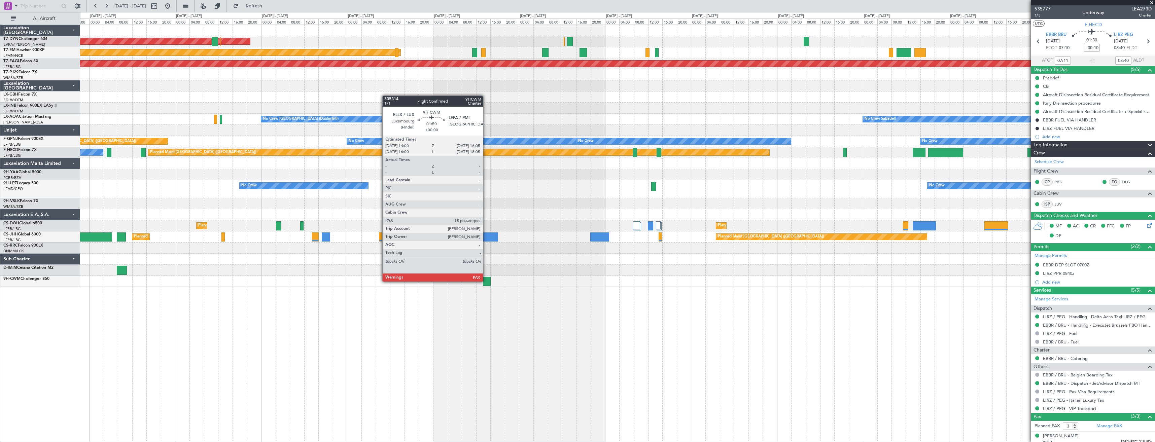
click at [486, 281] on div at bounding box center [487, 281] width 8 height 9
type input "15"
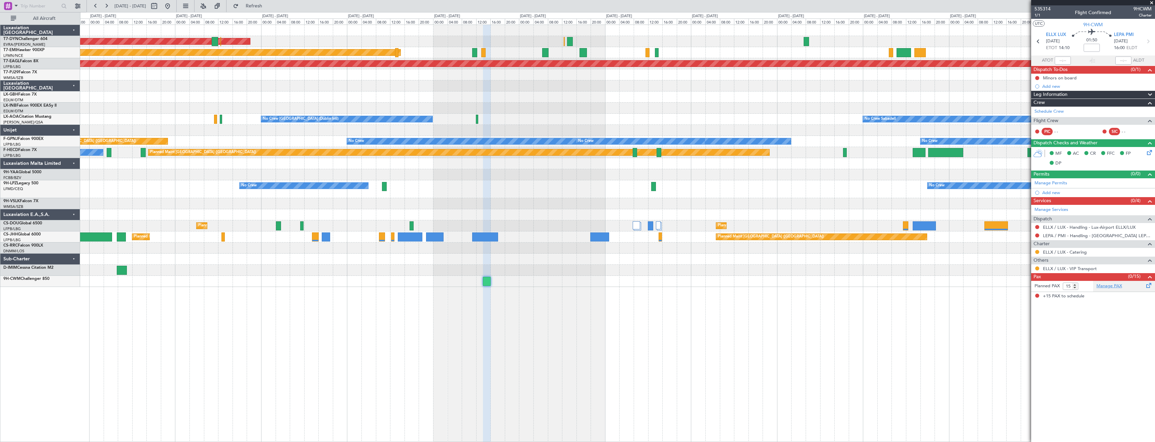
click at [1112, 286] on link "Manage PAX" at bounding box center [1109, 286] width 26 height 7
click at [1118, 286] on link "Manage PAX" at bounding box center [1109, 286] width 26 height 7
click at [1116, 284] on link "Manage PAX" at bounding box center [1109, 286] width 26 height 7
click at [1098, 308] on div "Maximilian Heimann R3OHTH8SL (PP)" at bounding box center [1097, 307] width 109 height 12
click at [260, 4] on button "Refresh" at bounding box center [250, 6] width 40 height 11
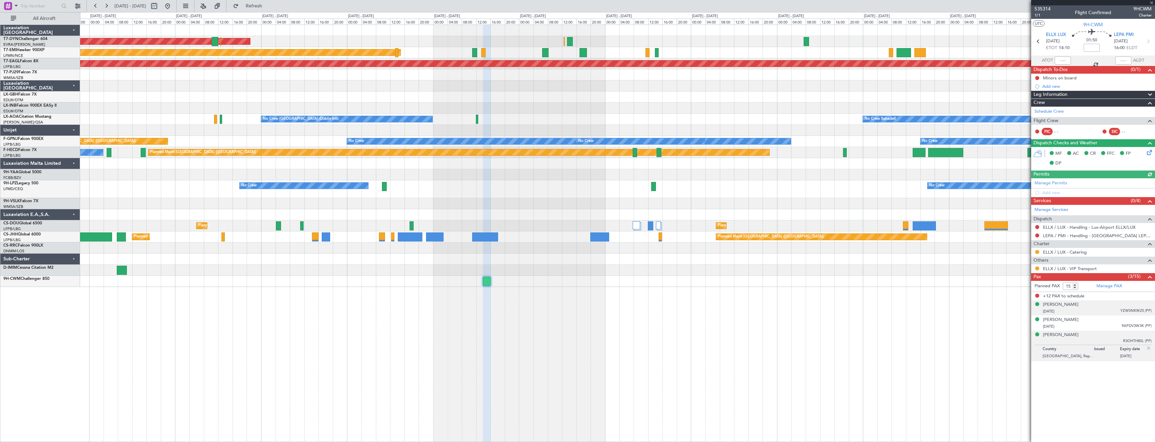
click at [1056, 314] on li "Aurore Lorang-HEIMANN 07/09/1995 YZWSNKW2S (PP)" at bounding box center [1093, 307] width 124 height 15
click at [1060, 322] on div "Elise HEIMANN" at bounding box center [1061, 320] width 36 height 7
click at [1067, 306] on div "Aurore Lorang-HEIMANN" at bounding box center [1061, 304] width 36 height 7
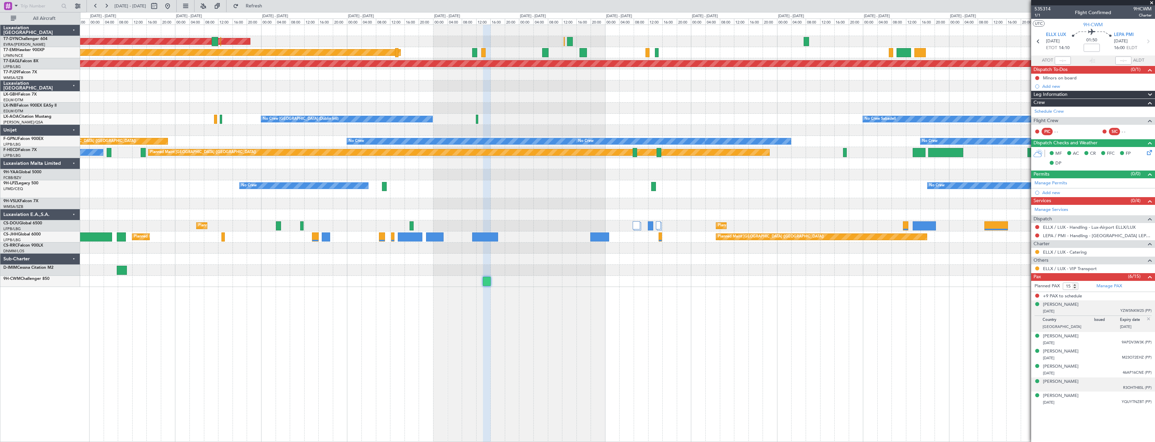
click at [1099, 388] on div "Maximilian Heimann R3OHTH8SL (PP)" at bounding box center [1097, 384] width 109 height 12
click at [1092, 358] on div "28/04/2021 46AP16CNE (PP)" at bounding box center [1097, 357] width 109 height 7
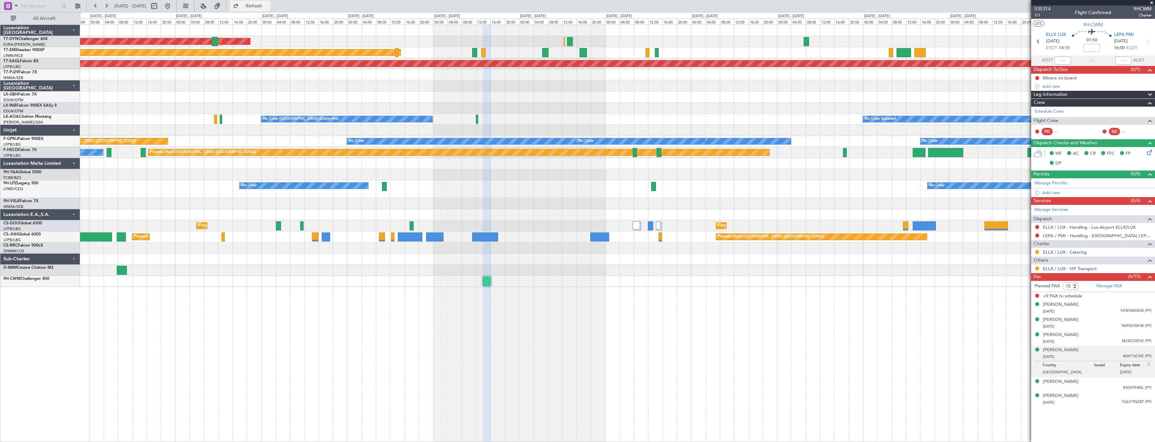
click at [264, 5] on span "Refresh" at bounding box center [254, 6] width 28 height 5
click at [1097, 304] on div "Altin Hulaj 13/06/1994 BS8U4QM1A (PP)" at bounding box center [1097, 307] width 109 height 13
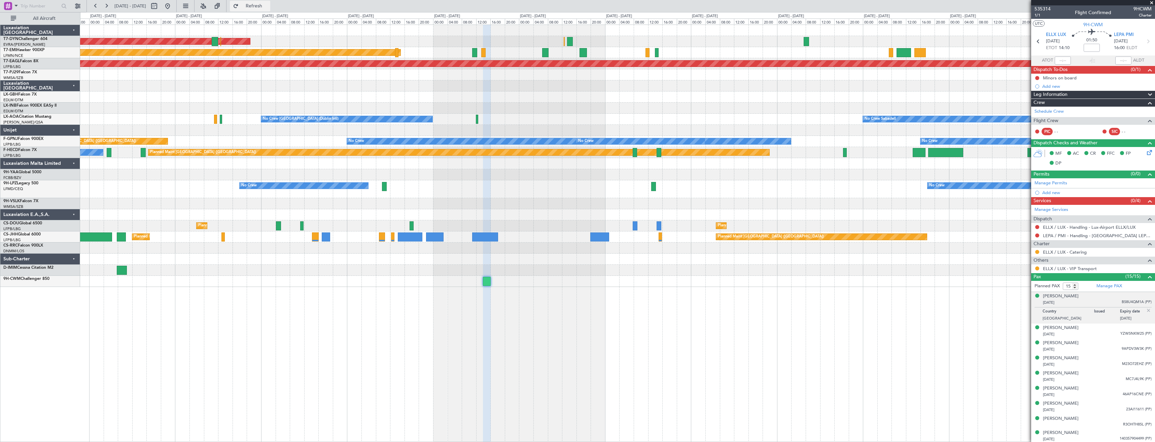
click at [270, 11] on button "Refresh" at bounding box center [250, 6] width 40 height 11
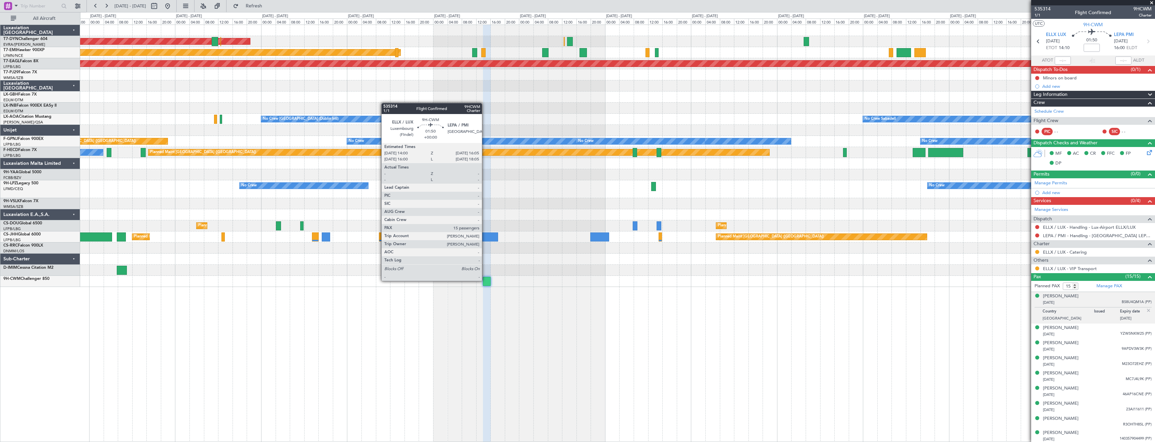
click at [485, 280] on div at bounding box center [487, 281] width 8 height 9
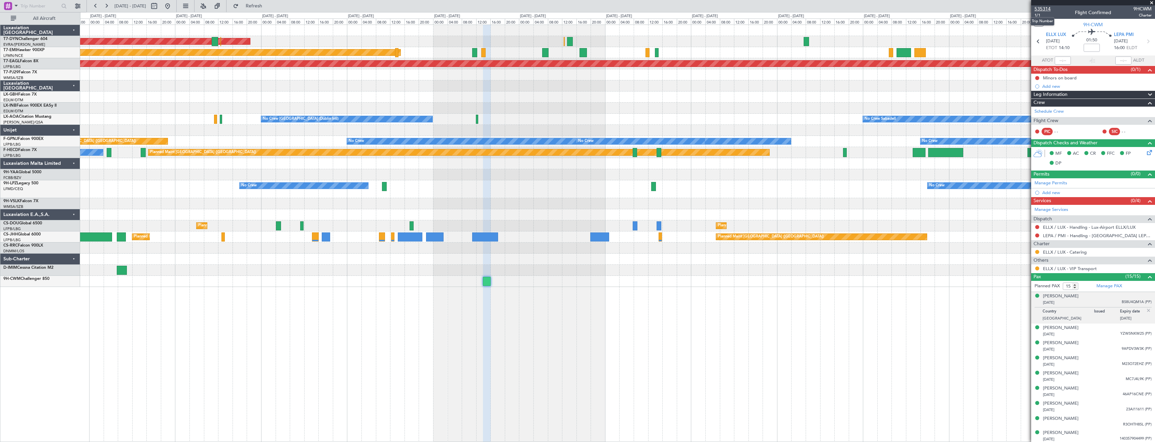
click at [1043, 8] on span "535314" at bounding box center [1042, 8] width 16 height 7
click at [173, 3] on button at bounding box center [167, 6] width 11 height 11
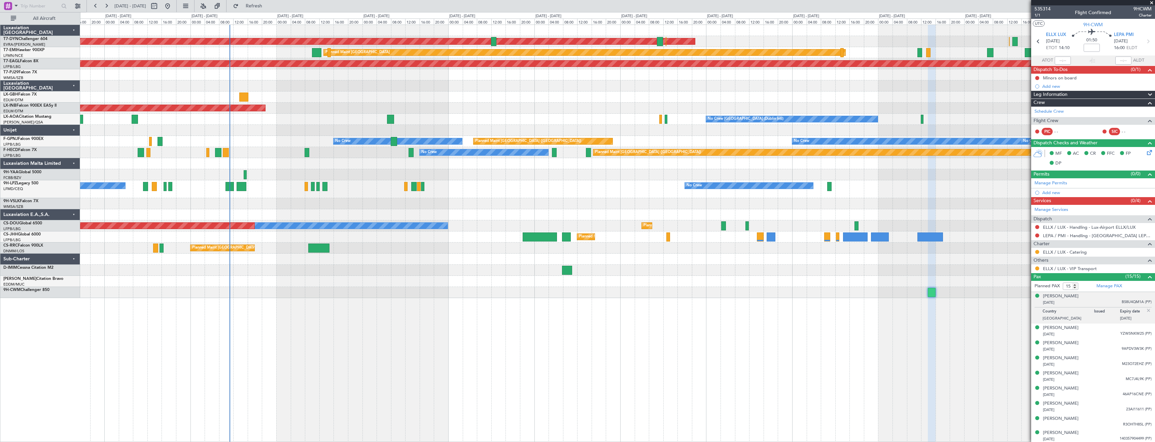
click at [354, 272] on div at bounding box center [617, 270] width 1074 height 11
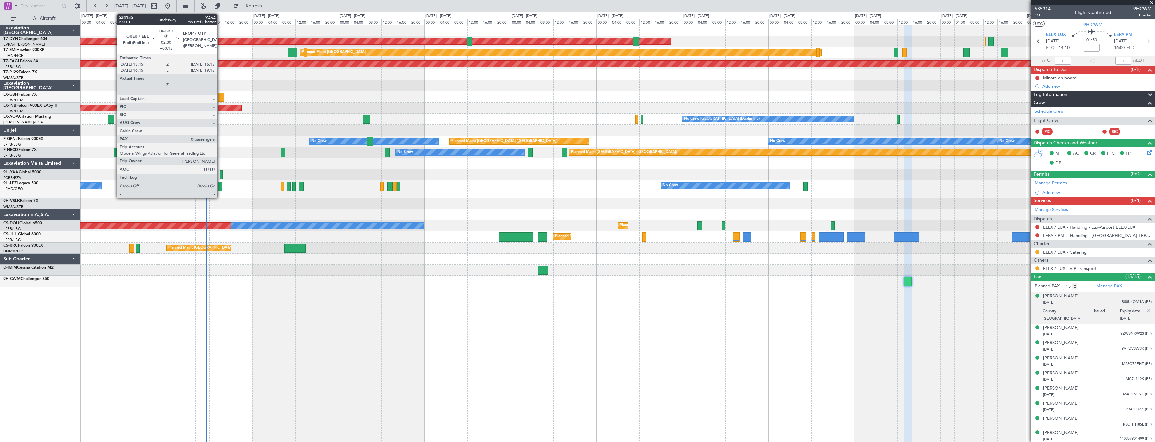
click at [220, 97] on div at bounding box center [219, 97] width 9 height 9
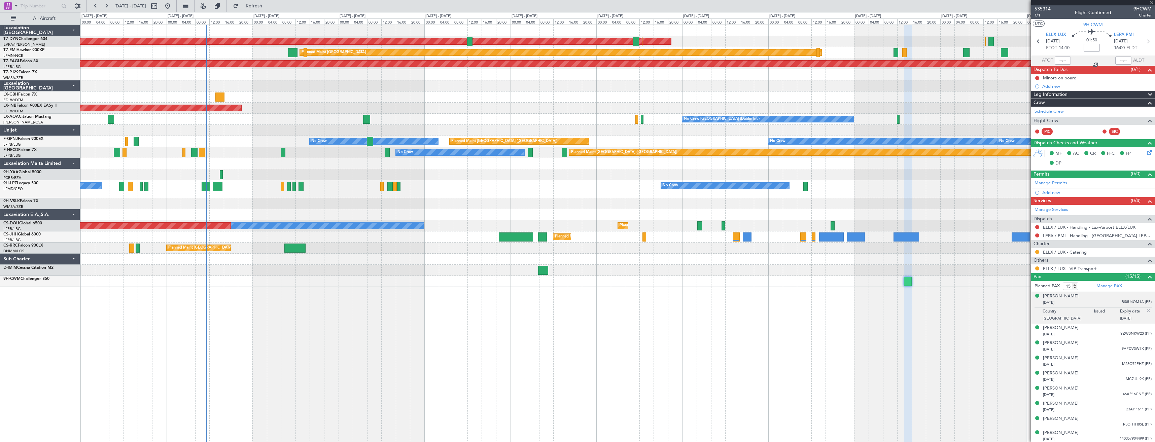
type input "+00:15"
type input "0"
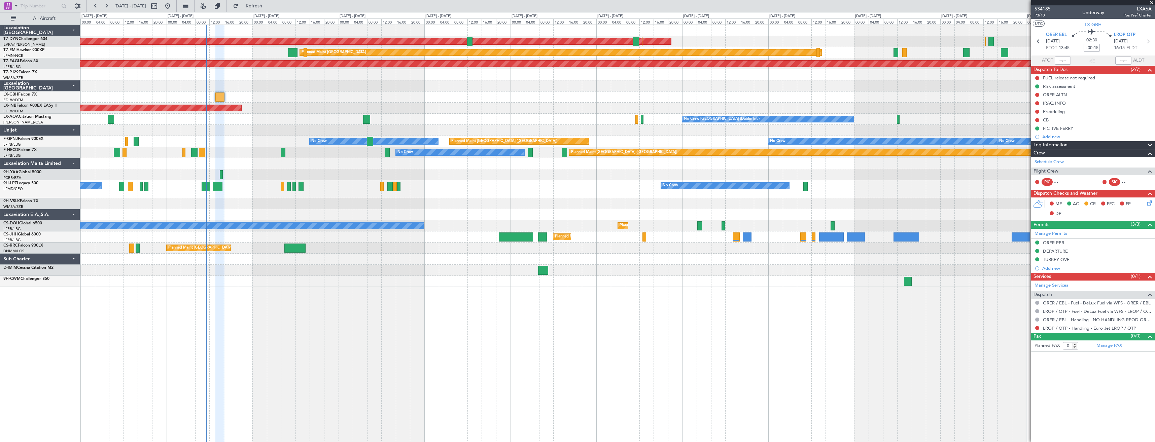
drag, startPoint x: 1072, startPoint y: 87, endPoint x: 1077, endPoint y: 87, distance: 5.1
click at [1072, 87] on div "Risk assessment" at bounding box center [1059, 86] width 32 height 6
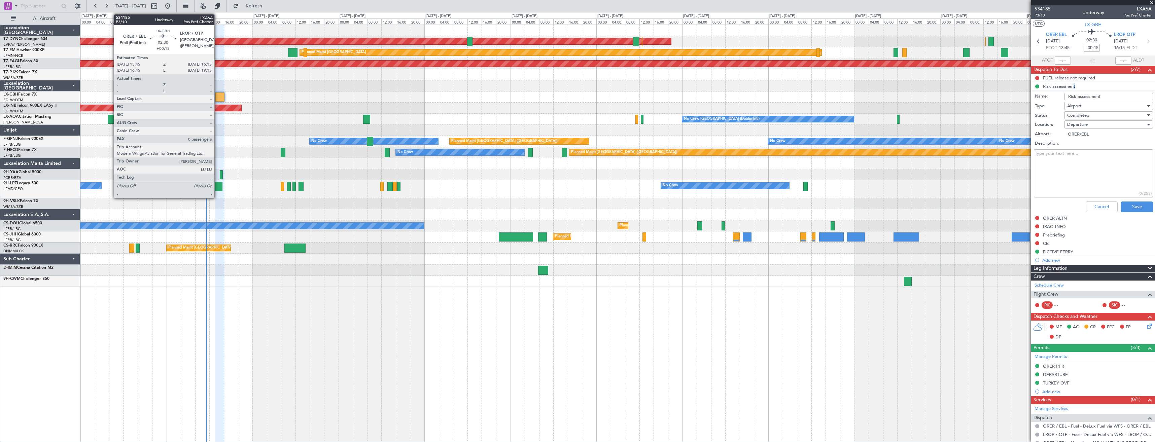
click at [217, 97] on div at bounding box center [219, 97] width 9 height 9
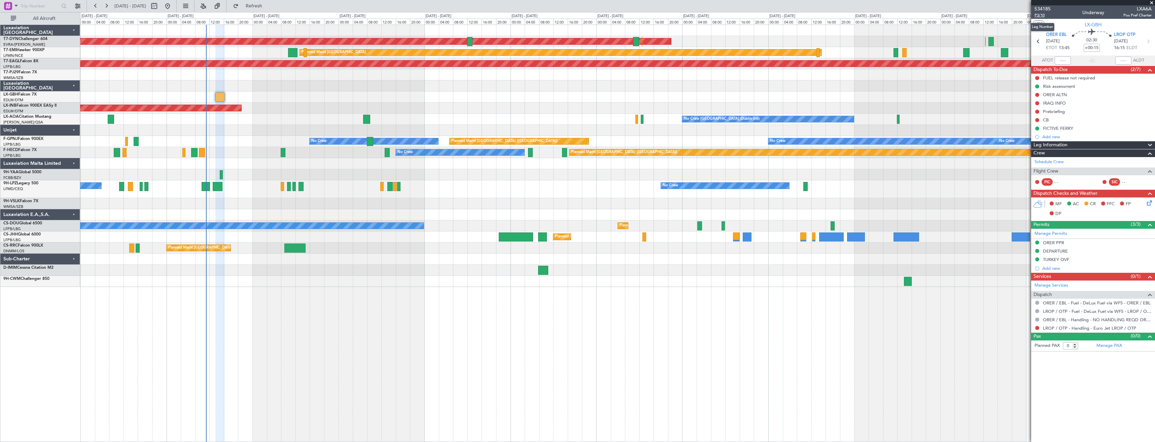
click at [1040, 17] on span "P3/10" at bounding box center [1042, 15] width 16 height 6
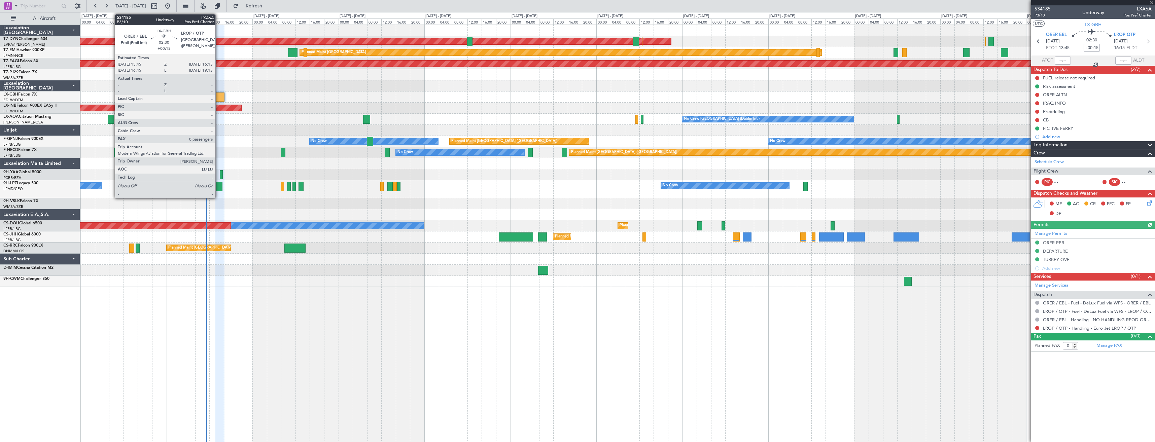
click at [218, 95] on div at bounding box center [219, 97] width 9 height 9
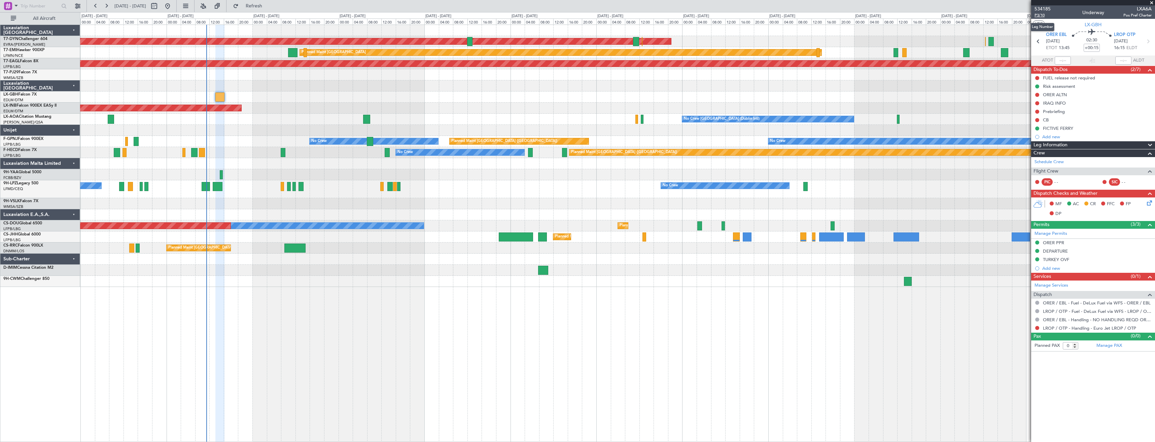
click at [1043, 16] on span "P3/10" at bounding box center [1042, 15] width 16 height 6
click at [1050, 328] on link "LROP / OTP - Handling - Euro Jet LROP / OTP" at bounding box center [1089, 328] width 93 height 6
click at [814, 111] on div "AOG Maint Riga (Riga Intl) Planned Maint Zurich Grounded New York (Teterboro) P…" at bounding box center [617, 156] width 1074 height 262
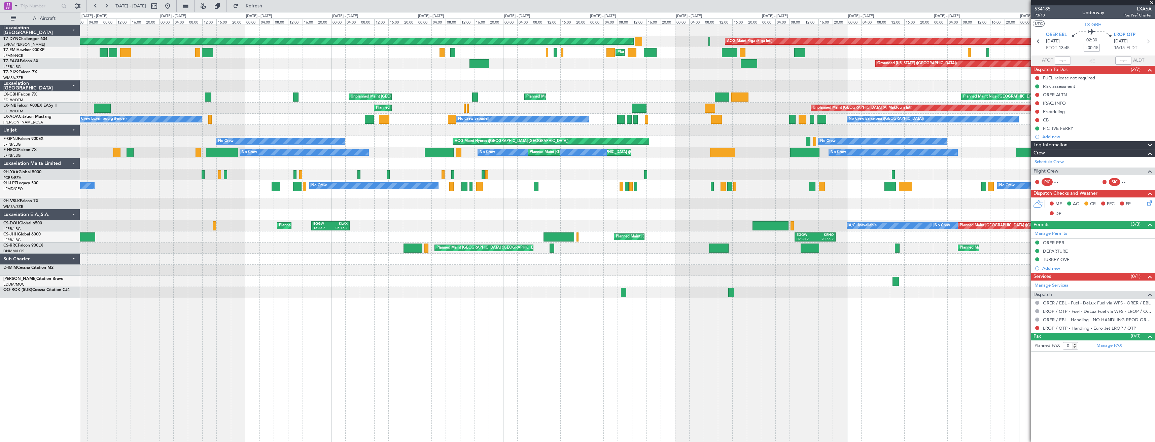
click at [650, 94] on div "Planned Maint Nice (Côte d'Azur Airport) Planned Maint Nice (Côte d'Azur Airpor…" at bounding box center [617, 97] width 1074 height 11
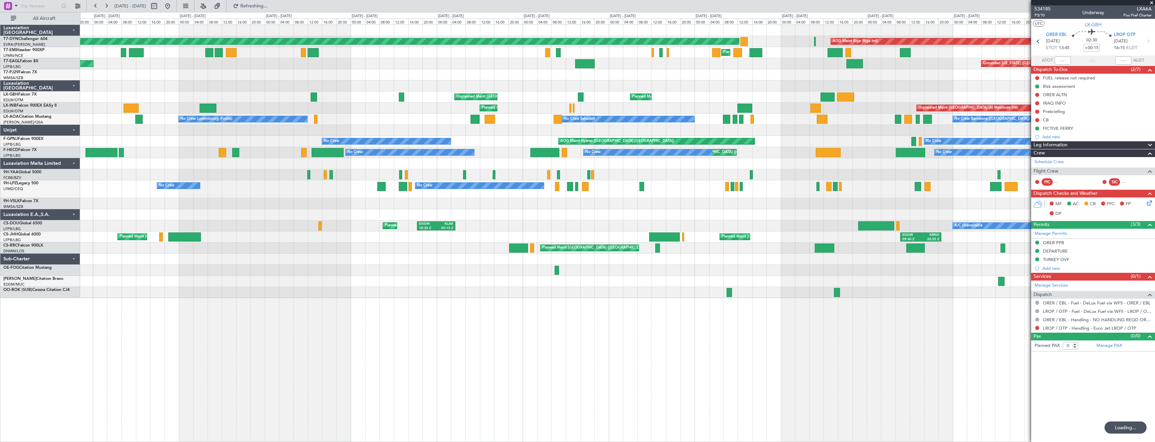
click at [721, 94] on div "Unplanned Maint Paris (Le Bourget) Planned Maint Nice (Côte d'Azur Airport) Pla…" at bounding box center [617, 97] width 1074 height 11
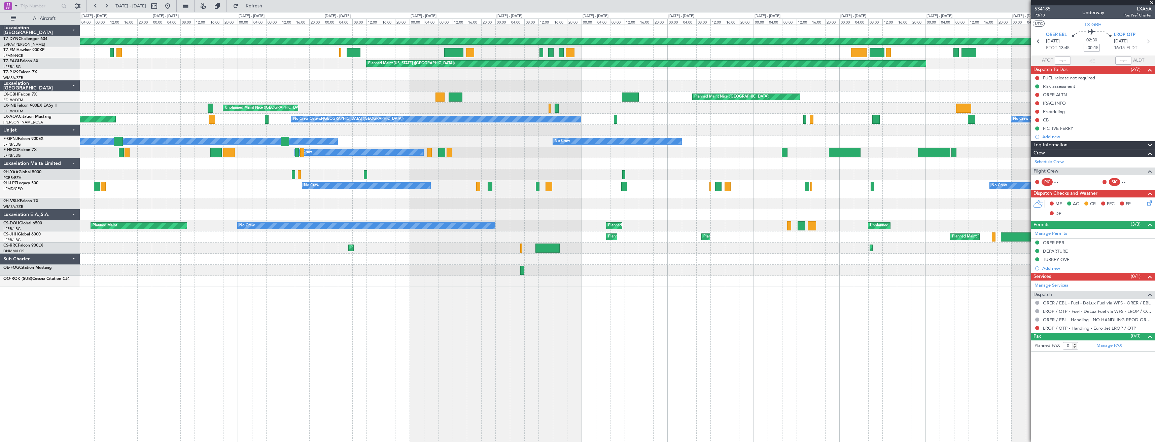
click at [857, 96] on div "Planned Maint Nice (Côte d'Azur Airport) Unplanned Maint Paris (Le Bourget)" at bounding box center [617, 97] width 1074 height 11
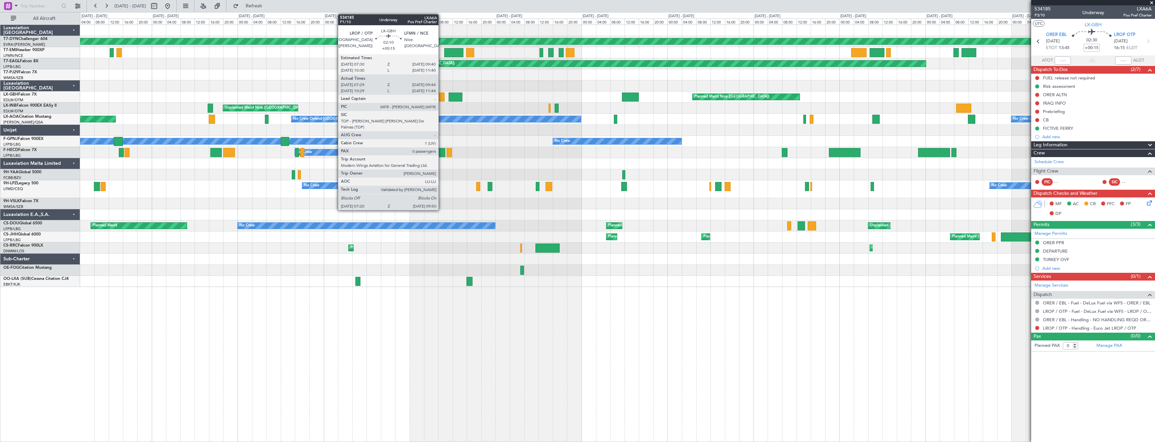
click at [441, 97] on div at bounding box center [439, 97] width 9 height 9
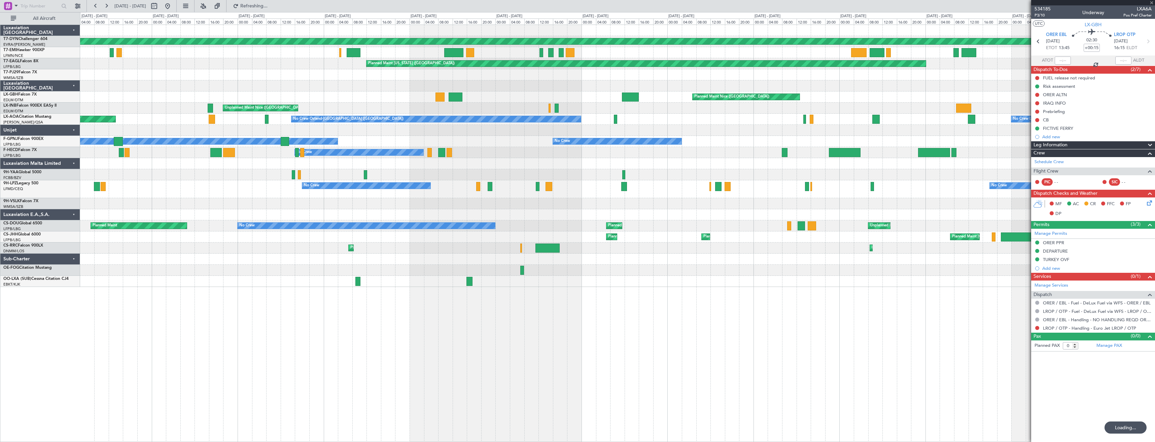
type input "07:29"
type input "09:44"
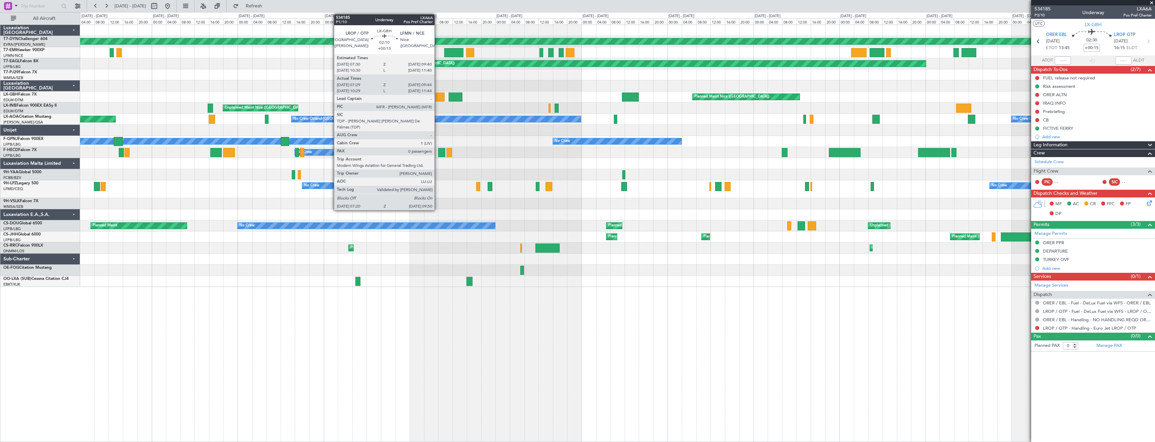
click at [437, 99] on div at bounding box center [439, 97] width 9 height 9
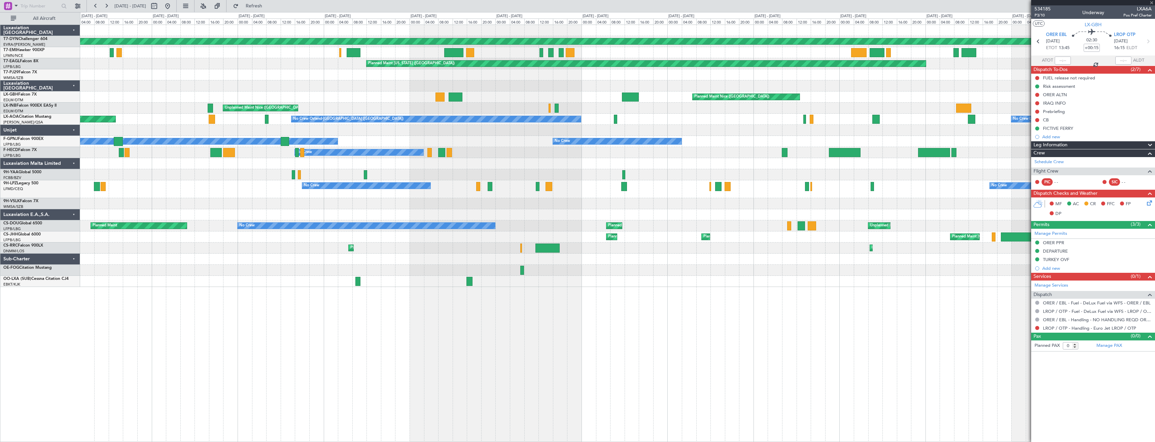
type input "07:29"
type input "09:44"
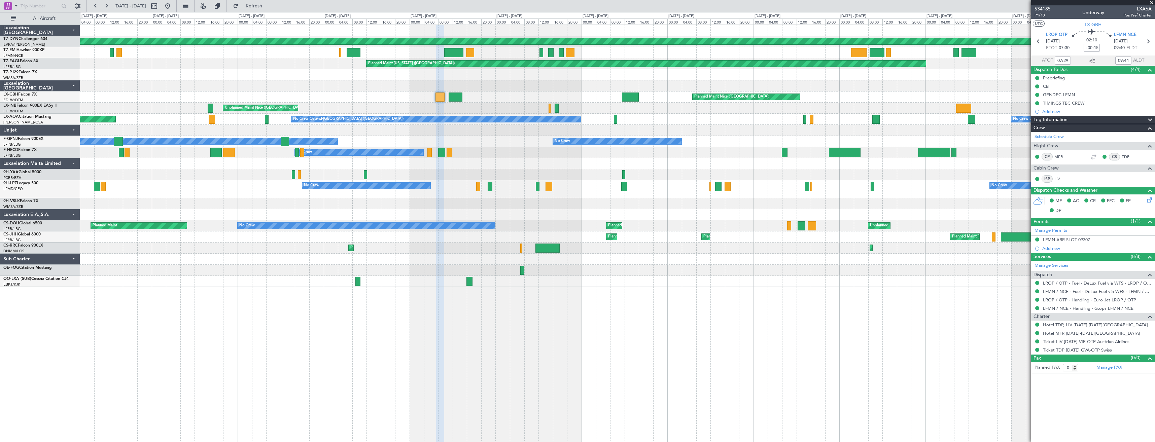
click at [600, 81] on div at bounding box center [617, 85] width 1074 height 11
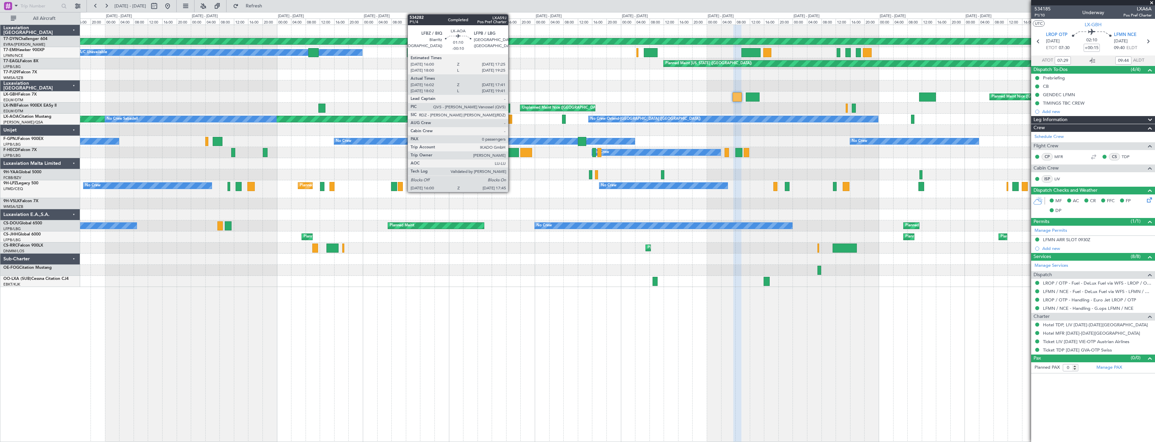
click at [511, 120] on div at bounding box center [509, 119] width 6 height 9
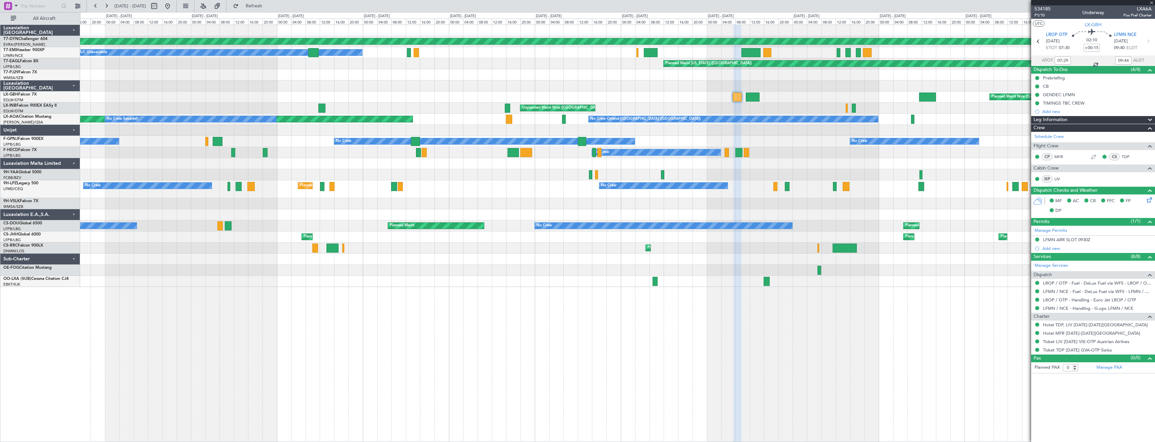
click at [529, 104] on div "Planned Maint Basel-Mulhouse A/C Unavailable Planned Maint New York (Teterboro)…" at bounding box center [617, 156] width 1074 height 262
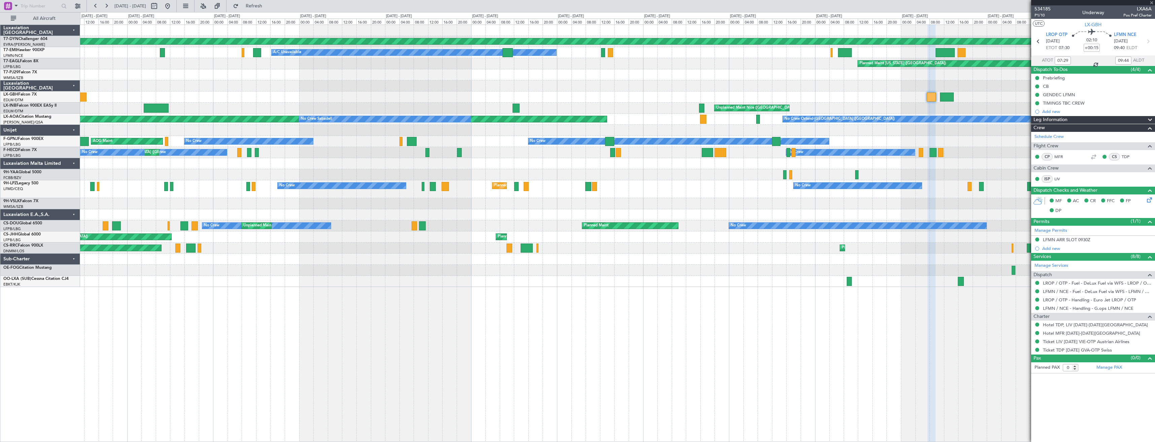
type input "-00:10"
type input "16:12"
type input "17:36"
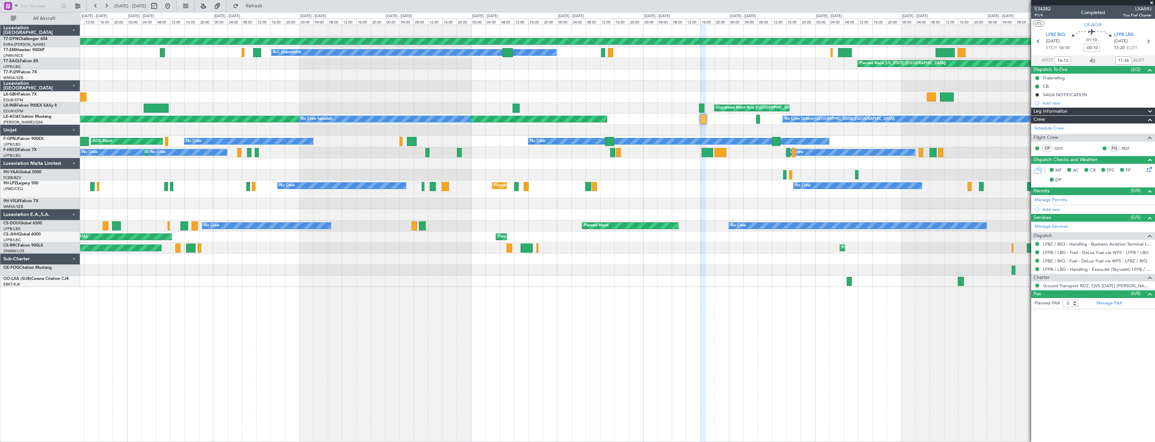
click at [173, 4] on div at bounding box center [161, 6] width 24 height 11
click at [173, 4] on button at bounding box center [167, 6] width 11 height 11
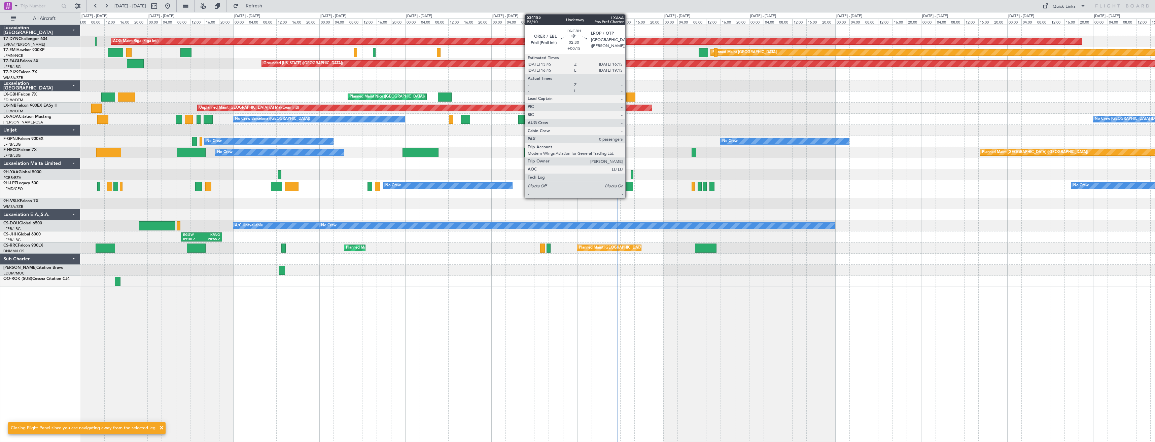
click at [628, 97] on div at bounding box center [630, 97] width 9 height 9
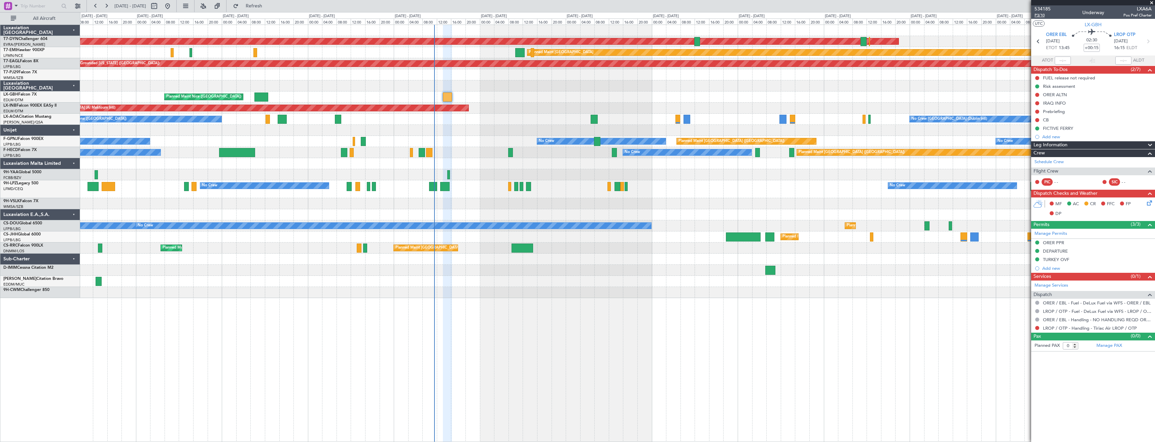
click at [1040, 14] on span "P3/10" at bounding box center [1042, 15] width 16 height 6
click at [1057, 328] on link "LROP / OTP - Handling - Tiriac Air LROP / OTP" at bounding box center [1090, 328] width 94 height 6
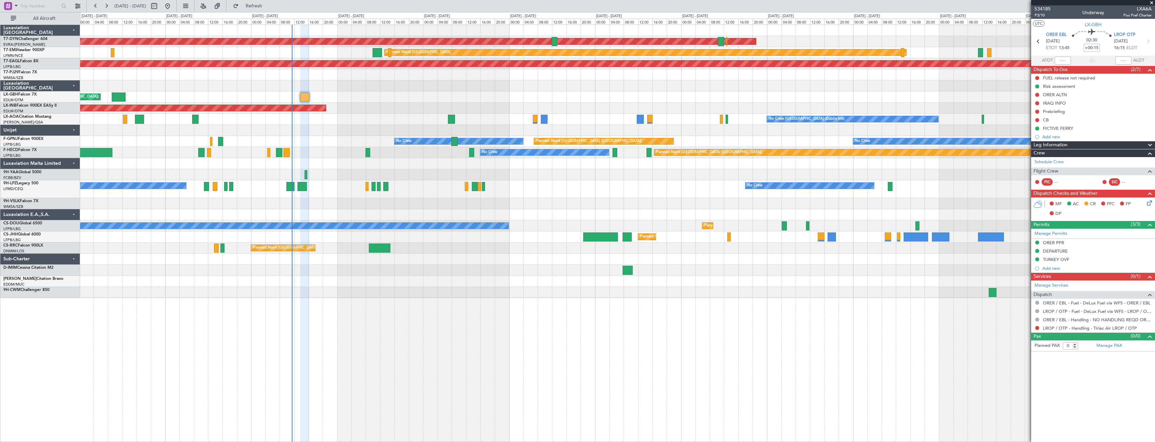
click at [349, 123] on div "No Crew Dublin (Dublin Intl) No Crew Barcelona (El Prat) No Crew Sabadell" at bounding box center [617, 119] width 1074 height 11
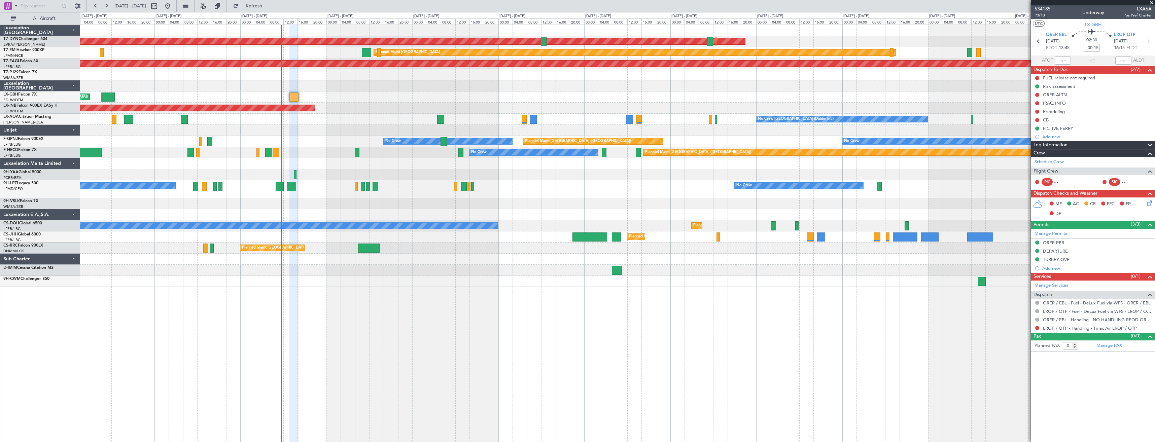
click at [1040, 17] on span "P3/10" at bounding box center [1042, 15] width 16 height 6
click at [266, 8] on button "Refresh" at bounding box center [250, 6] width 40 height 11
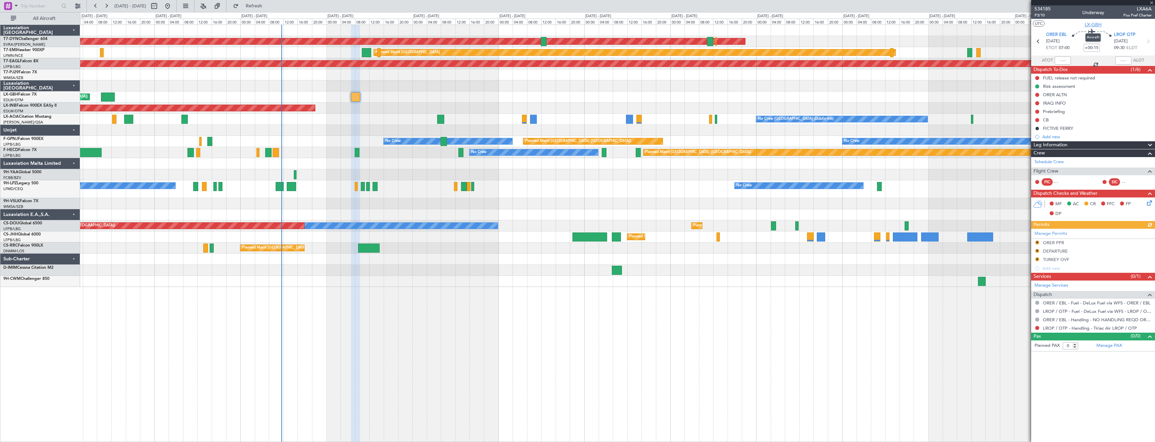
click at [1089, 25] on span "LX-GBH" at bounding box center [1092, 24] width 17 height 7
click at [1046, 7] on span "534185" at bounding box center [1042, 8] width 16 height 7
click at [1049, 137] on div "Add new" at bounding box center [1093, 137] width 103 height 6
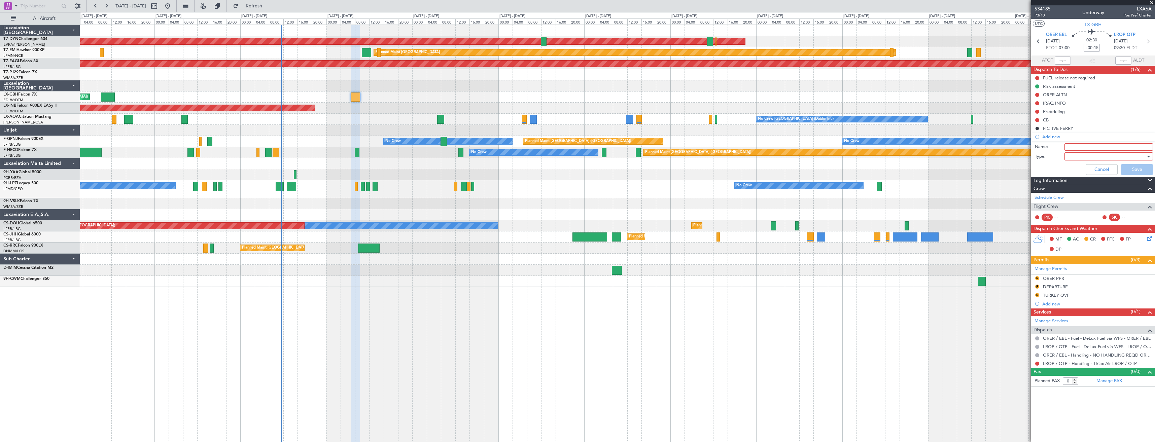
click at [1085, 144] on input "Name:" at bounding box center [1108, 146] width 88 height 7
type input "TIMING TBC"
click at [1080, 157] on div at bounding box center [1106, 156] width 78 height 10
click at [1079, 169] on span "Generic" at bounding box center [1105, 170] width 82 height 10
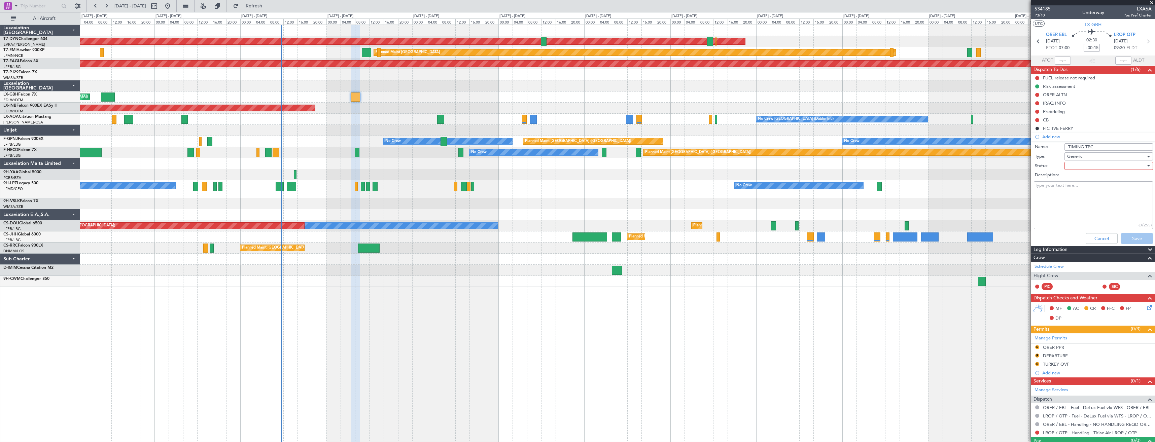
drag, startPoint x: 1076, startPoint y: 174, endPoint x: 1076, endPoint y: 169, distance: 5.8
click at [1076, 172] on label "Description:" at bounding box center [1096, 175] width 123 height 7
click at [1076, 181] on textarea "Description:" at bounding box center [1093, 205] width 119 height 48
click at [1072, 167] on div at bounding box center [1106, 166] width 78 height 10
click at [1085, 191] on span "In Progress" at bounding box center [1105, 189] width 79 height 10
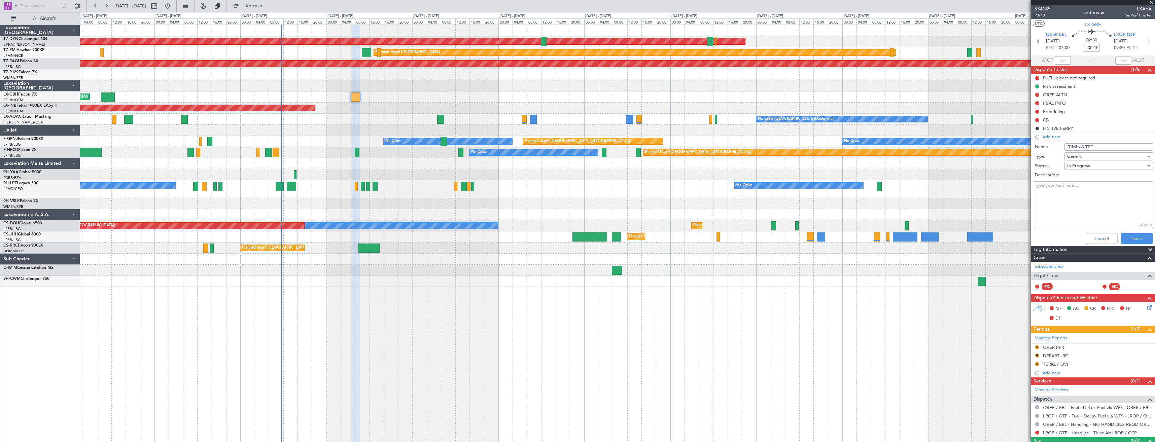
click at [1070, 199] on textarea "Description:" at bounding box center [1093, 205] width 119 height 48
type textarea "Pending Crew INPUT"
click at [1133, 234] on button "Save" at bounding box center [1137, 238] width 32 height 11
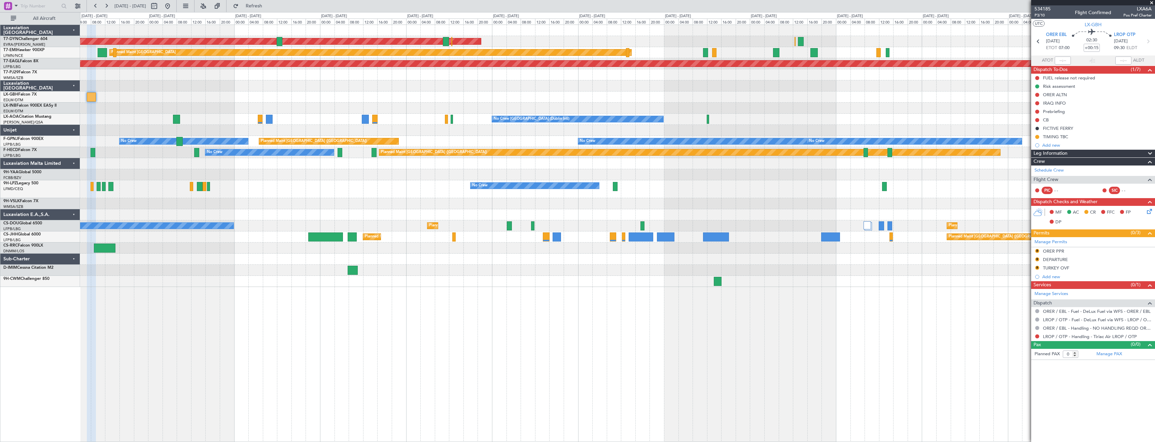
click at [336, 271] on div at bounding box center [617, 270] width 1074 height 11
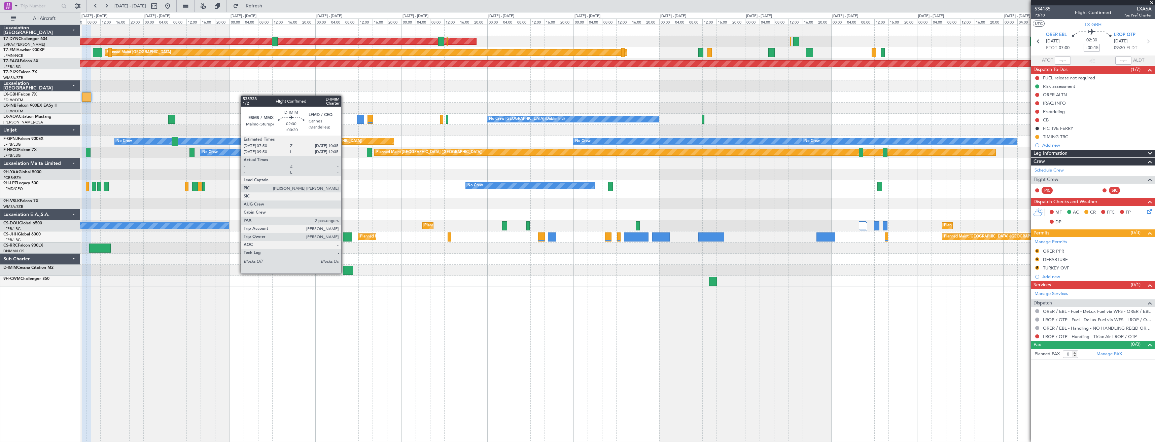
click at [344, 273] on div at bounding box center [348, 270] width 10 height 9
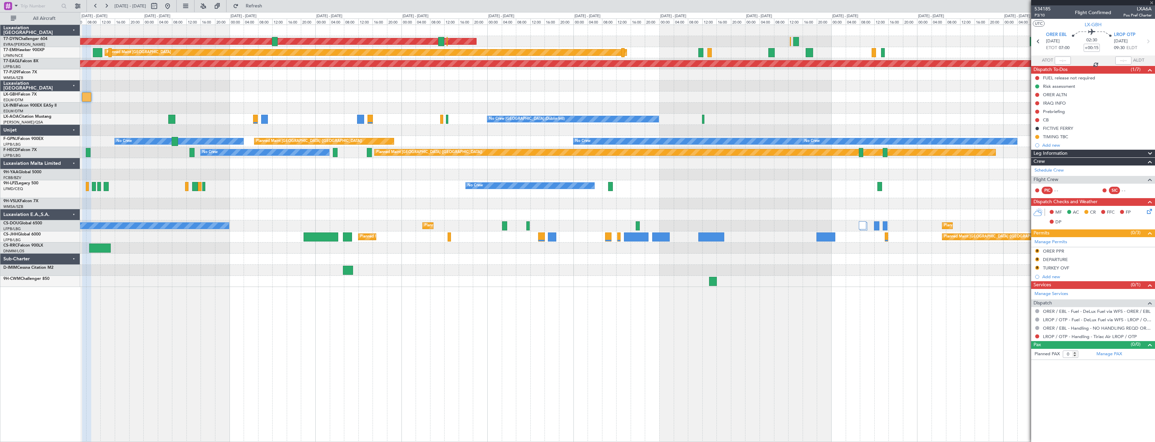
type input "+00:20"
type input "2"
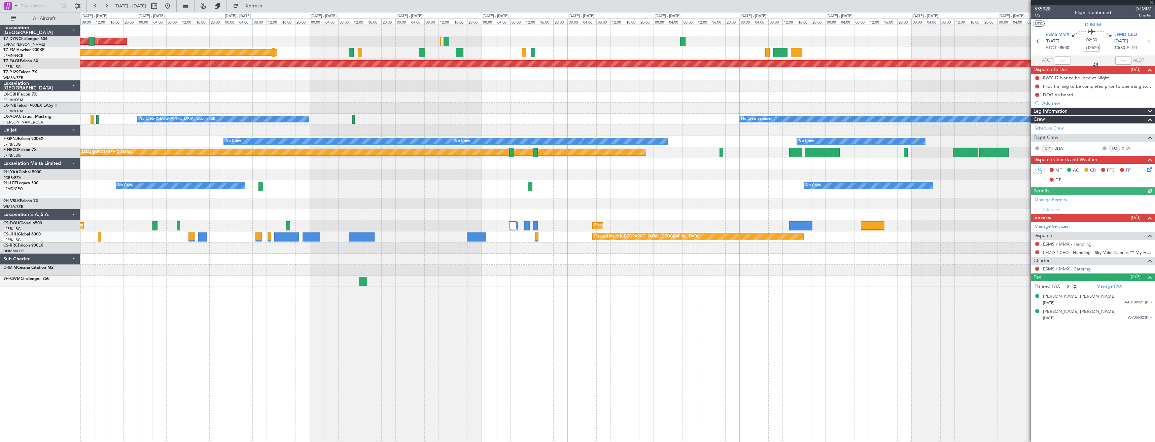
click at [144, 267] on div "AOG Maint Riga (Riga Intl) Planned Maint Zurich Grounded New York (Teterboro) P…" at bounding box center [617, 156] width 1074 height 262
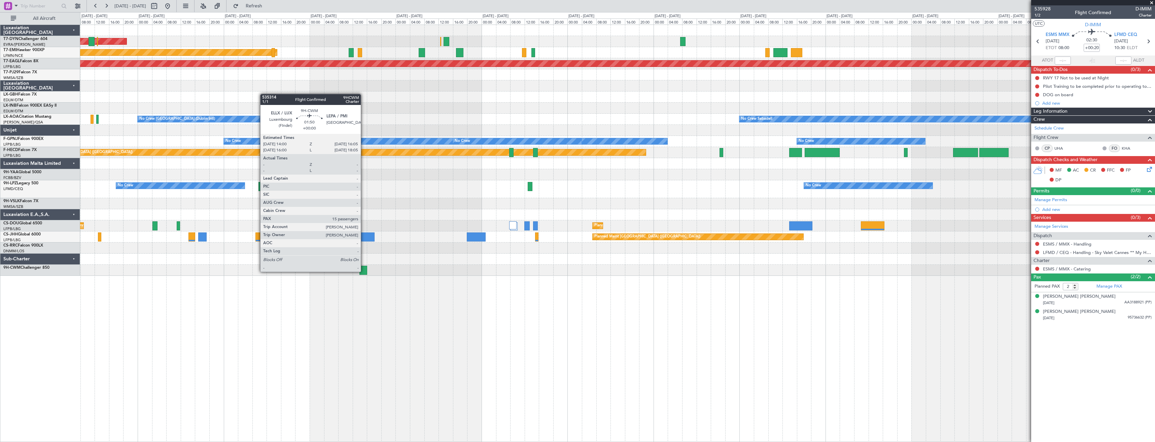
click at [364, 271] on div at bounding box center [363, 270] width 8 height 9
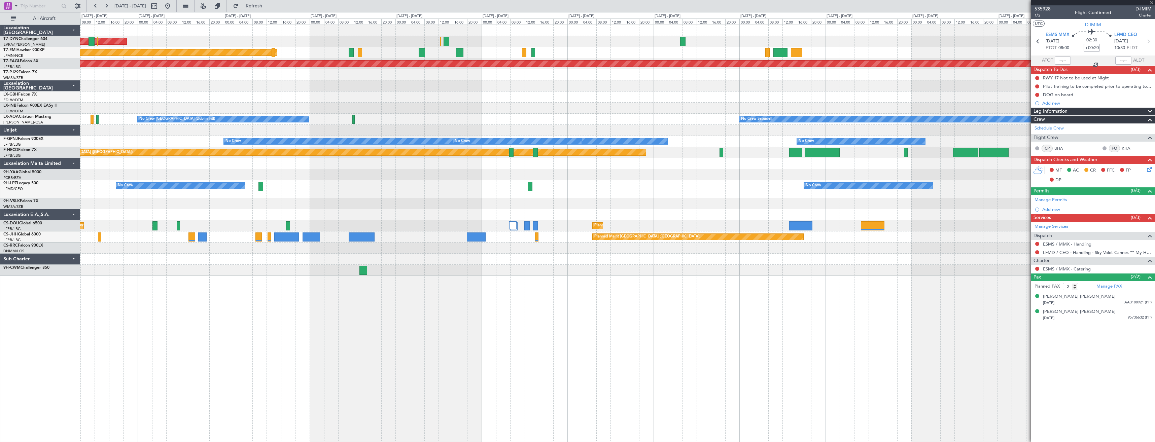
type input "15"
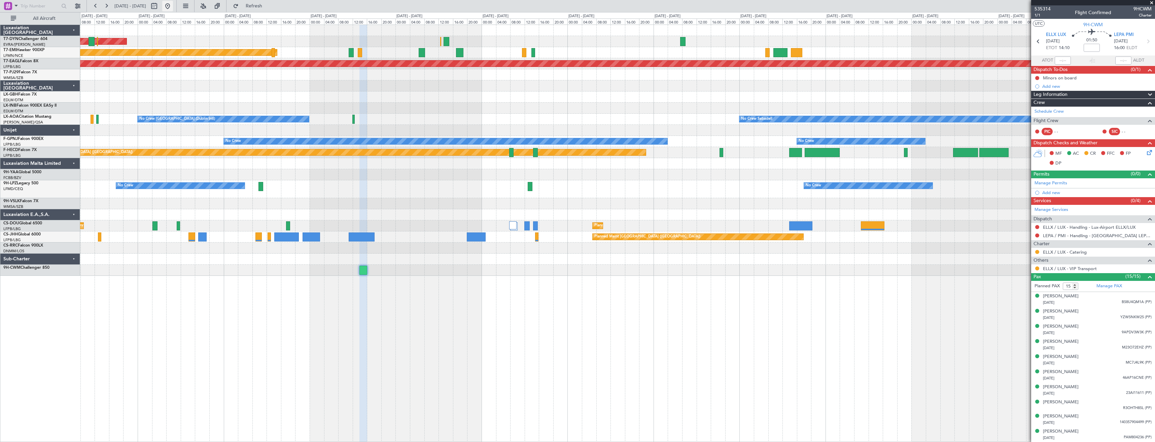
click at [173, 11] on button at bounding box center [167, 6] width 11 height 11
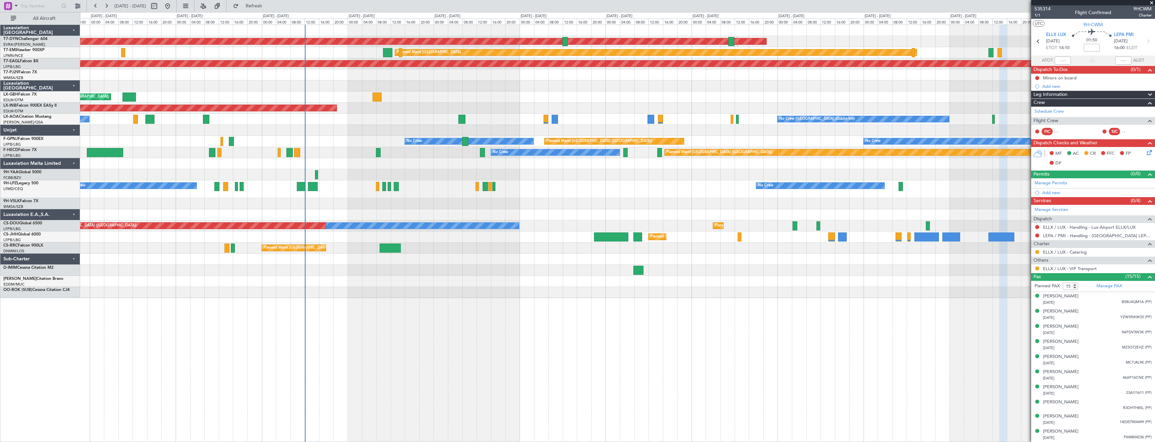
click at [324, 211] on div at bounding box center [617, 214] width 1074 height 11
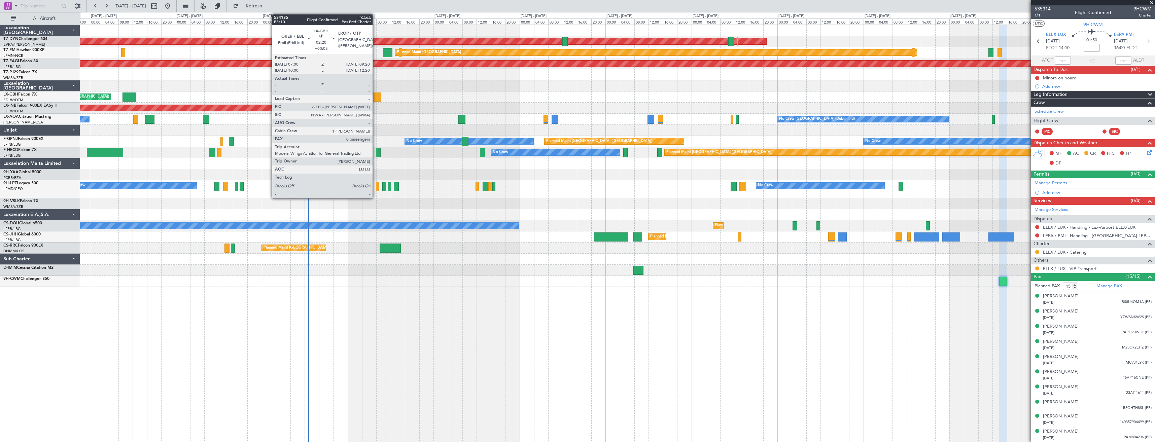
click at [375, 98] on div at bounding box center [376, 97] width 8 height 9
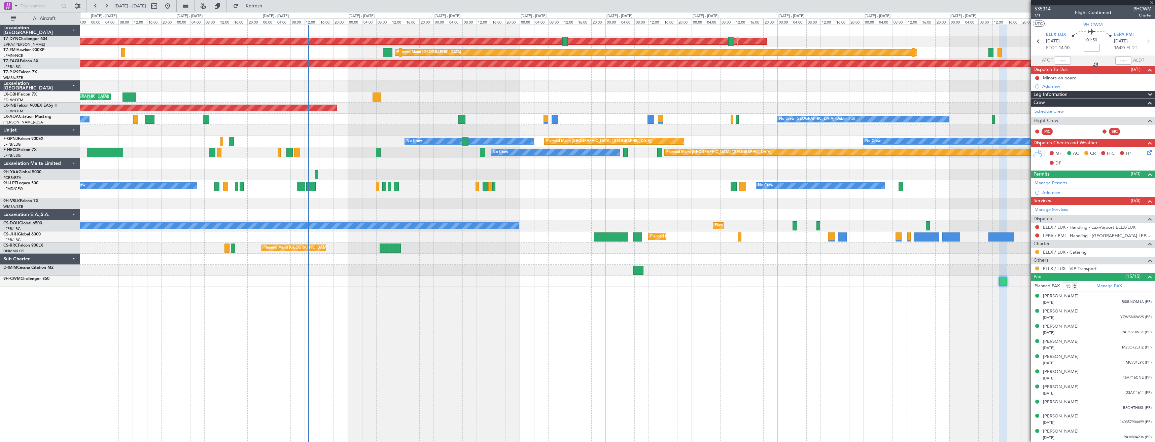
type input "+00:05"
type input "0"
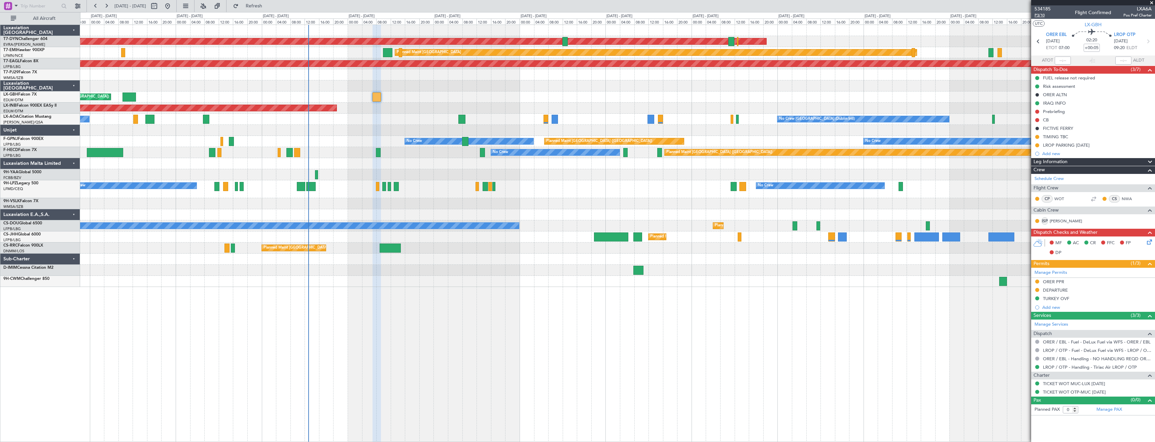
click at [1041, 16] on span "P3/10" at bounding box center [1042, 15] width 16 height 6
click at [268, 5] on span "Refresh" at bounding box center [254, 6] width 28 height 5
